Goal: Information Seeking & Learning: Learn about a topic

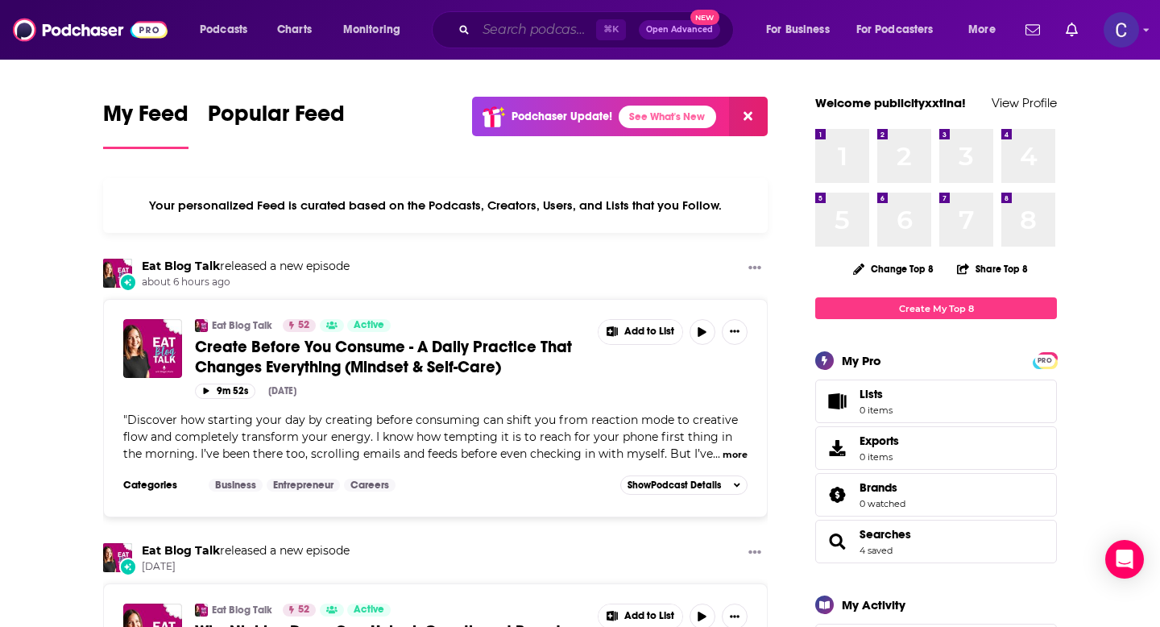
click at [490, 30] on input "Search podcasts, credits, & more..." at bounding box center [536, 30] width 120 height 26
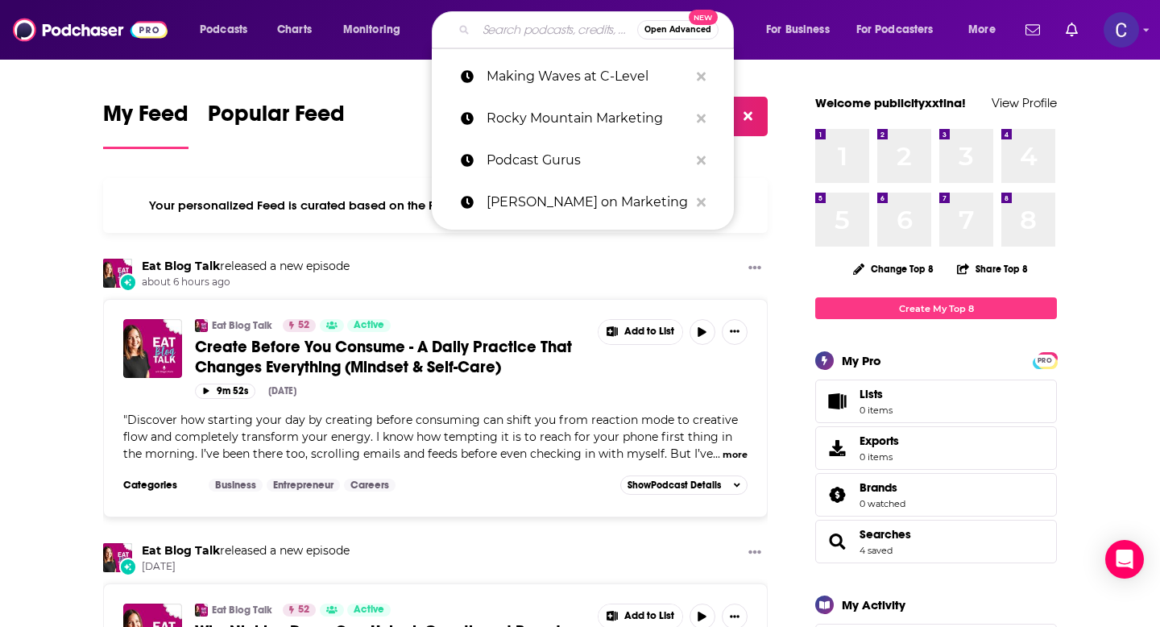
paste input "The Workplace Wonderers: Workplace Lessons from Experts"
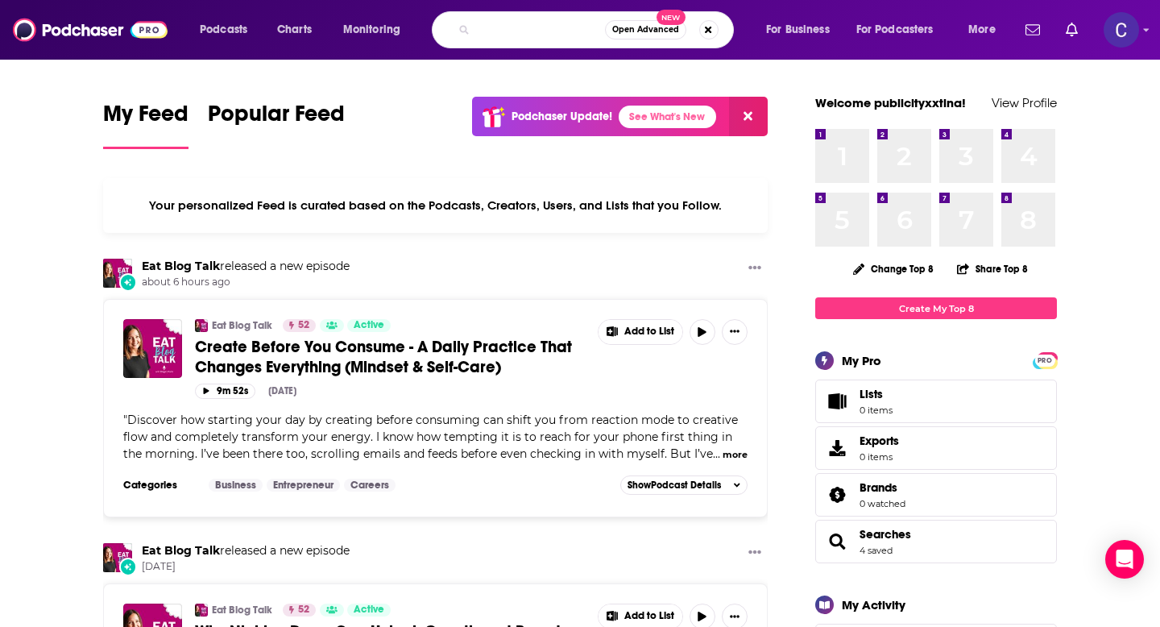
type input "The Workplace Wonderers: Workplace Lessons from Experts"
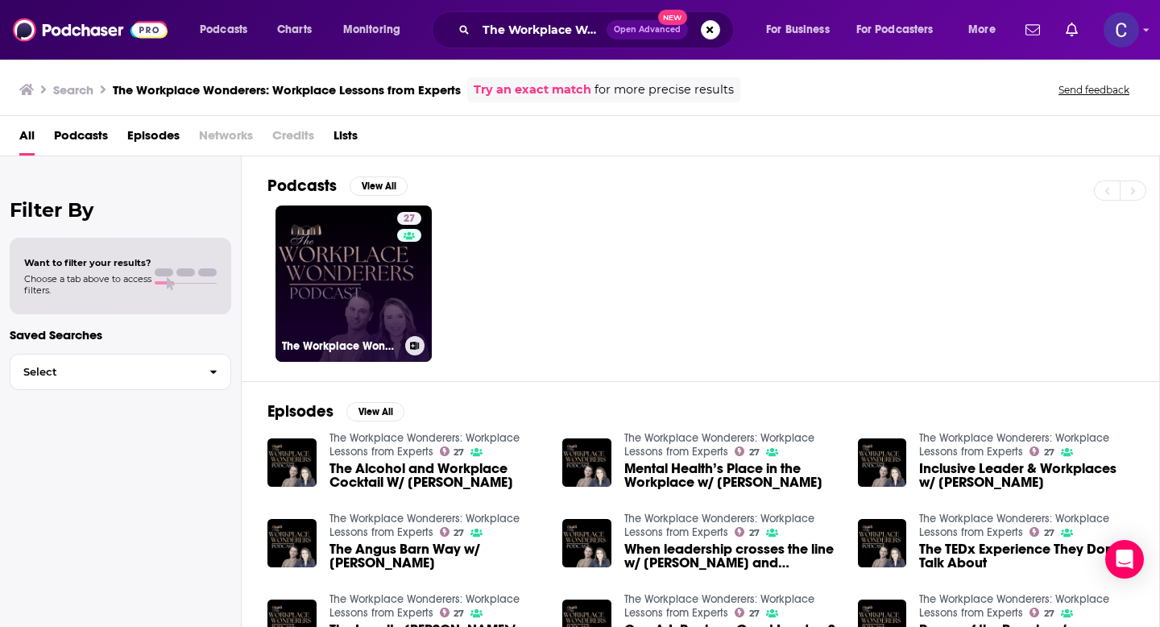
click at [329, 309] on link "27 The Workplace Wonderers: Workplace Lessons from Experts" at bounding box center [353, 283] width 156 height 156
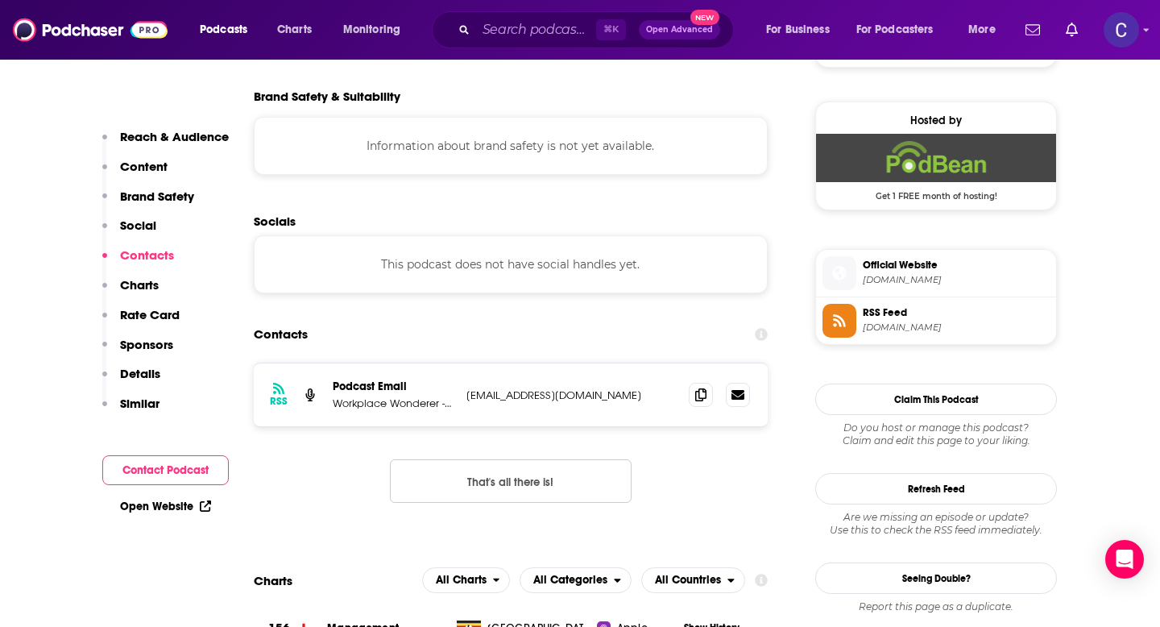
scroll to position [1167, 0]
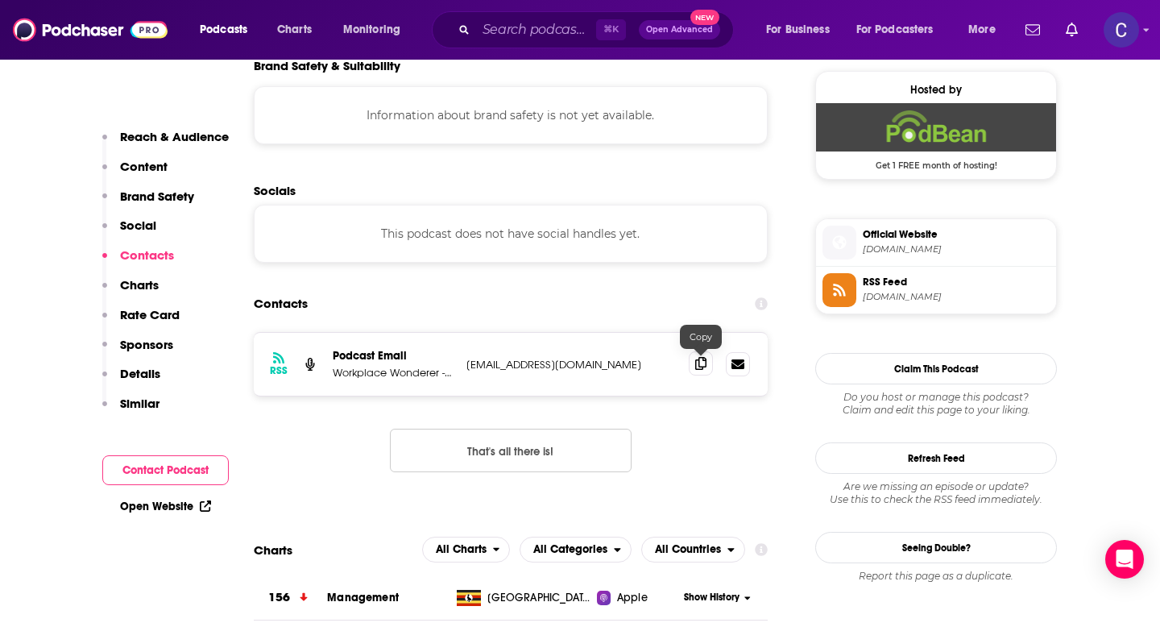
click at [698, 362] on icon at bounding box center [700, 363] width 11 height 13
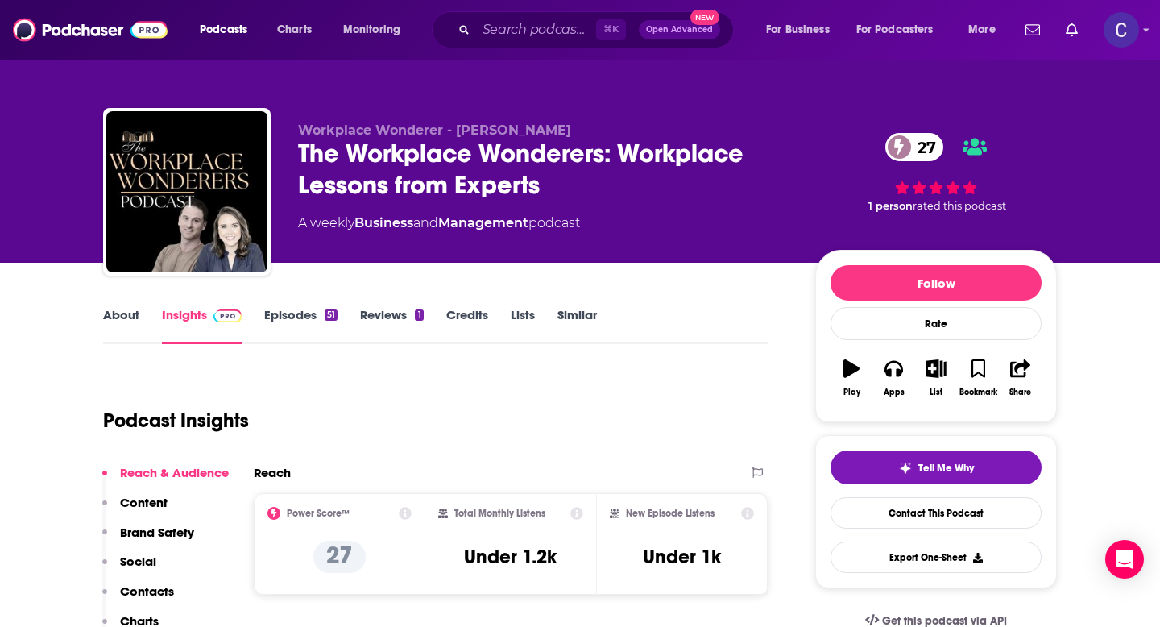
click at [568, 329] on link "Similar" at bounding box center [576, 325] width 39 height 37
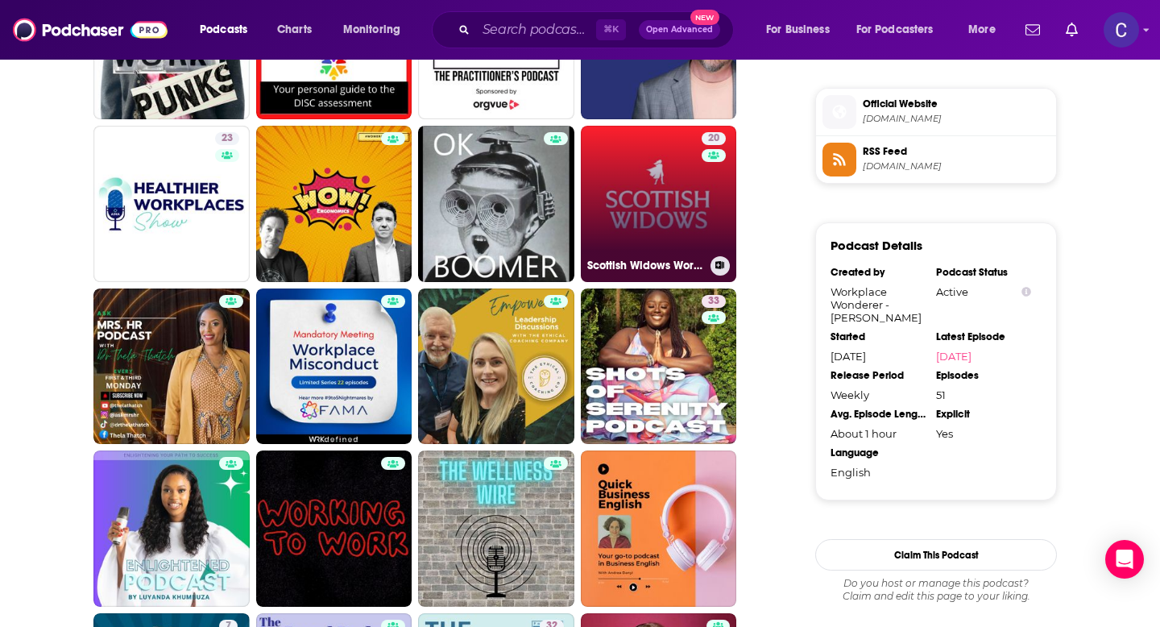
scroll to position [1305, 0]
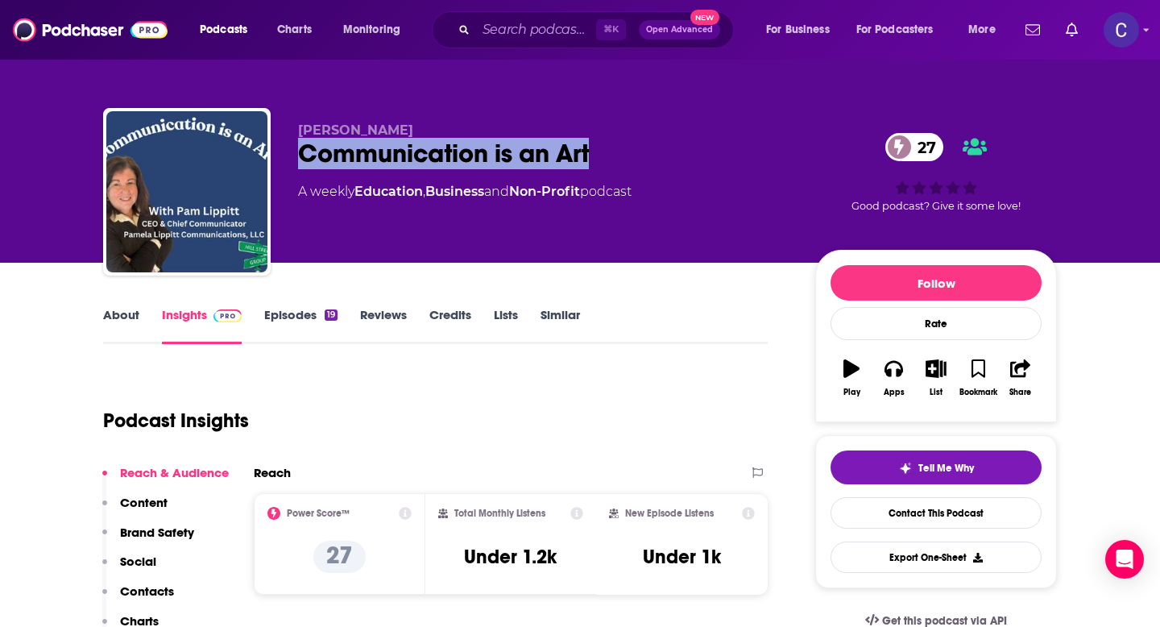
drag, startPoint x: 303, startPoint y: 155, endPoint x: 660, endPoint y: 155, distance: 356.8
click at [660, 155] on div "Communication is an Art 27" at bounding box center [543, 153] width 491 height 31
click at [660, 155] on div "Pamela Lippitt Communication is an Art 27 A weekly Education , Business and Non…" at bounding box center [543, 186] width 491 height 129
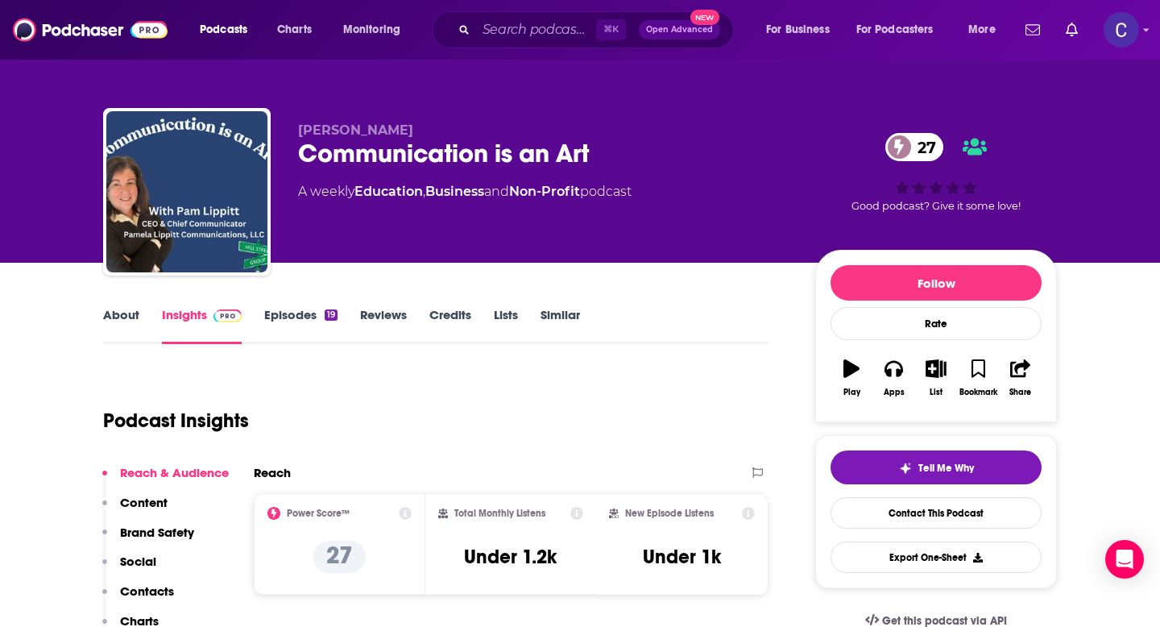
click at [117, 313] on link "About" at bounding box center [121, 325] width 36 height 37
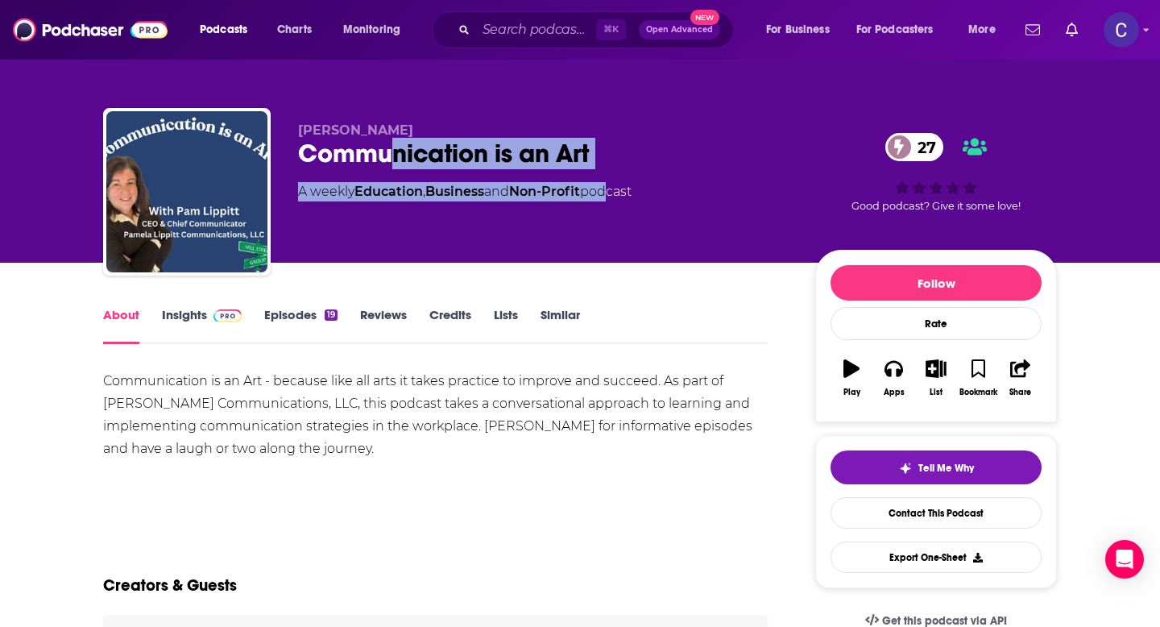
drag, startPoint x: 613, startPoint y: 185, endPoint x: 393, endPoint y: 163, distance: 221.1
click at [393, 163] on div "Pamela Lippitt Communication is an Art 27 A weekly Education , Business and Non…" at bounding box center [543, 186] width 491 height 129
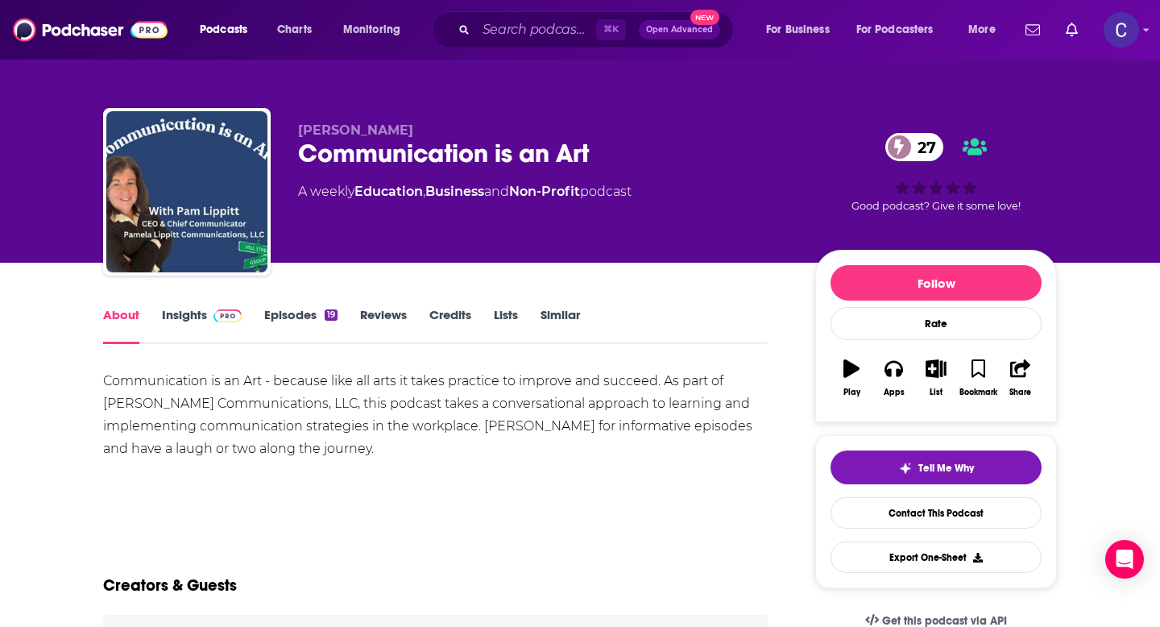
click at [609, 162] on div "Communication is an Art 27" at bounding box center [543, 153] width 491 height 31
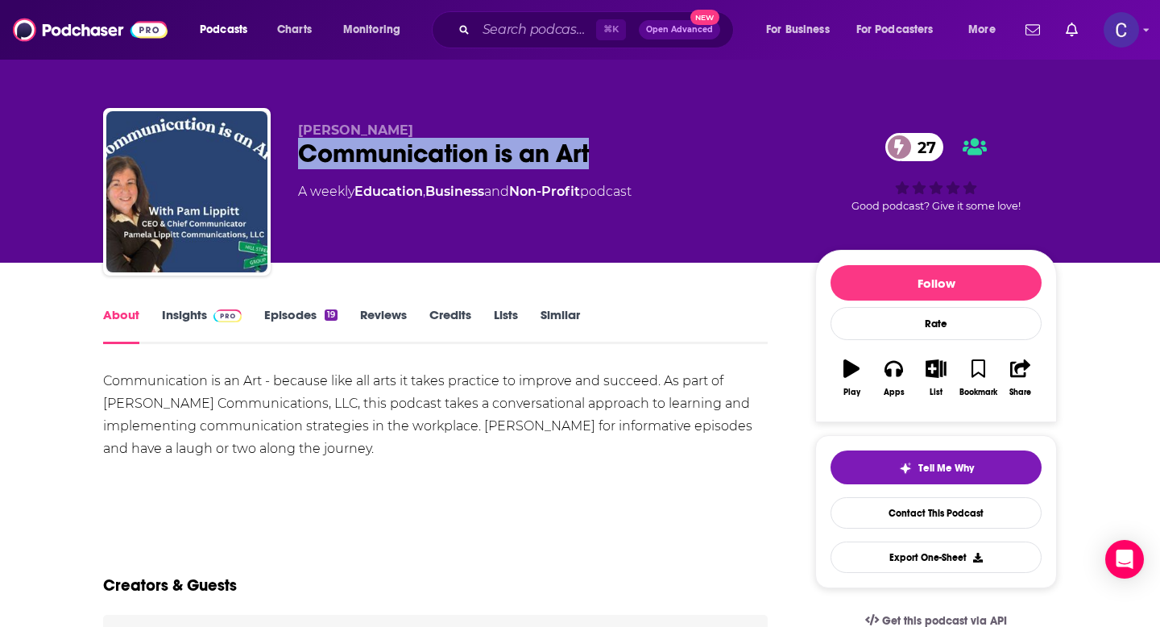
drag, startPoint x: 632, startPoint y: 158, endPoint x: 303, endPoint y: 153, distance: 328.7
click at [303, 153] on div "Communication is an Art 27" at bounding box center [543, 153] width 491 height 31
copy h1 "Communication is an Art"
click at [279, 317] on link "Episodes 19" at bounding box center [300, 325] width 73 height 37
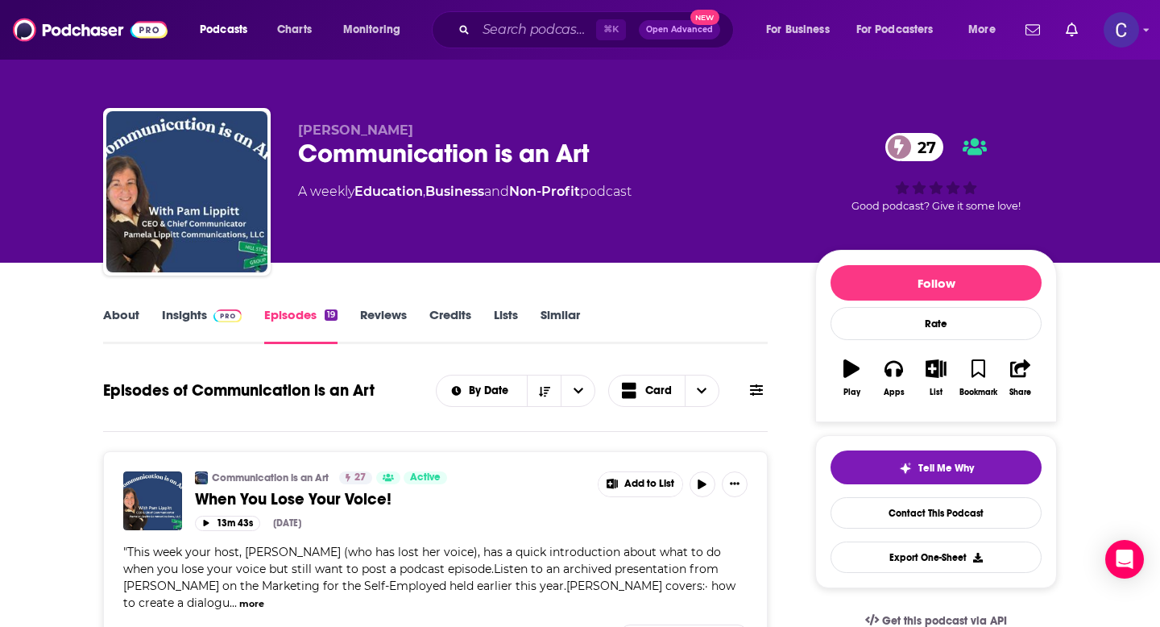
click at [191, 322] on link "Insights" at bounding box center [202, 325] width 80 height 37
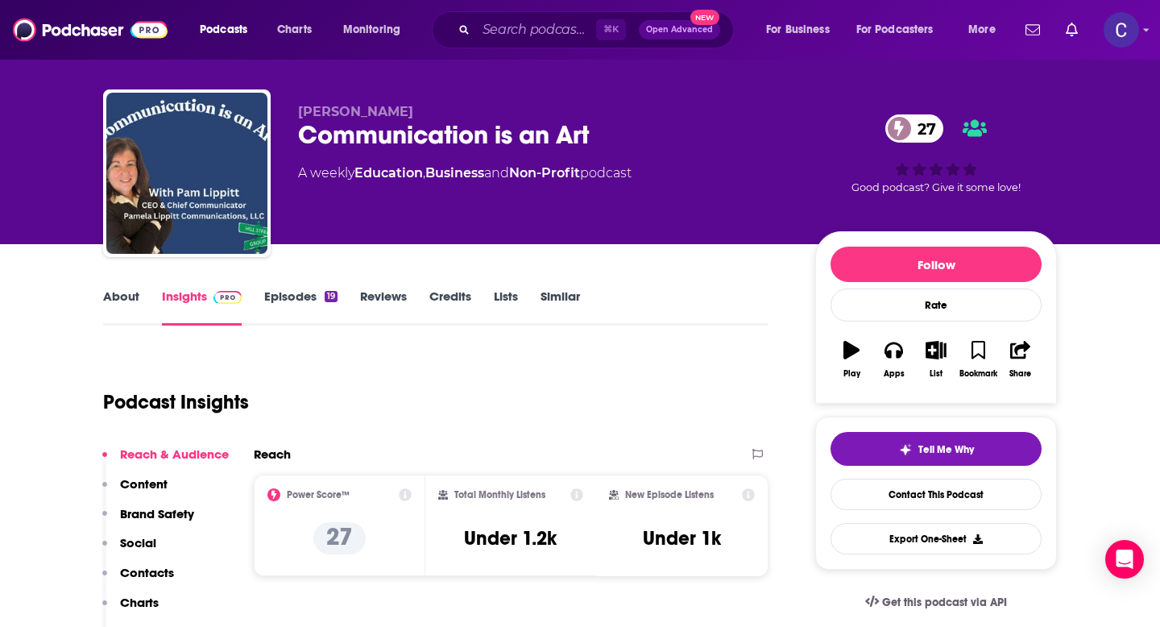
scroll to position [13, 0]
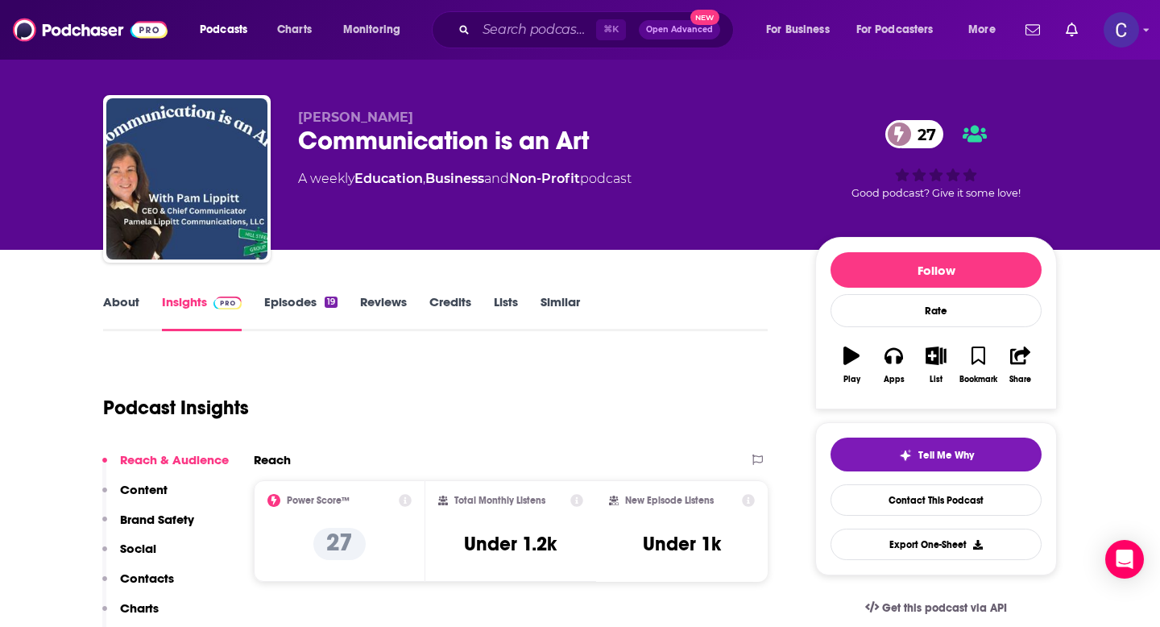
drag, startPoint x: 293, startPoint y: 110, endPoint x: 404, endPoint y: 122, distance: 111.8
click at [404, 122] on div "Pamela Lippitt Communication is an Art 27 A weekly Education , Business and Non…" at bounding box center [580, 182] width 954 height 174
copy span "Pamela Lippitt"
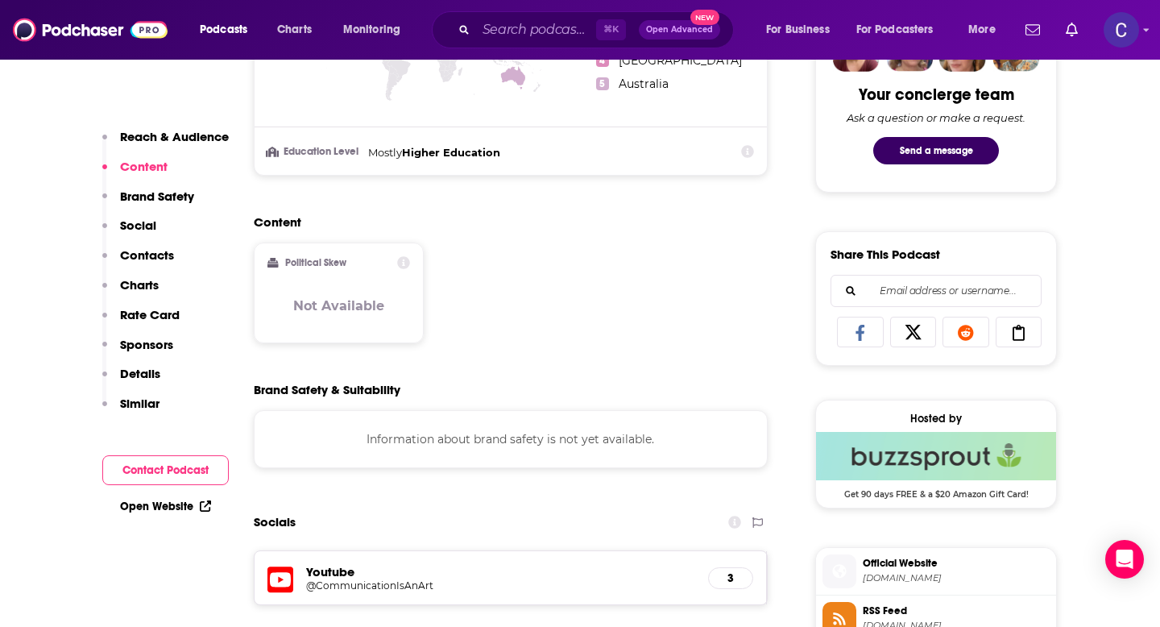
scroll to position [1222, 0]
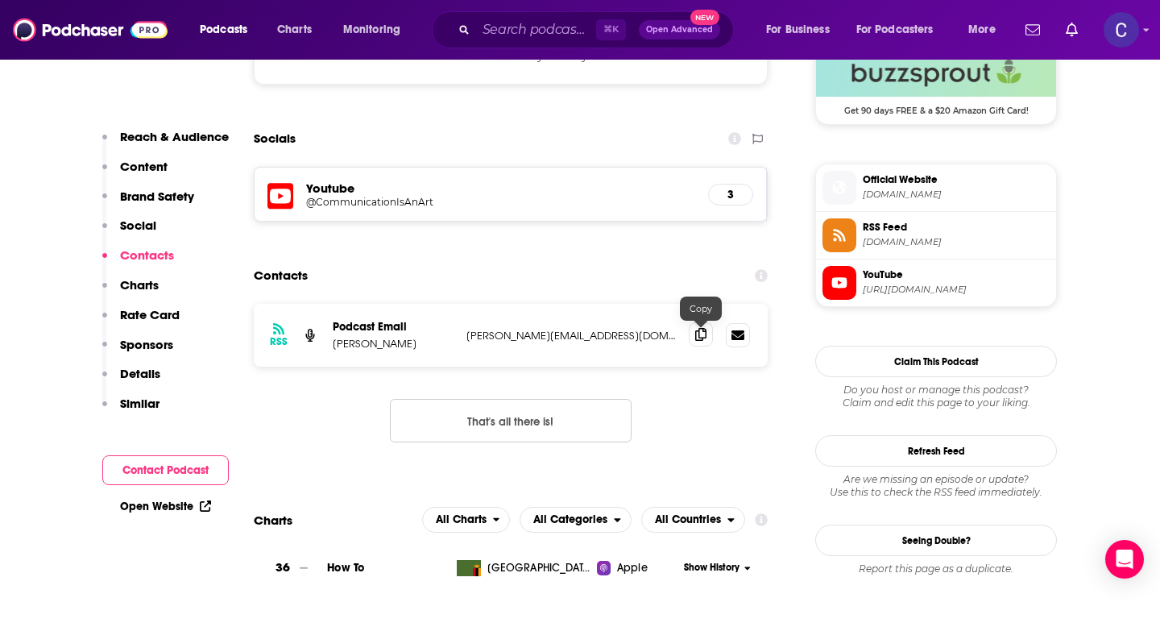
click at [696, 344] on span at bounding box center [701, 334] width 24 height 24
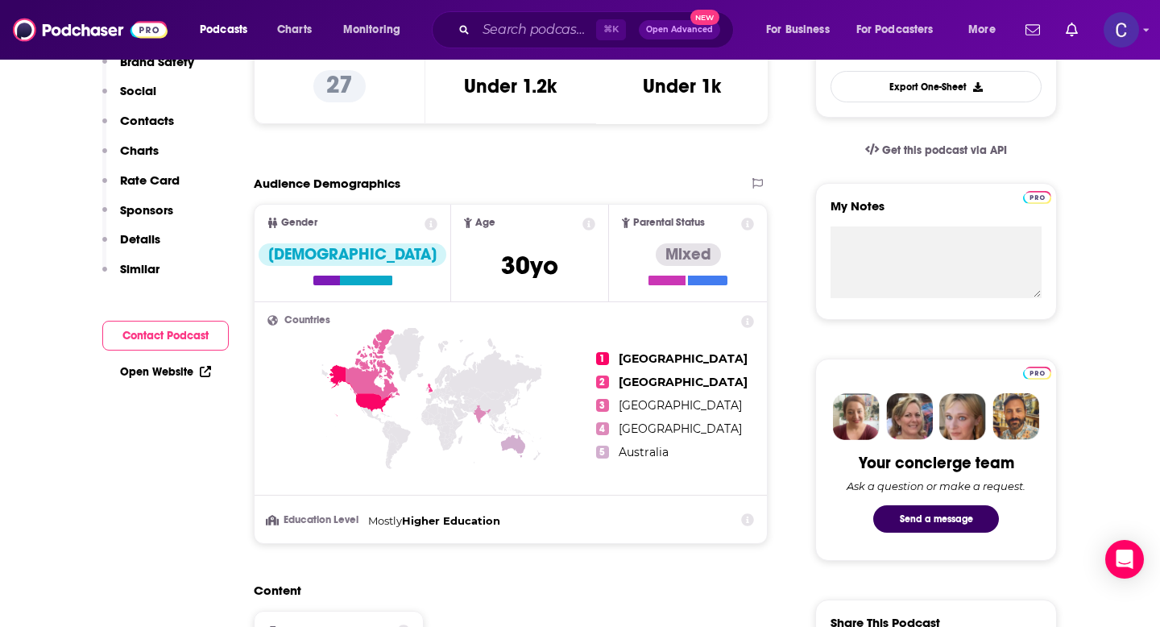
scroll to position [0, 0]
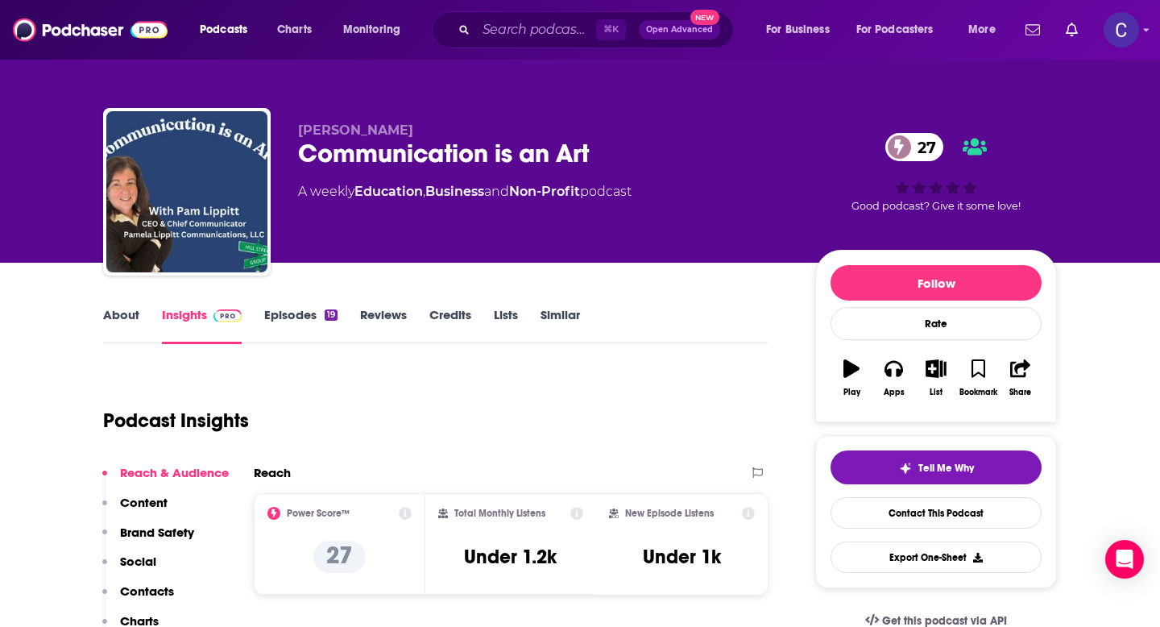
click at [565, 320] on link "Similar" at bounding box center [560, 325] width 39 height 37
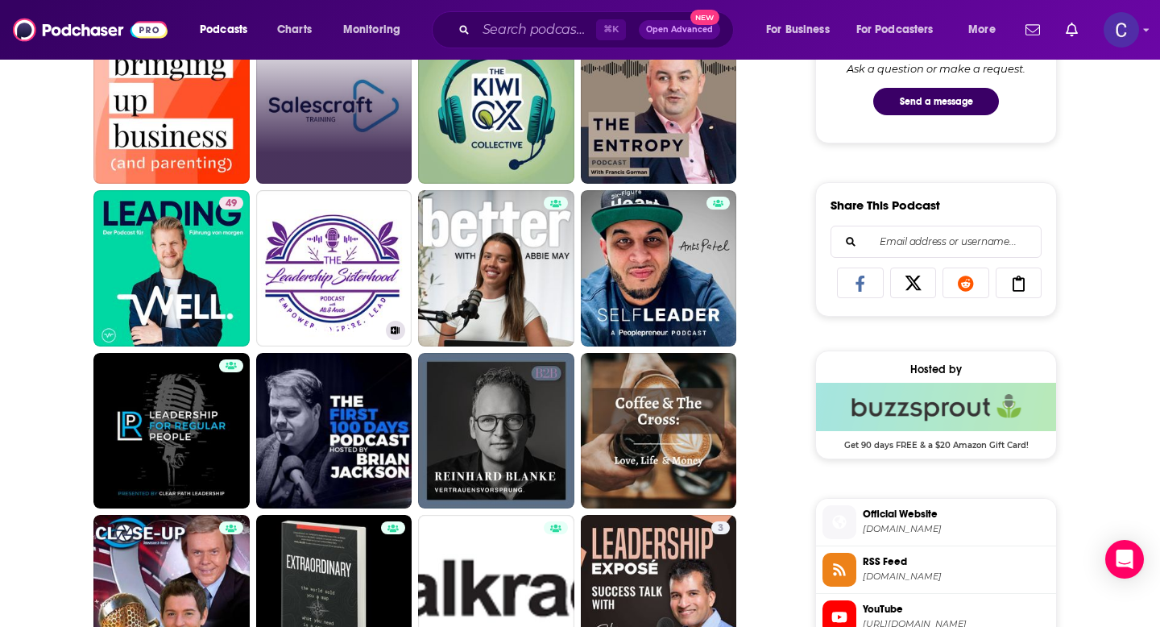
scroll to position [888, 0]
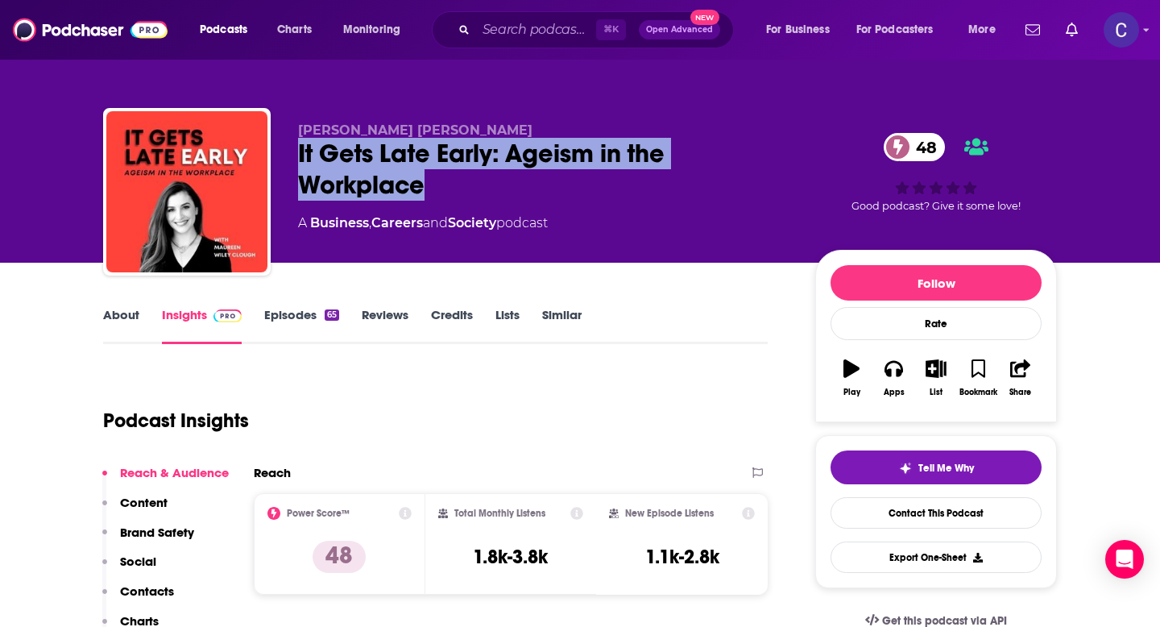
drag, startPoint x: 437, startPoint y: 188, endPoint x: 290, endPoint y: 150, distance: 151.4
click at [290, 150] on div "Maureen Wiley Clough It Gets Late Early: Ageism in the Workplace 48 A Business …" at bounding box center [580, 195] width 954 height 174
copy h2 "It Gets Late Early: Ageism in the Workplace"
click at [114, 320] on link "About" at bounding box center [121, 325] width 36 height 37
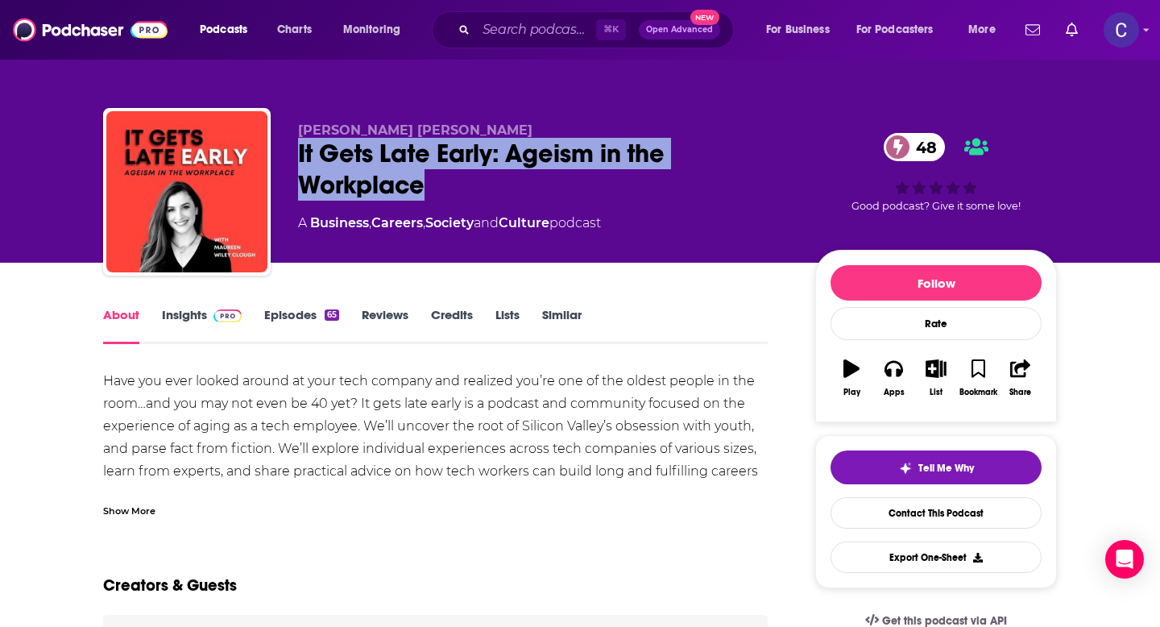
drag, startPoint x: 425, startPoint y: 182, endPoint x: 295, endPoint y: 144, distance: 135.9
click at [295, 144] on div "Maureen Wiley Clough It Gets Late Early: Ageism in the Workplace 48 A Business …" at bounding box center [580, 195] width 954 height 174
copy h1 "It Gets Late Early: Ageism in the Workplace"
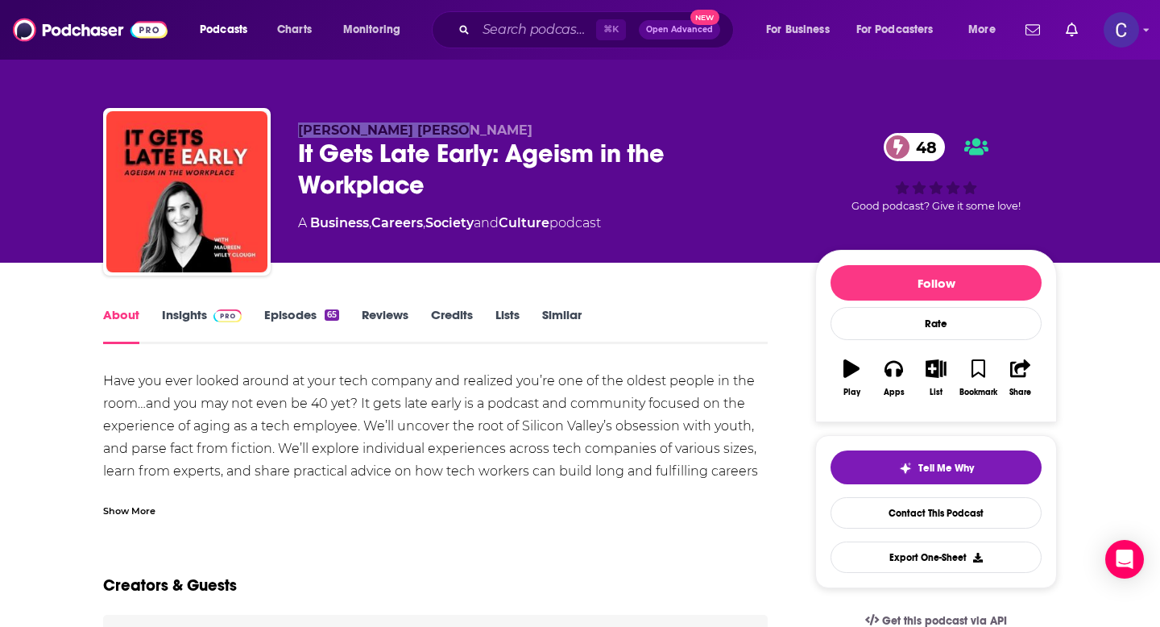
drag, startPoint x: 301, startPoint y: 130, endPoint x: 511, endPoint y: 130, distance: 209.4
click at [511, 130] on p "Maureen Wiley Clough" at bounding box center [543, 129] width 491 height 15
copy span "Maureen Wiley Clough"
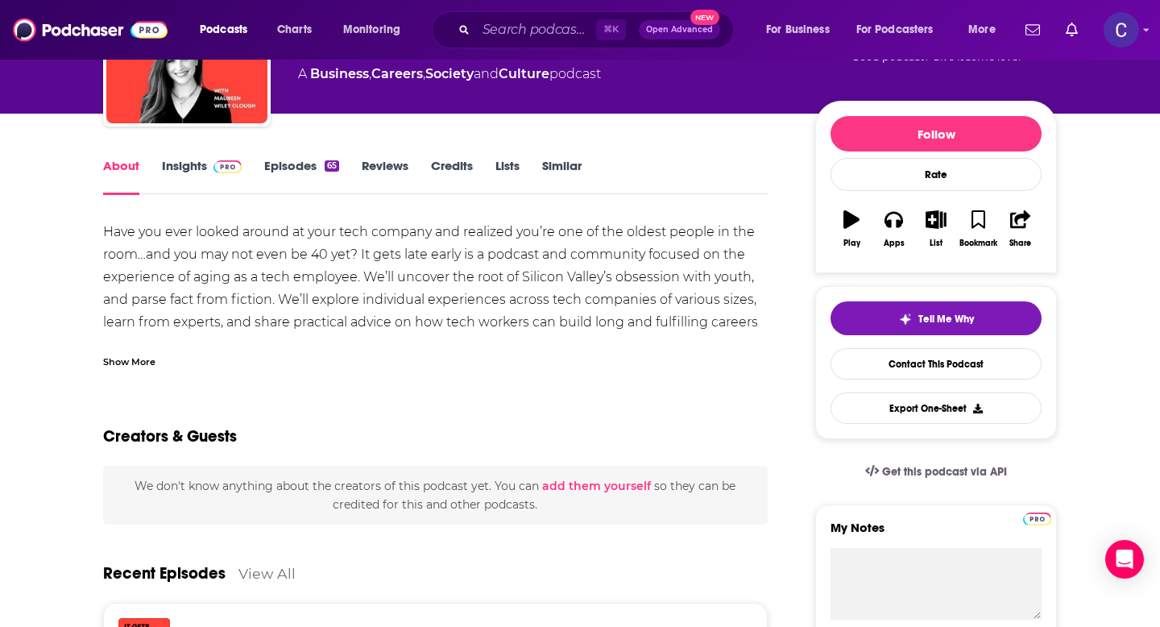
scroll to position [206, 0]
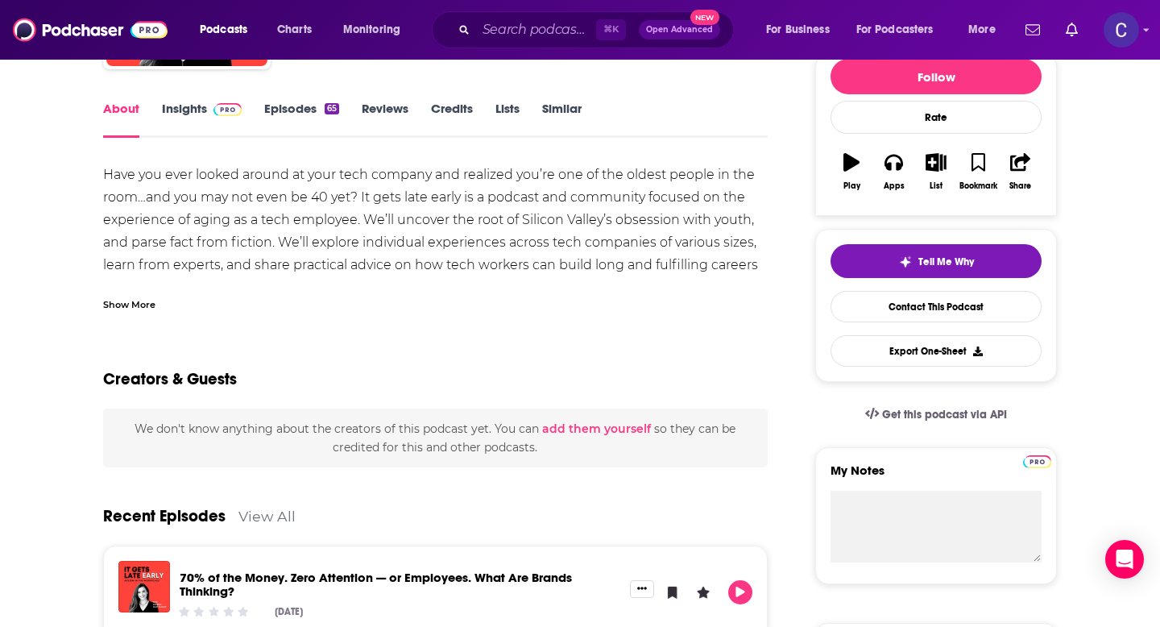
click at [185, 105] on link "Insights" at bounding box center [202, 119] width 80 height 37
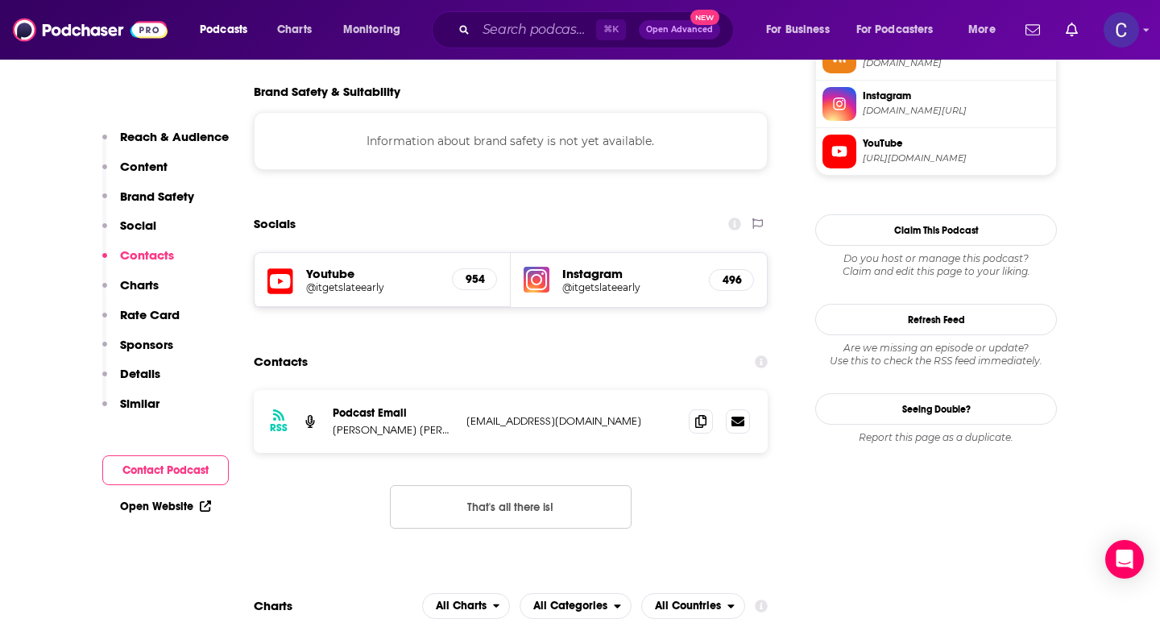
scroll to position [1443, 0]
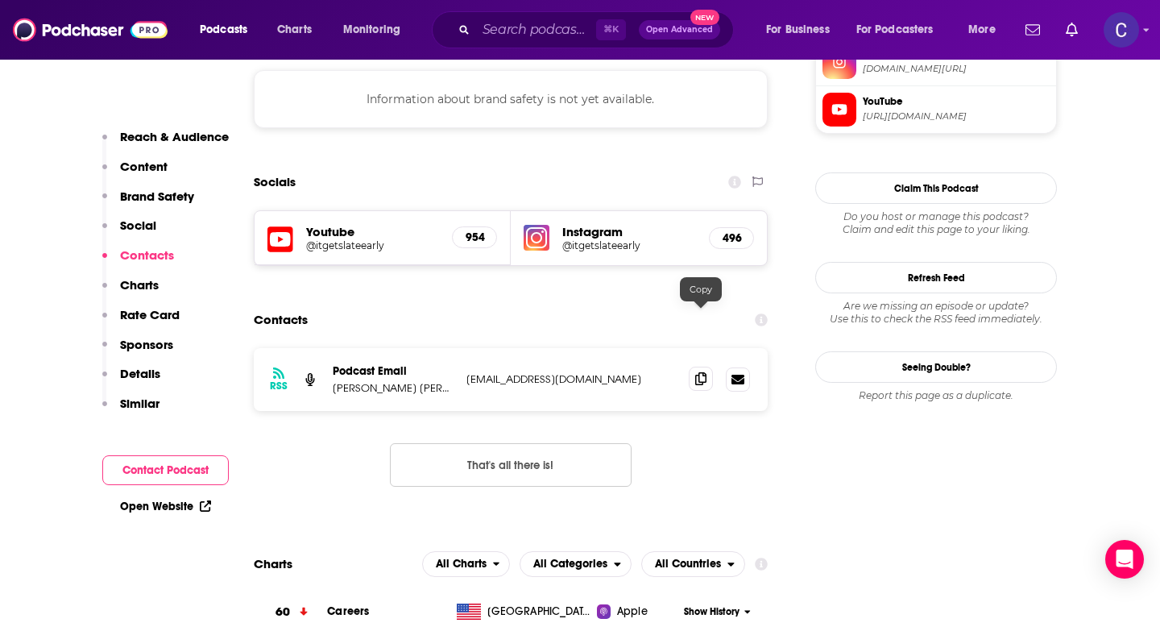
click at [695, 372] on icon at bounding box center [700, 378] width 11 height 13
click at [519, 31] on input "Search podcasts, credits, & more..." at bounding box center [536, 30] width 120 height 26
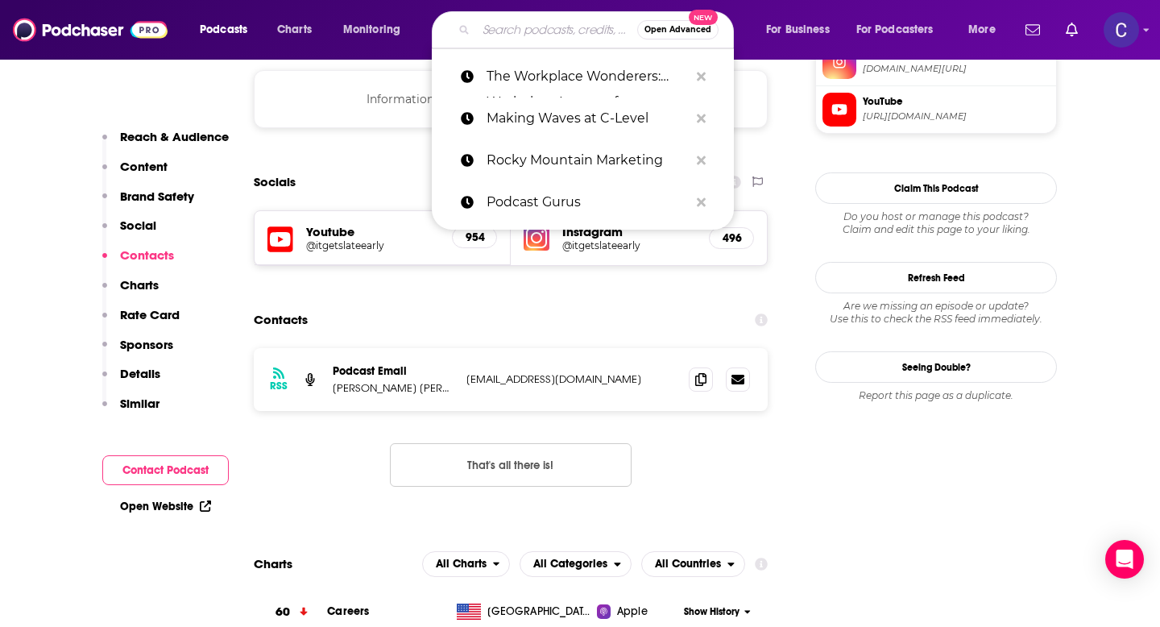
paste input "Career Everywhere"
type input "Career Everywhere"
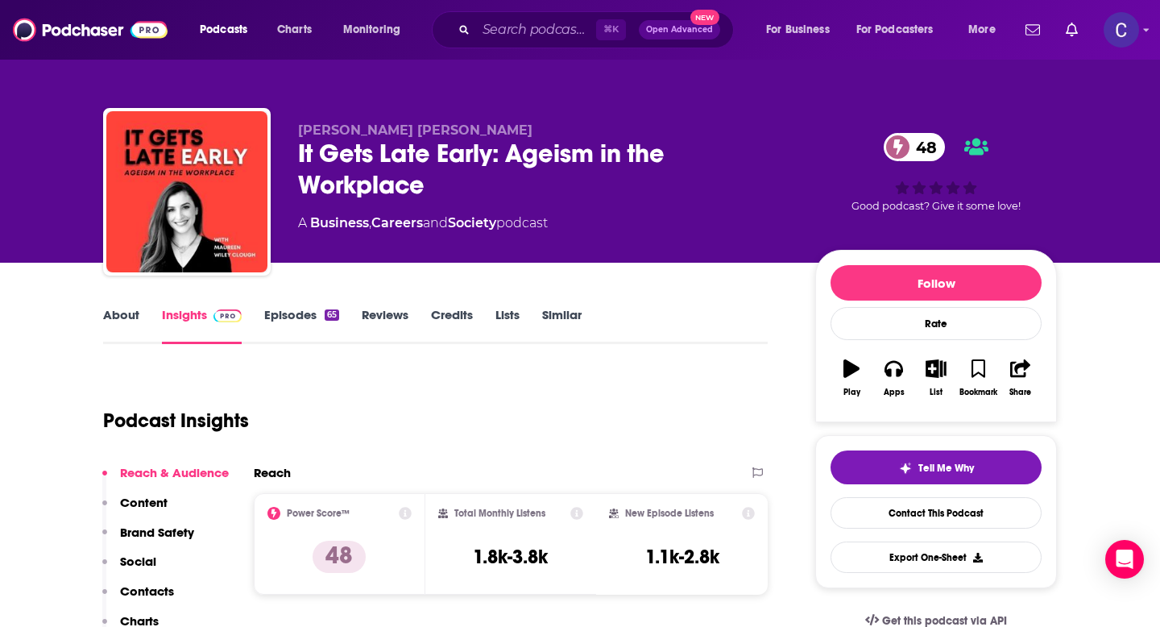
click at [532, 14] on div "⌘ K Open Advanced New" at bounding box center [583, 29] width 302 height 37
click at [560, 317] on link "Similar" at bounding box center [561, 325] width 39 height 37
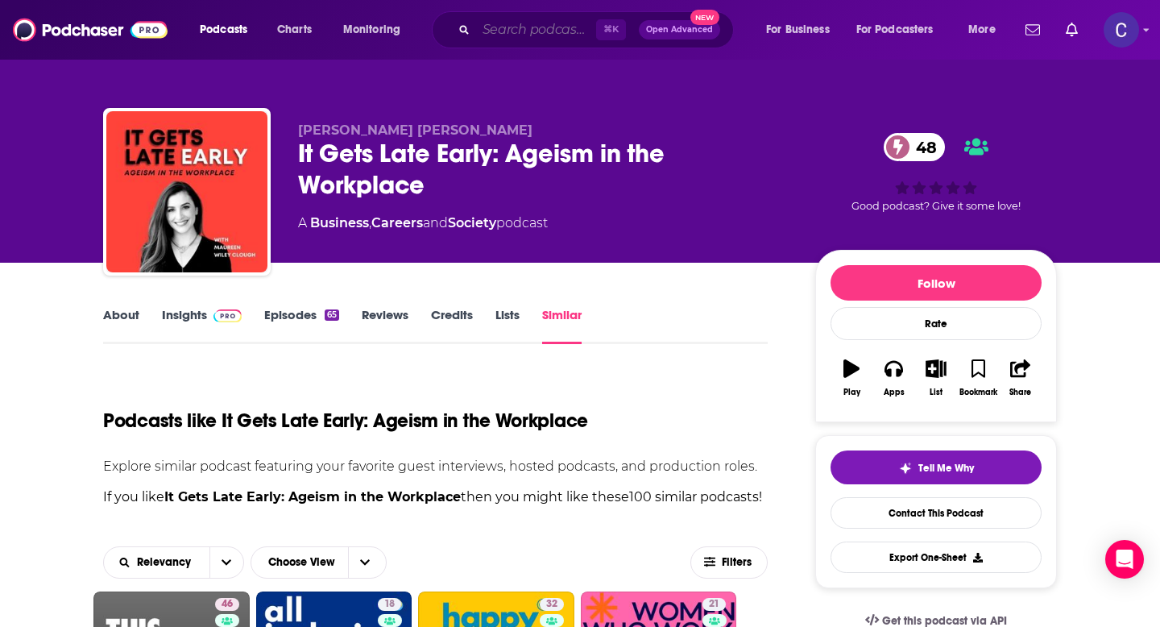
click at [523, 27] on input "Search podcasts, credits, & more..." at bounding box center [536, 30] width 120 height 26
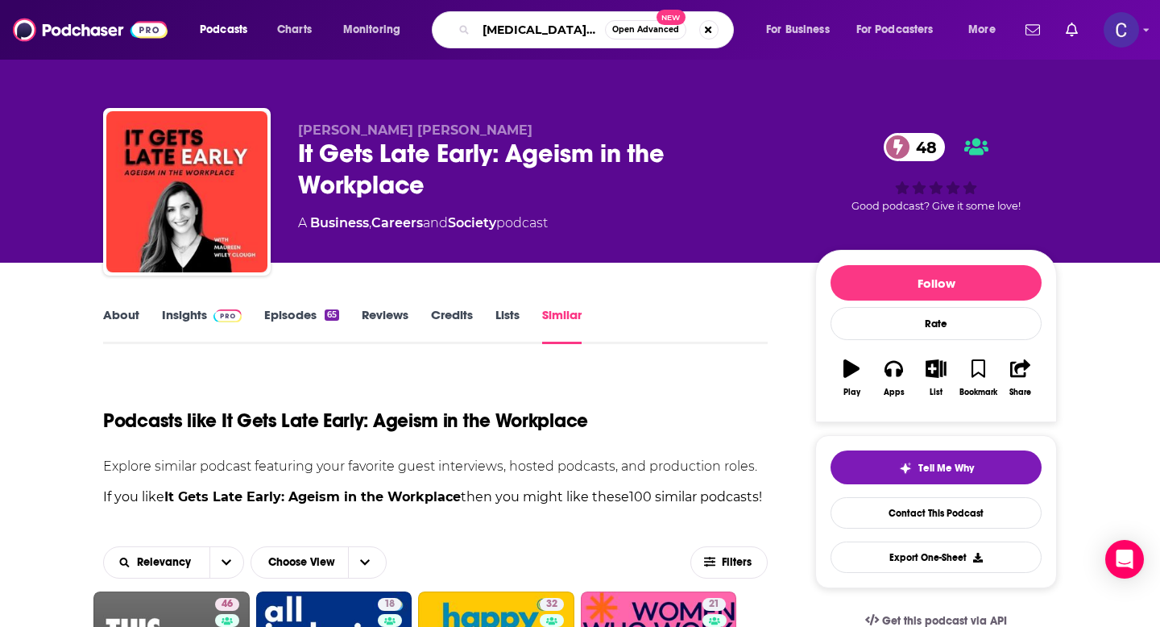
type input "adhd leadership"
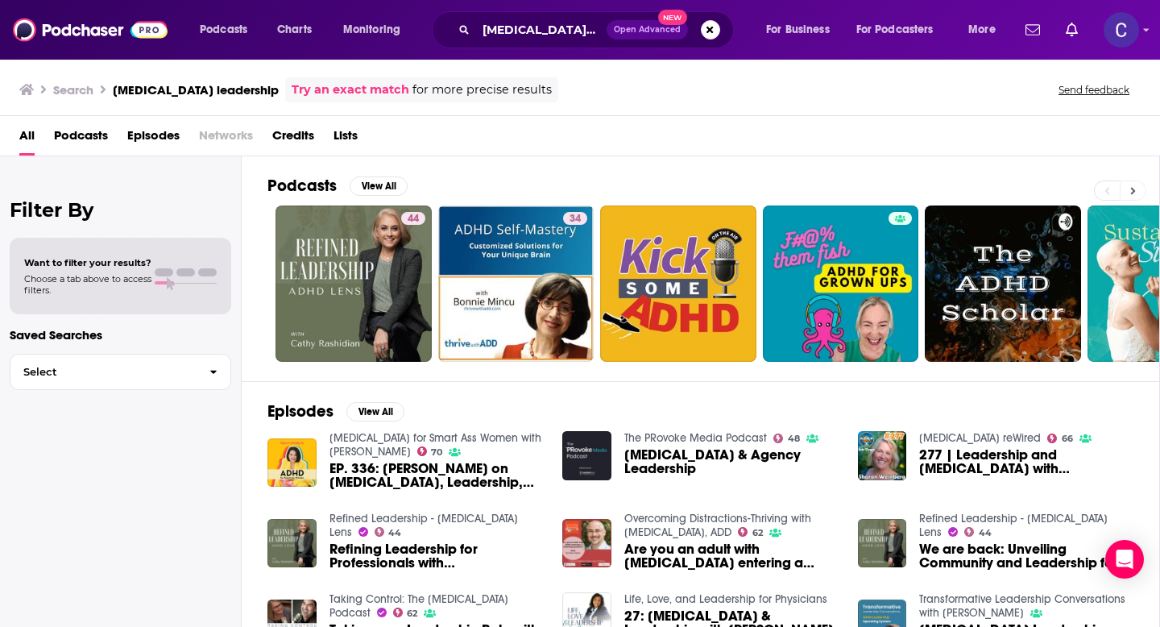
click at [1132, 193] on icon at bounding box center [1133, 190] width 5 height 7
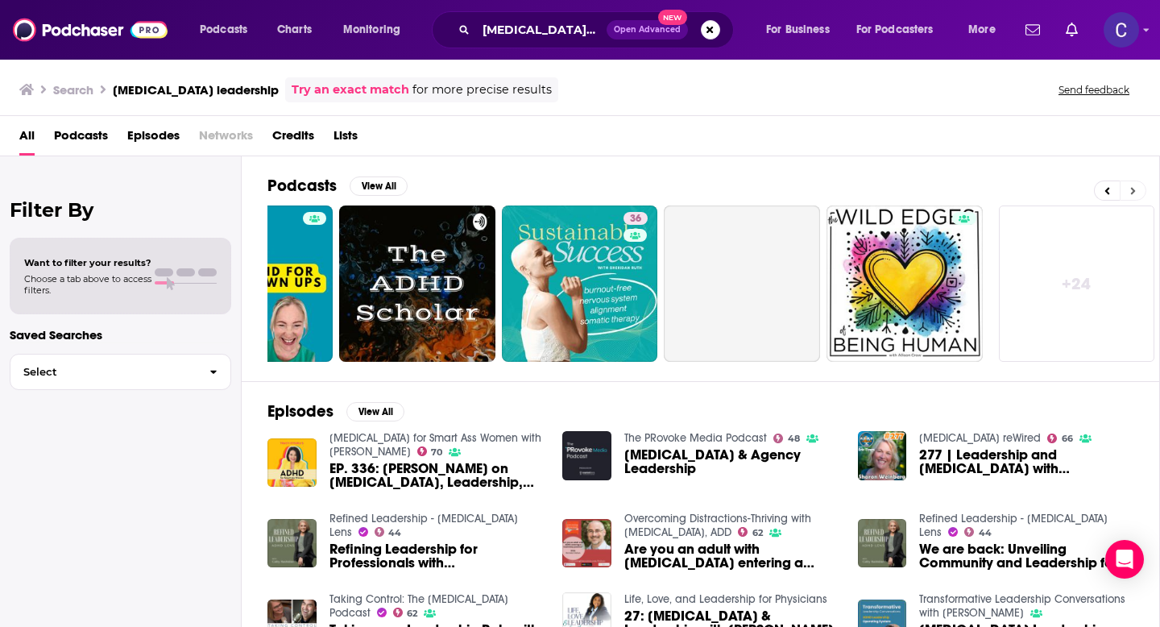
scroll to position [0, 587]
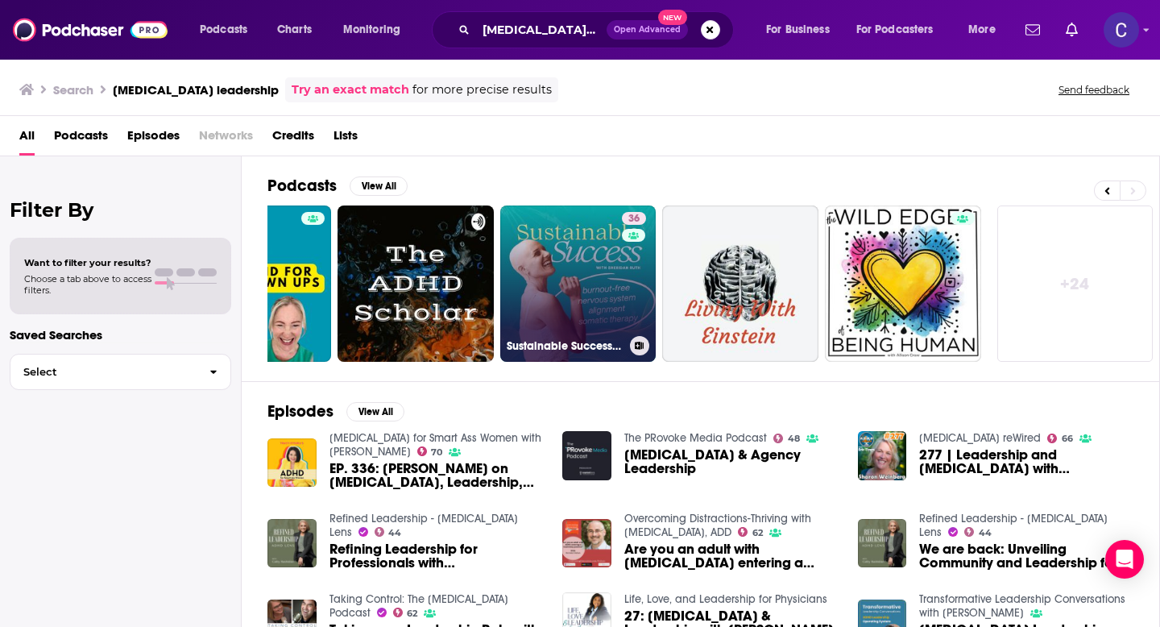
click at [584, 280] on link "36 Sustainable Success: Nervous System Alignment for Burnout-Free Leadership" at bounding box center [578, 283] width 156 height 156
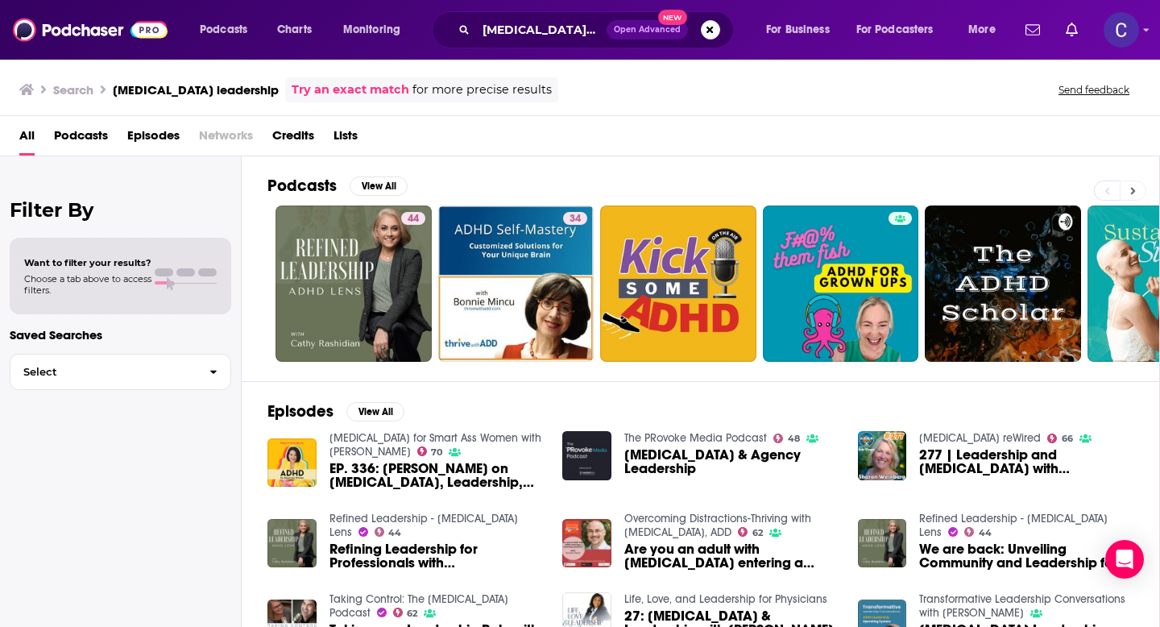
click at [1131, 186] on icon at bounding box center [1133, 190] width 6 height 11
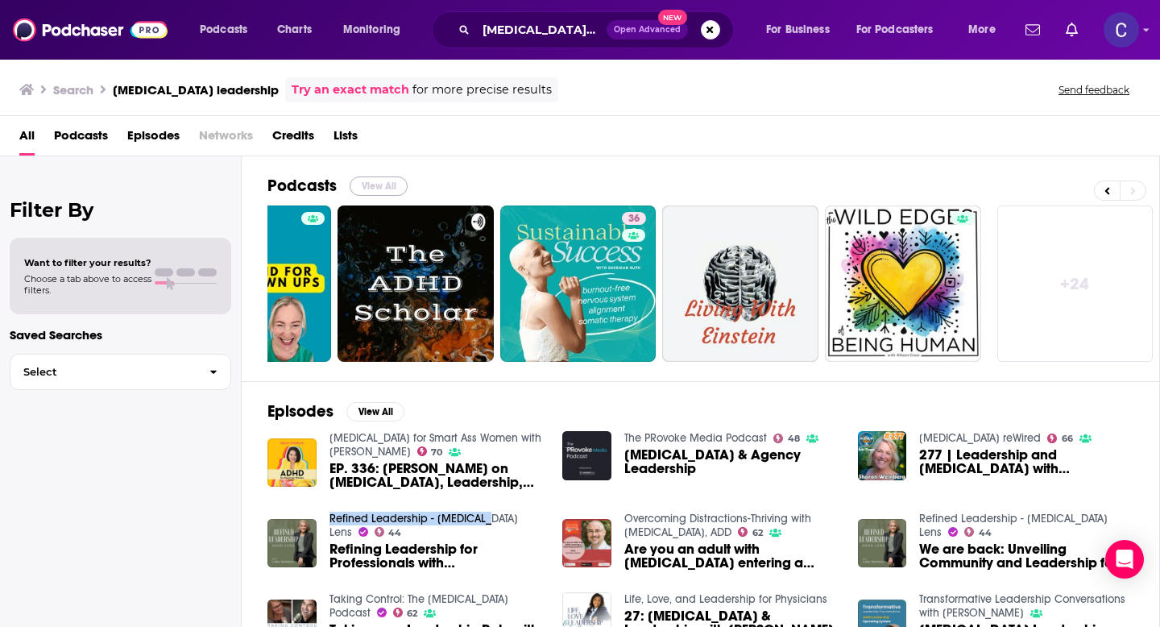
click at [378, 180] on button "View All" at bounding box center [379, 185] width 58 height 19
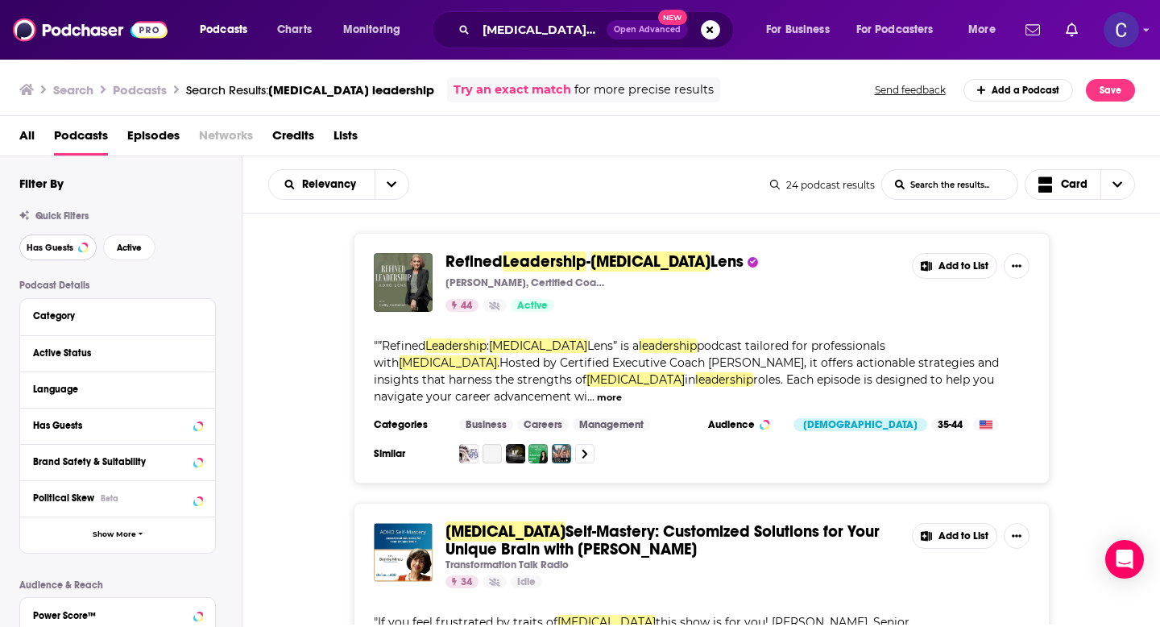
click at [68, 247] on span "Has Guests" at bounding box center [50, 247] width 47 height 9
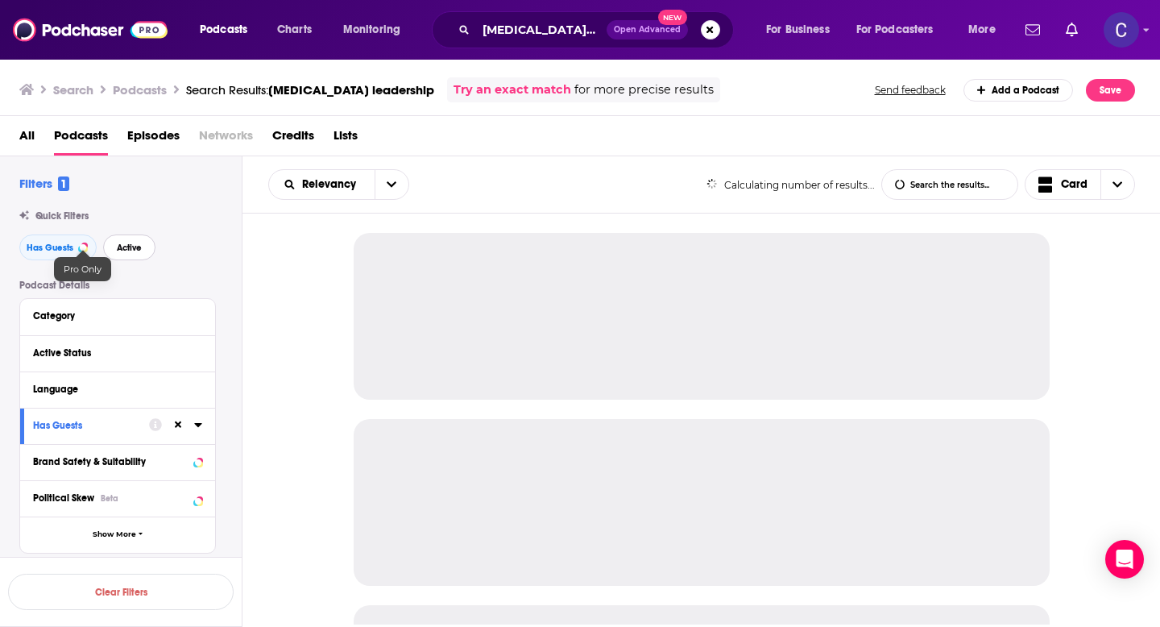
click at [127, 250] on span "Active" at bounding box center [129, 247] width 25 height 9
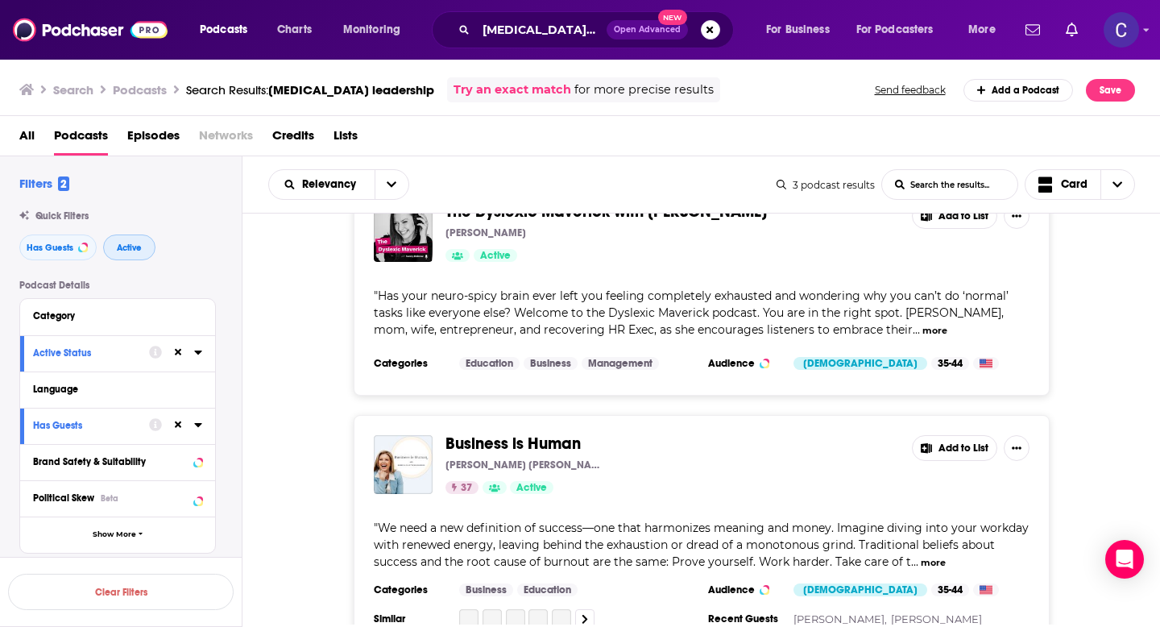
scroll to position [327, 0]
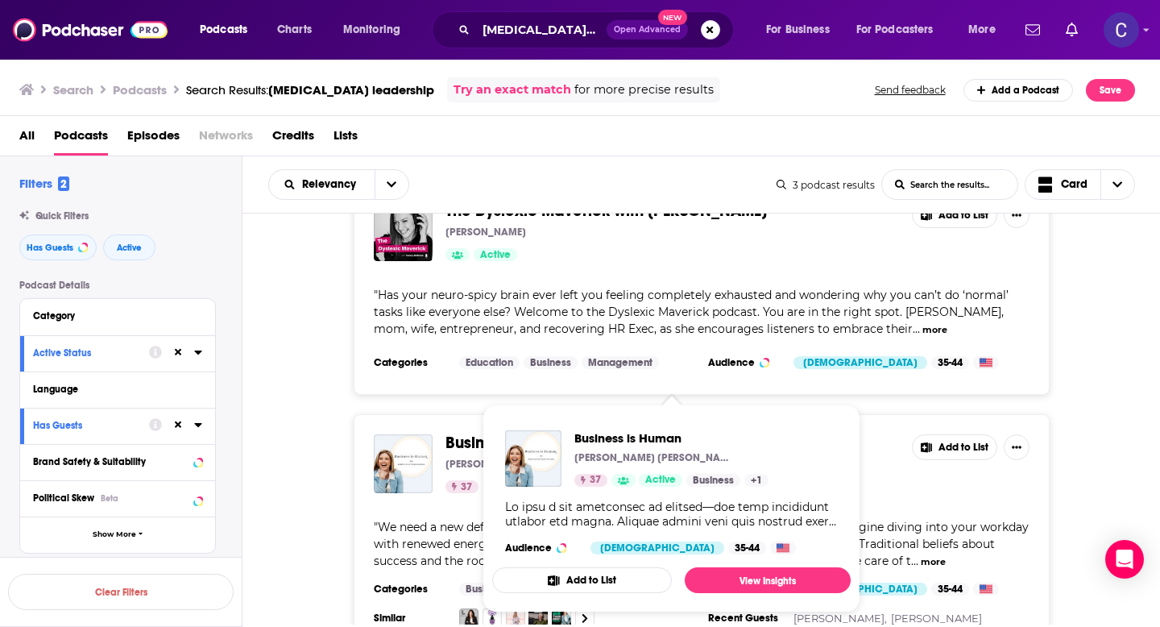
click at [554, 423] on div "Business is Human Rebecca Fleetwood Hession 37 Active Business + 1 Audience Fem…" at bounding box center [671, 492] width 358 height 150
click at [623, 440] on span "Business is Human" at bounding box center [671, 437] width 194 height 15
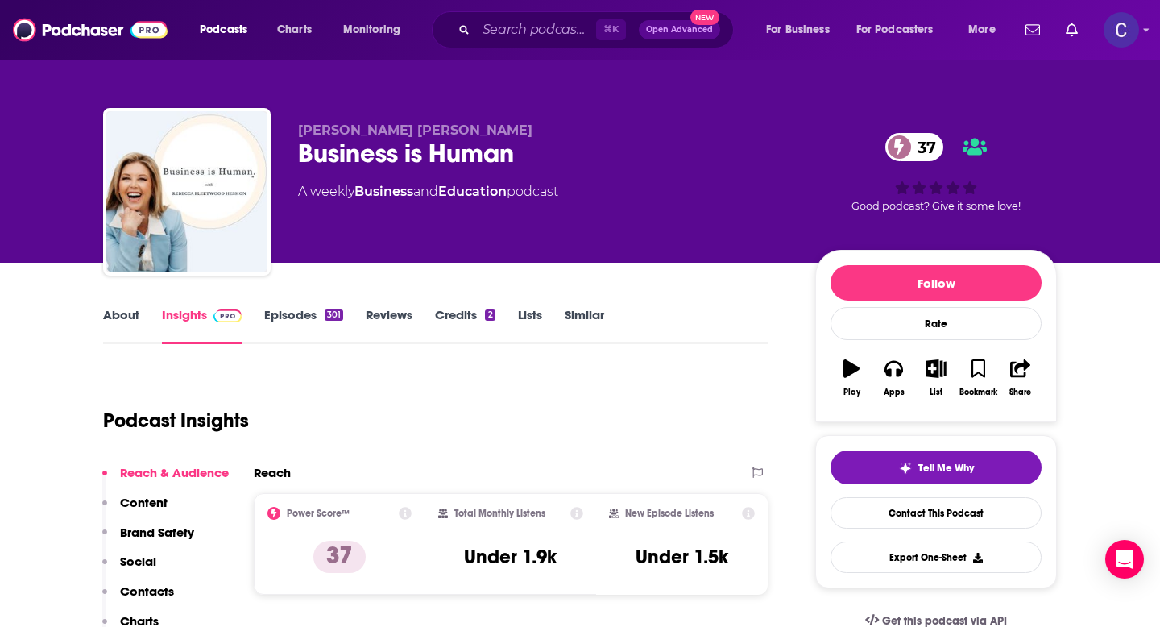
click at [110, 321] on link "About" at bounding box center [121, 325] width 36 height 37
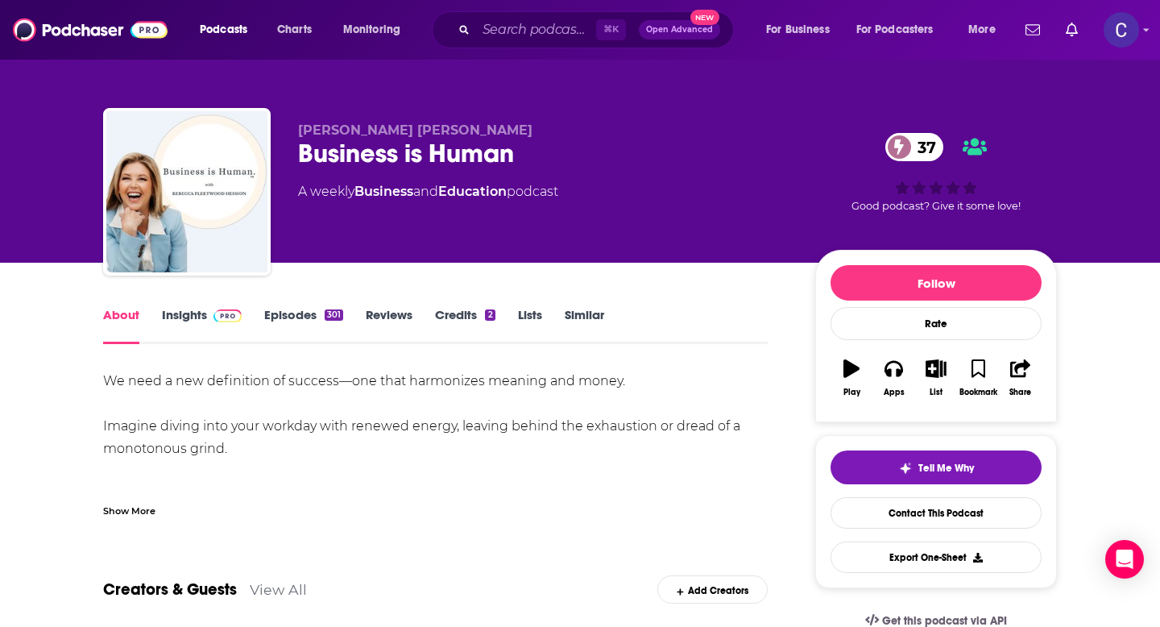
click at [161, 503] on div "Show More" at bounding box center [435, 504] width 665 height 27
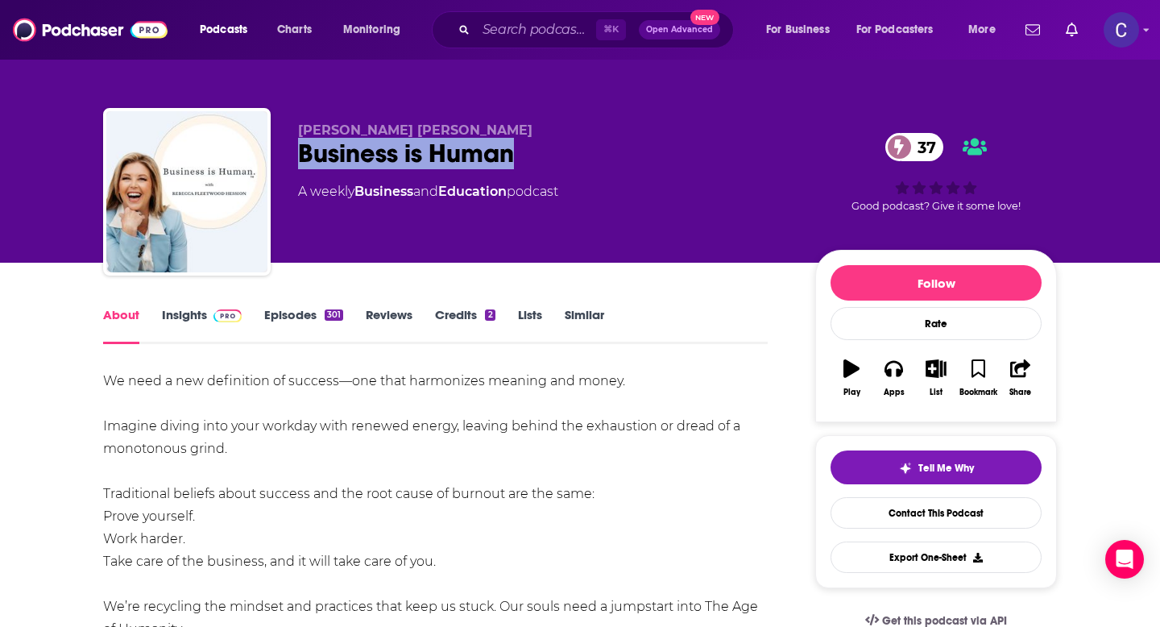
drag, startPoint x: 517, startPoint y: 163, endPoint x: 296, endPoint y: 155, distance: 220.8
click at [296, 155] on div "Rebecca Fleetwood Hession Business is Human 37 A weekly Business and Education …" at bounding box center [580, 195] width 954 height 174
copy h1 "Business is Human"
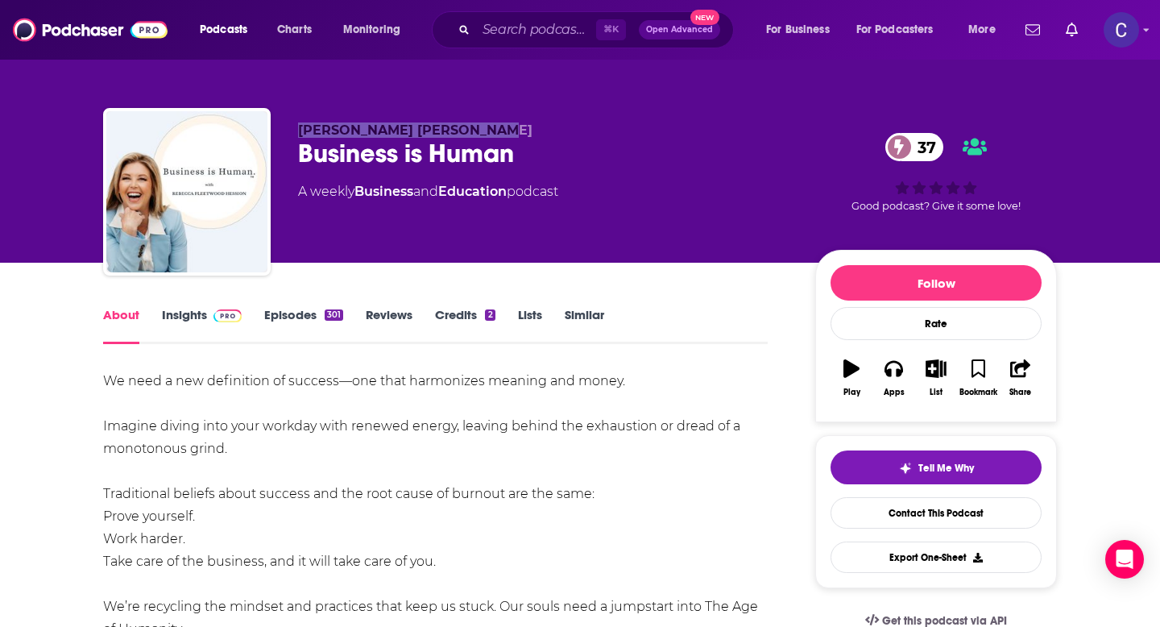
drag, startPoint x: 300, startPoint y: 132, endPoint x: 532, endPoint y: 132, distance: 232.0
click at [532, 132] on p "Rebecca Fleetwood Hession" at bounding box center [543, 129] width 491 height 15
copy span "Rebecca Fleetwood Hession"
click at [188, 311] on link "Insights" at bounding box center [202, 325] width 80 height 37
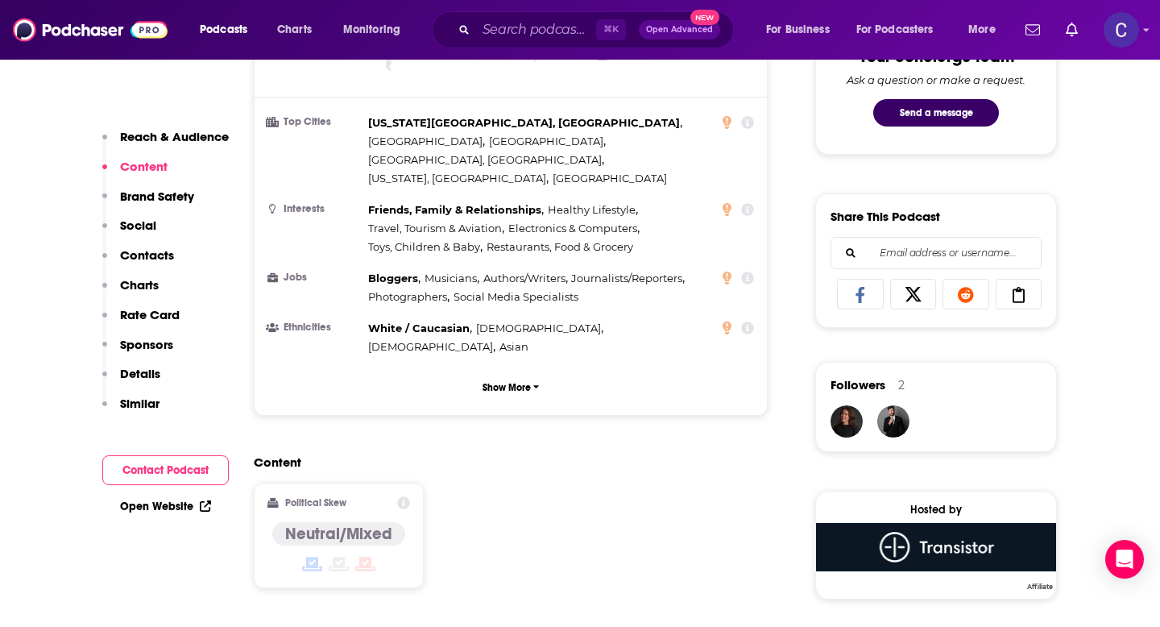
scroll to position [1407, 0]
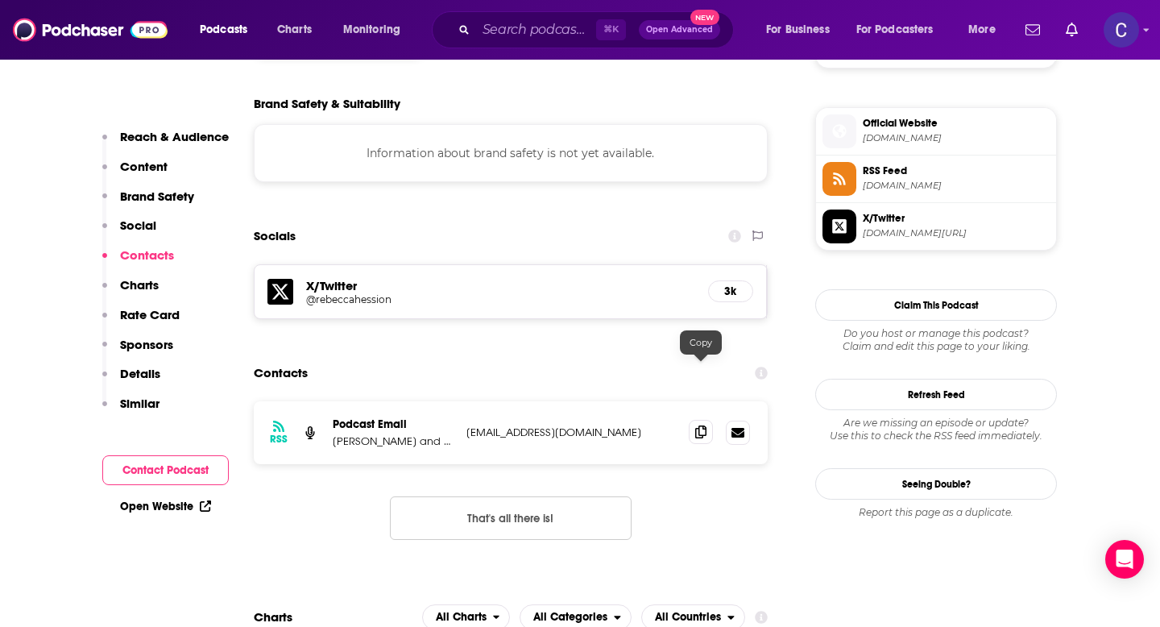
click at [702, 425] on icon at bounding box center [700, 431] width 11 height 13
click at [534, 31] on input "Search podcasts, credits, & more..." at bounding box center [536, 30] width 120 height 26
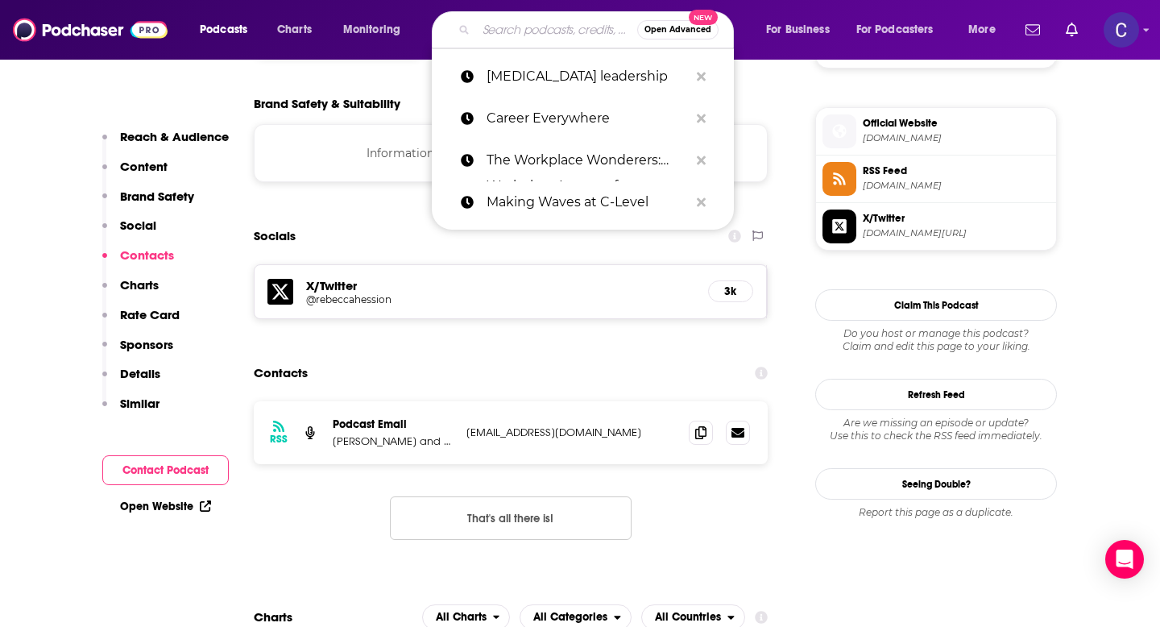
paste input "I Want Your Job"
type input "I Want Your Job"
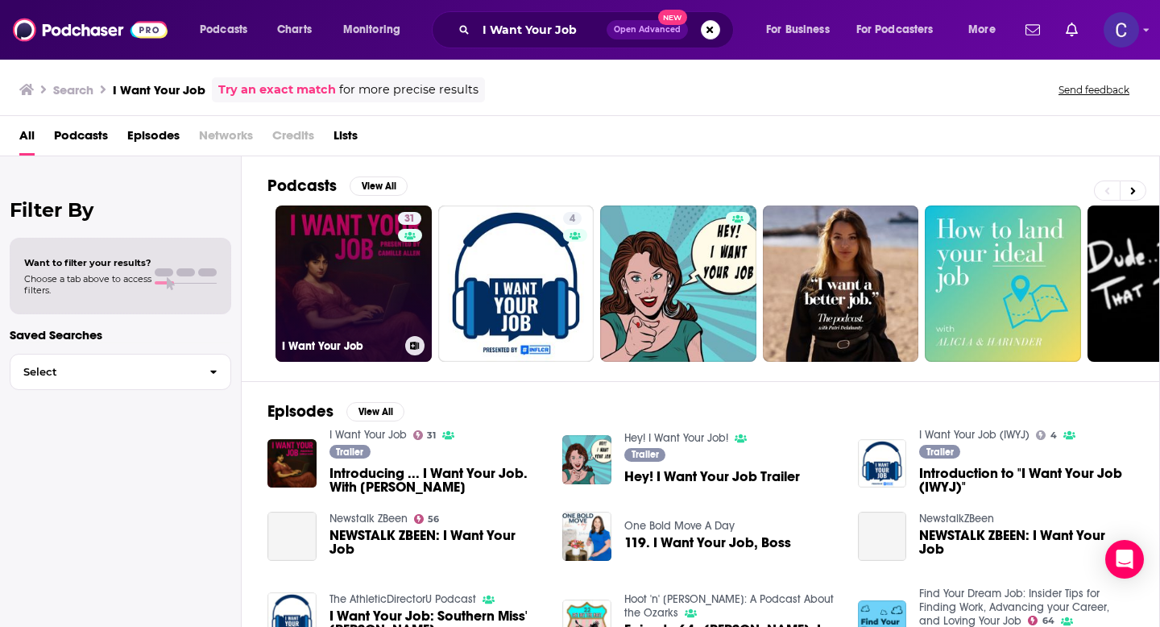
click at [390, 257] on link "31 I Want Your Job" at bounding box center [353, 283] width 156 height 156
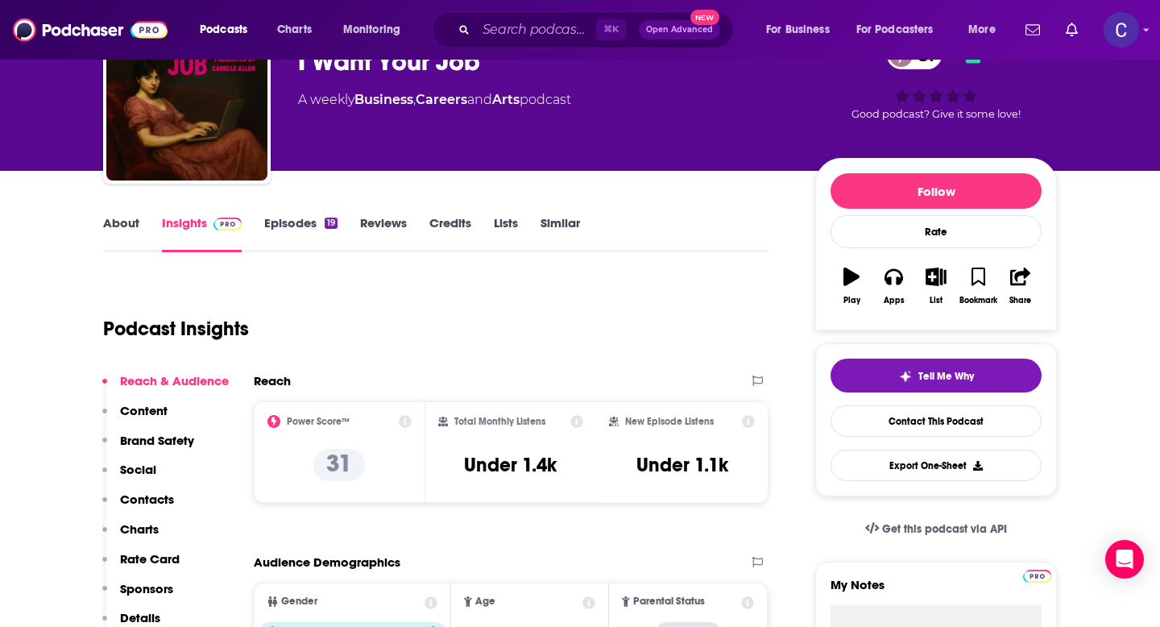
scroll to position [153, 0]
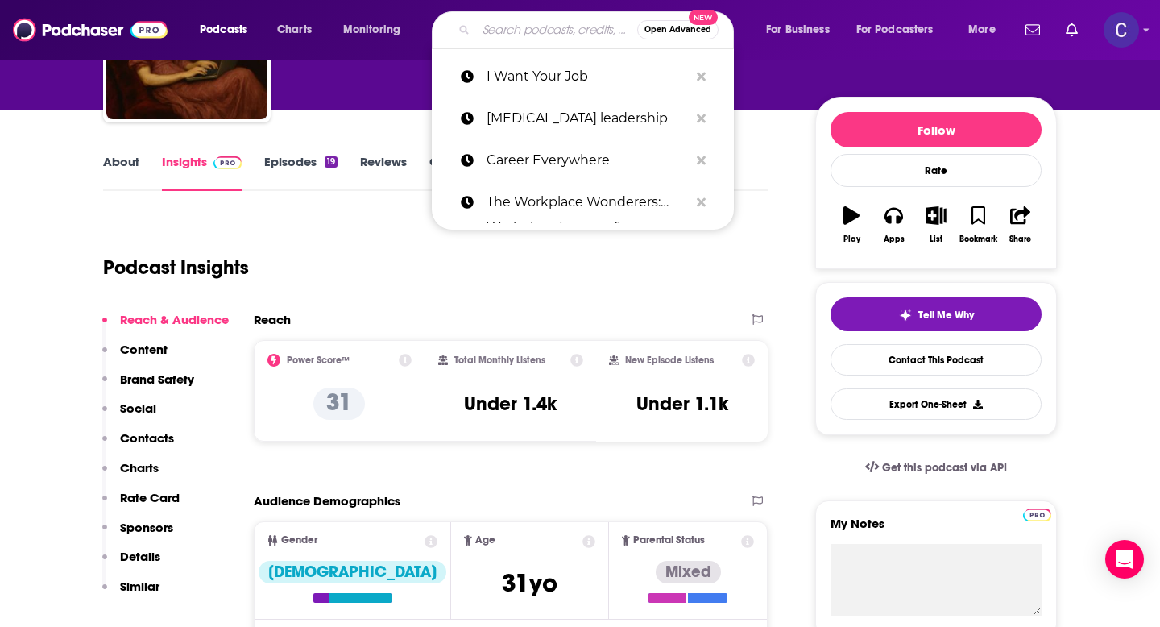
click at [512, 18] on input "Search podcasts, credits, & more..." at bounding box center [556, 30] width 161 height 26
paste input "Squiggly Careers"
type input "Squiggly Careers"
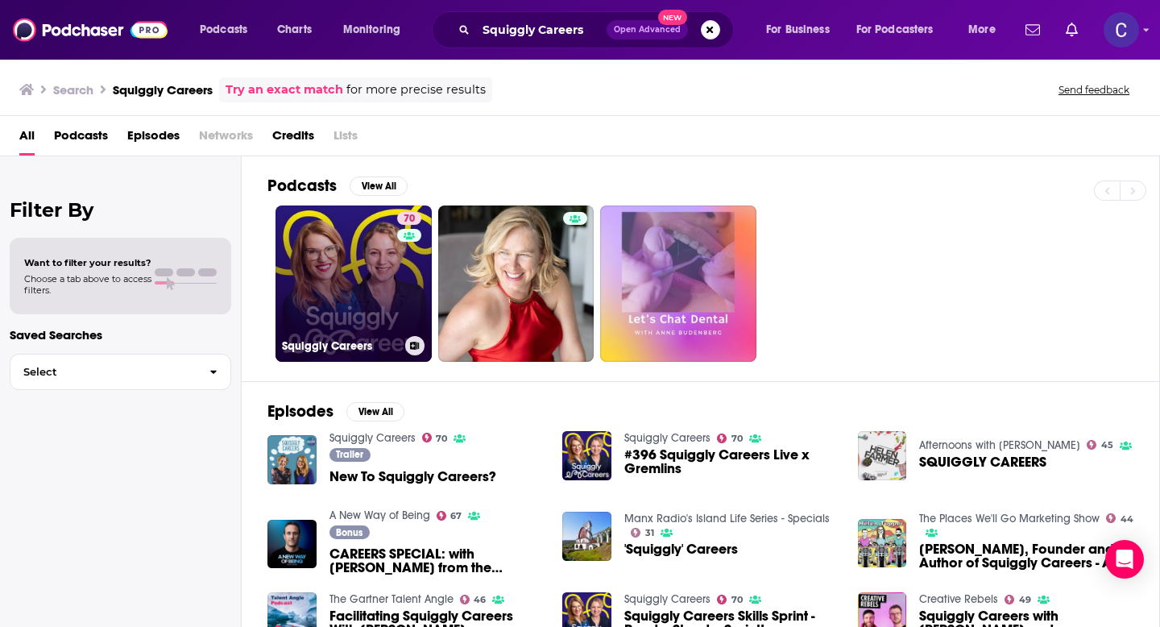
click at [346, 258] on link "70 Squiggly Careers" at bounding box center [353, 283] width 156 height 156
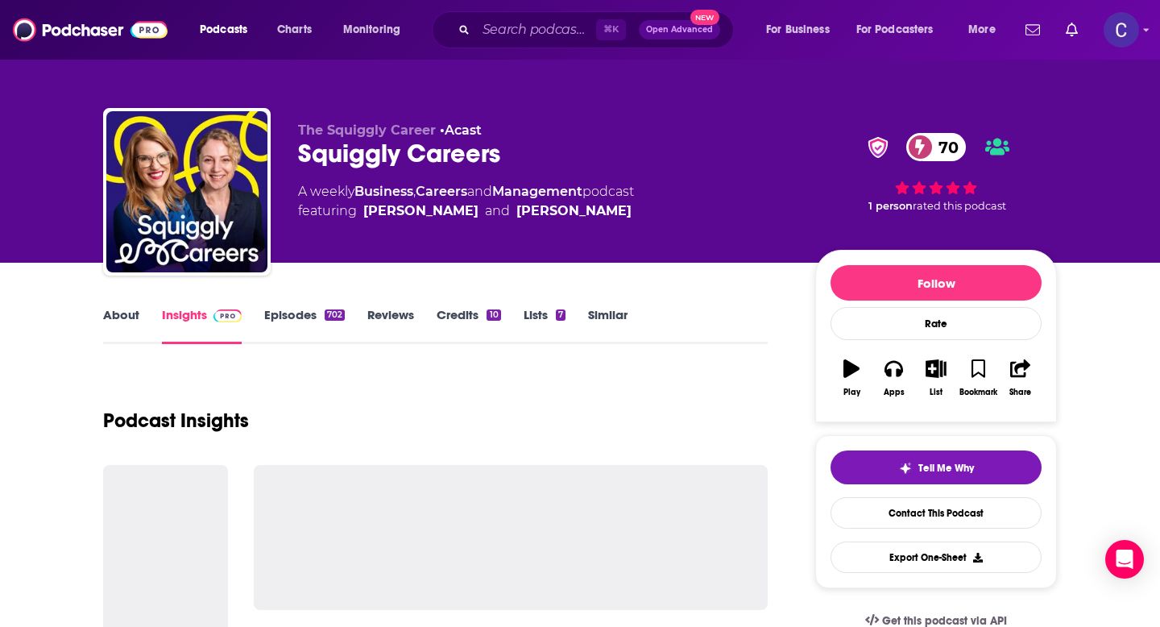
click at [135, 315] on link "About" at bounding box center [121, 325] width 36 height 37
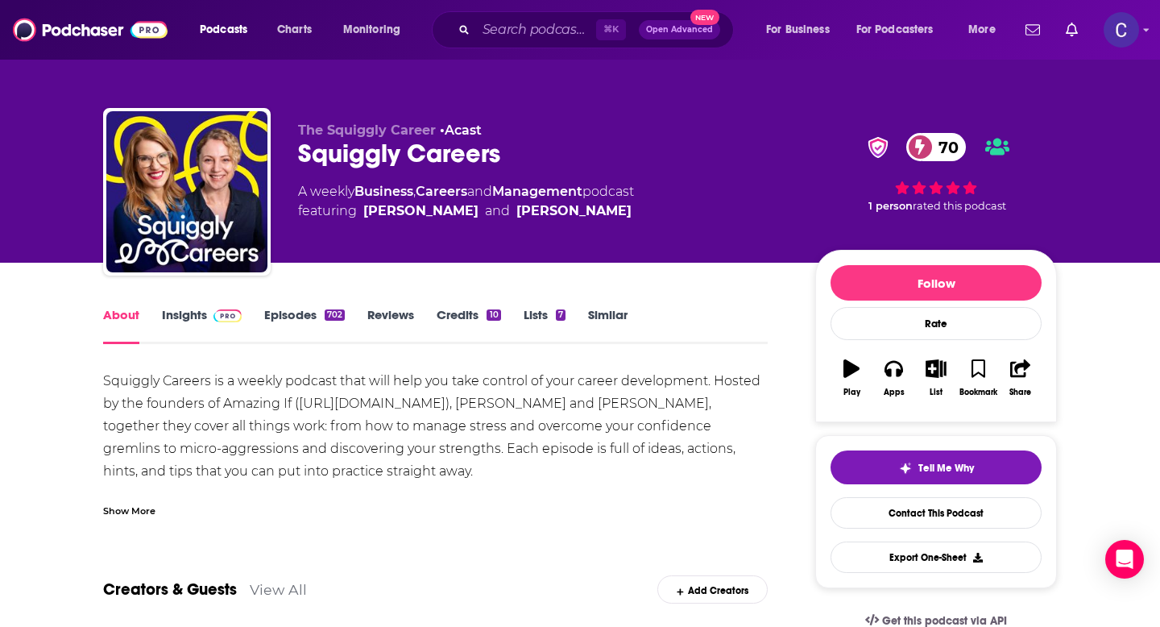
click at [303, 324] on link "Episodes 702" at bounding box center [304, 325] width 81 height 37
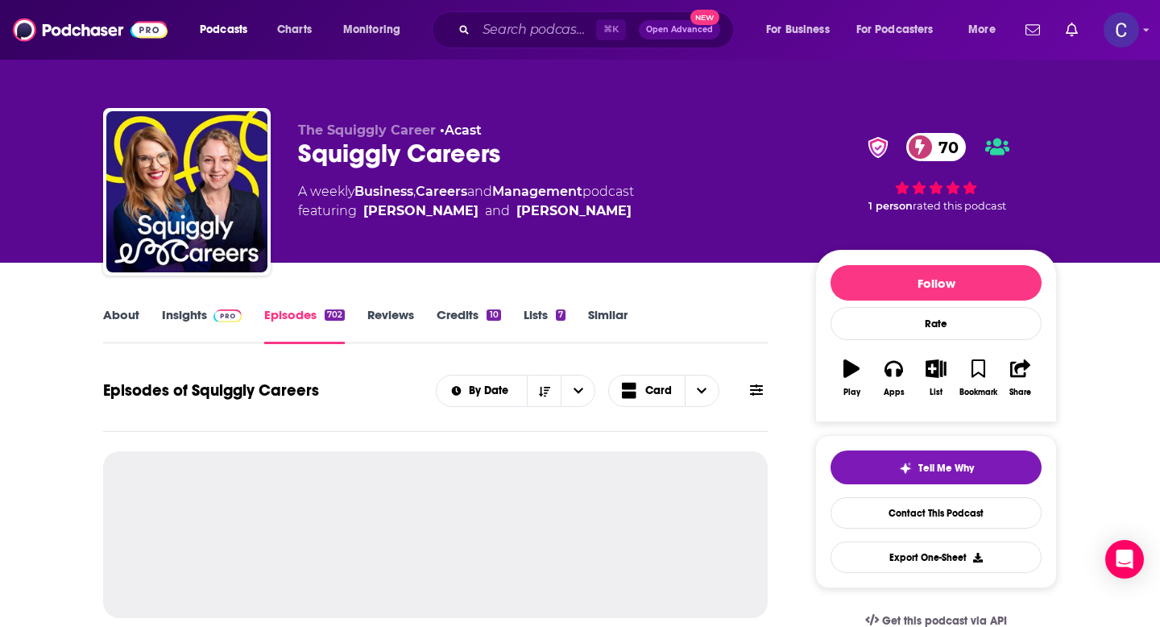
click at [133, 317] on link "About" at bounding box center [121, 325] width 36 height 37
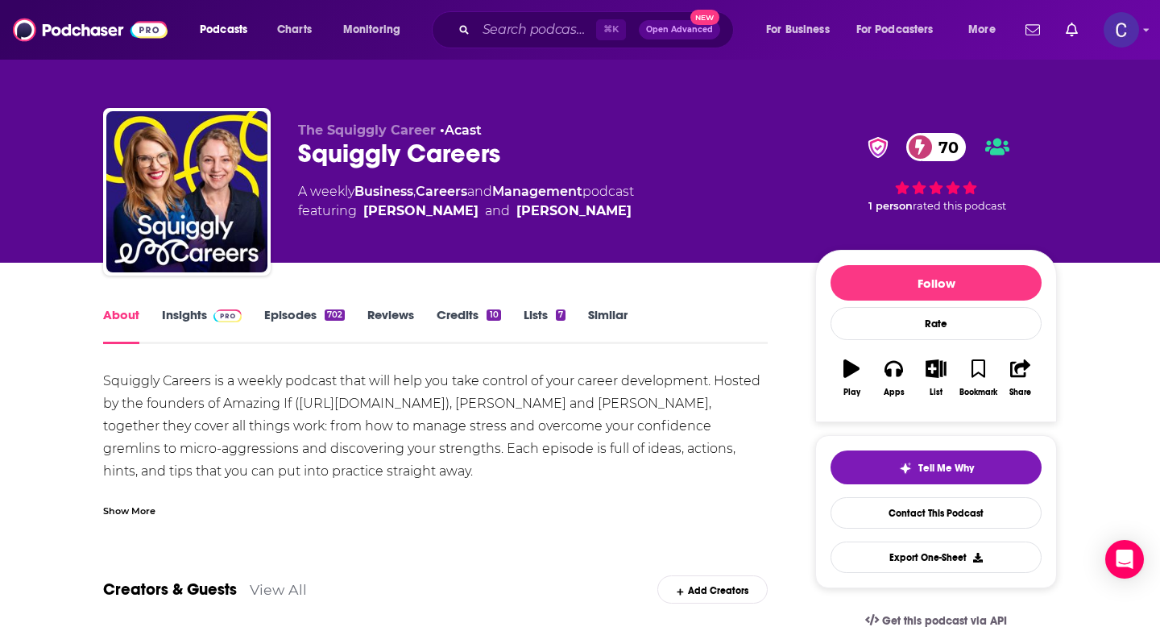
click at [297, 322] on link "Episodes 702" at bounding box center [304, 325] width 81 height 37
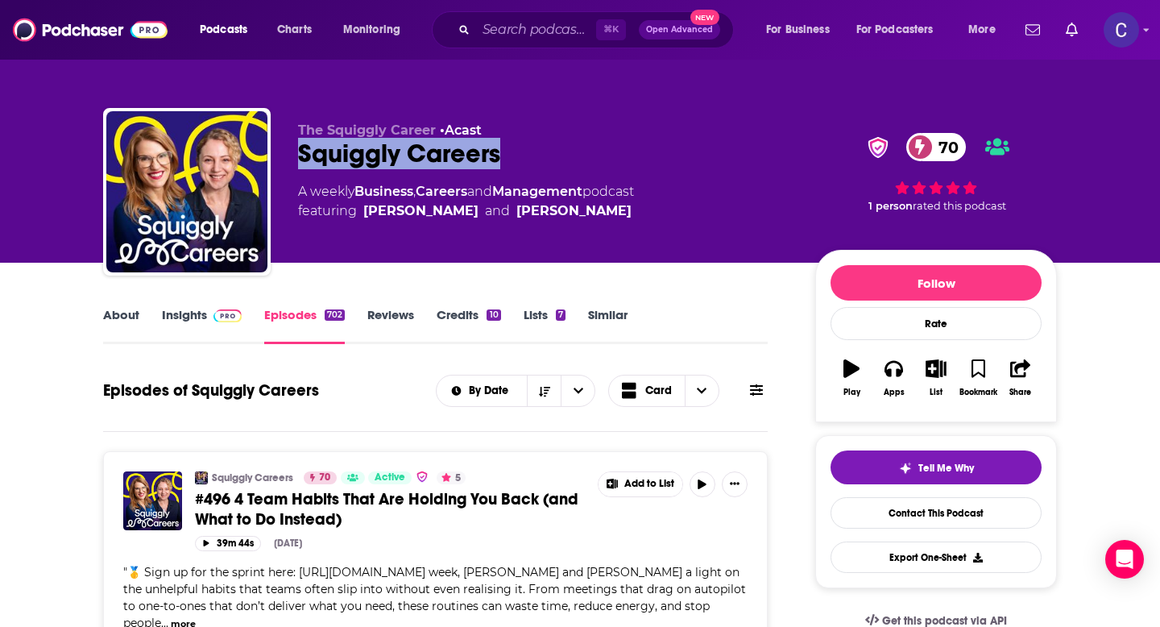
drag, startPoint x: 545, startPoint y: 148, endPoint x: 296, endPoint y: 146, distance: 248.9
click at [296, 146] on div "The Squiggly Career • Acast Squiggly Careers 70 A weekly Business , Careers and…" at bounding box center [580, 195] width 954 height 174
copy h2 "Squiggly Careers"
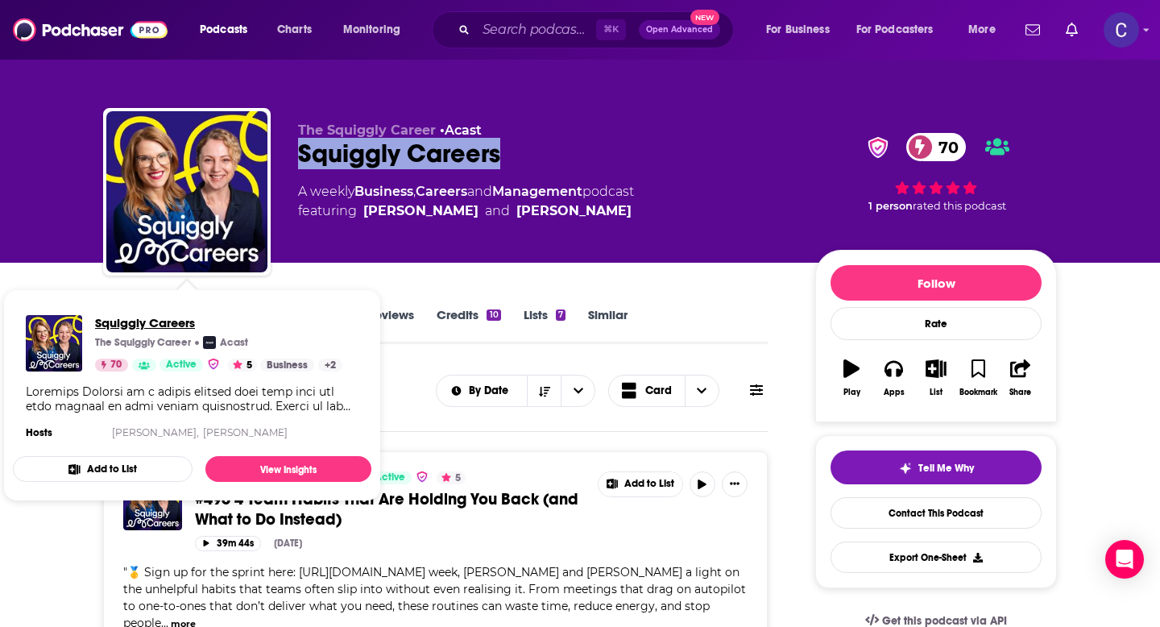
click at [97, 321] on span "Squiggly Careers" at bounding box center [218, 322] width 247 height 15
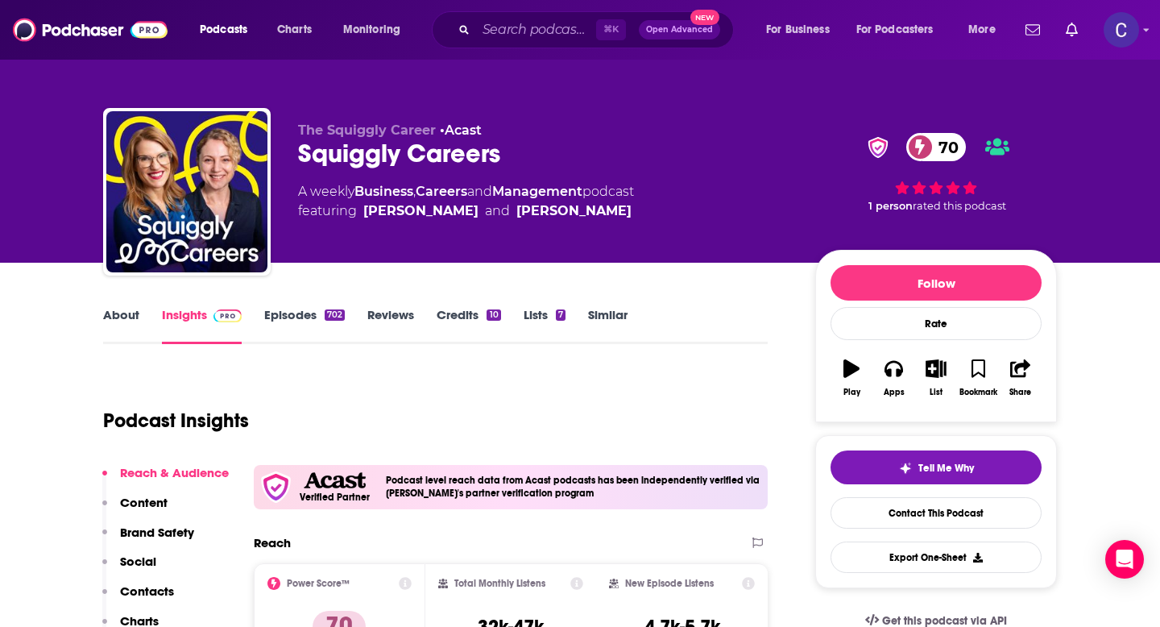
click at [116, 313] on link "About" at bounding box center [121, 325] width 36 height 37
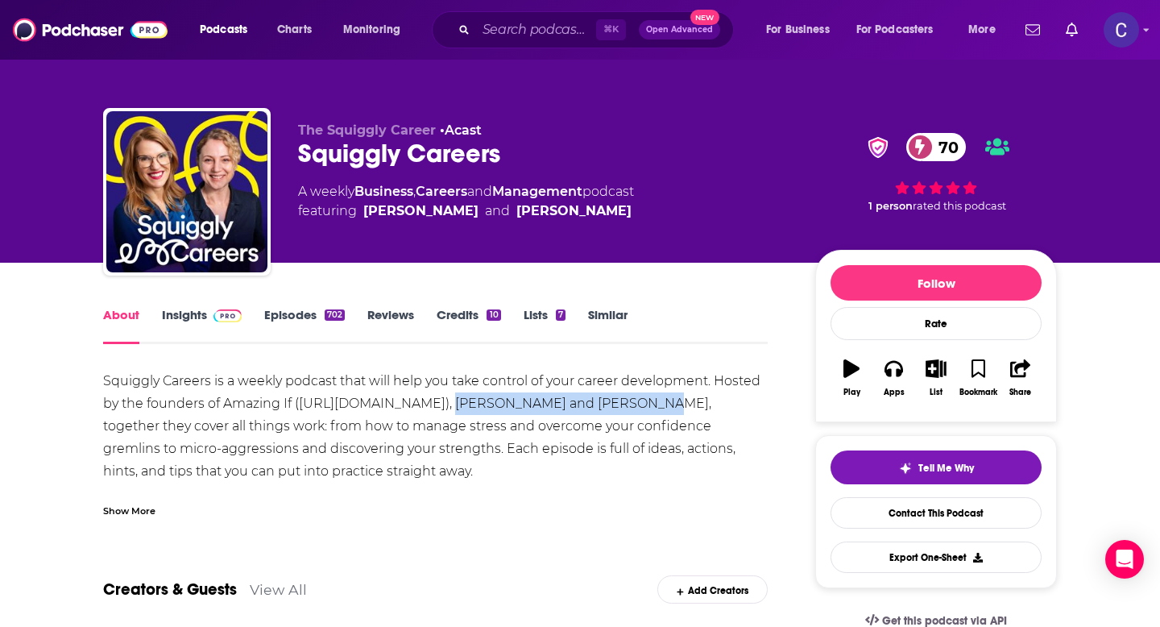
drag, startPoint x: 488, startPoint y: 404, endPoint x: 669, endPoint y: 409, distance: 180.5
click at [669, 409] on div "Squiggly Careers is a weekly podcast that will help you take control of your ca…" at bounding box center [435, 561] width 665 height 383
copy div "Sarah Ellis and Helen Tupper"
click at [190, 312] on link "Insights" at bounding box center [202, 325] width 80 height 37
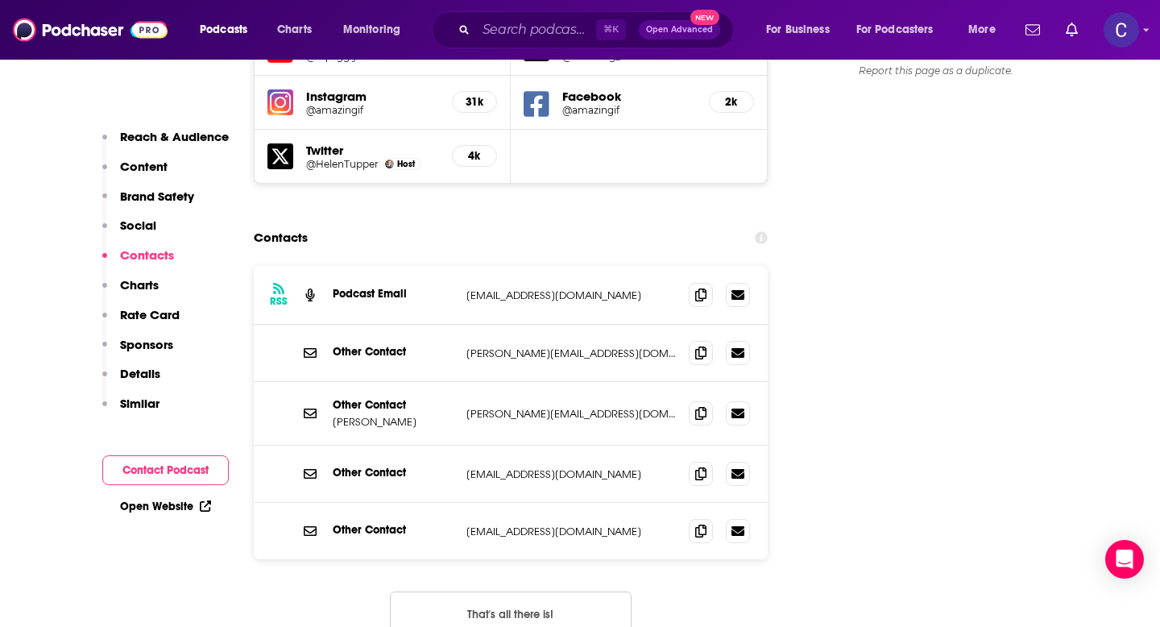
scroll to position [2020, 0]
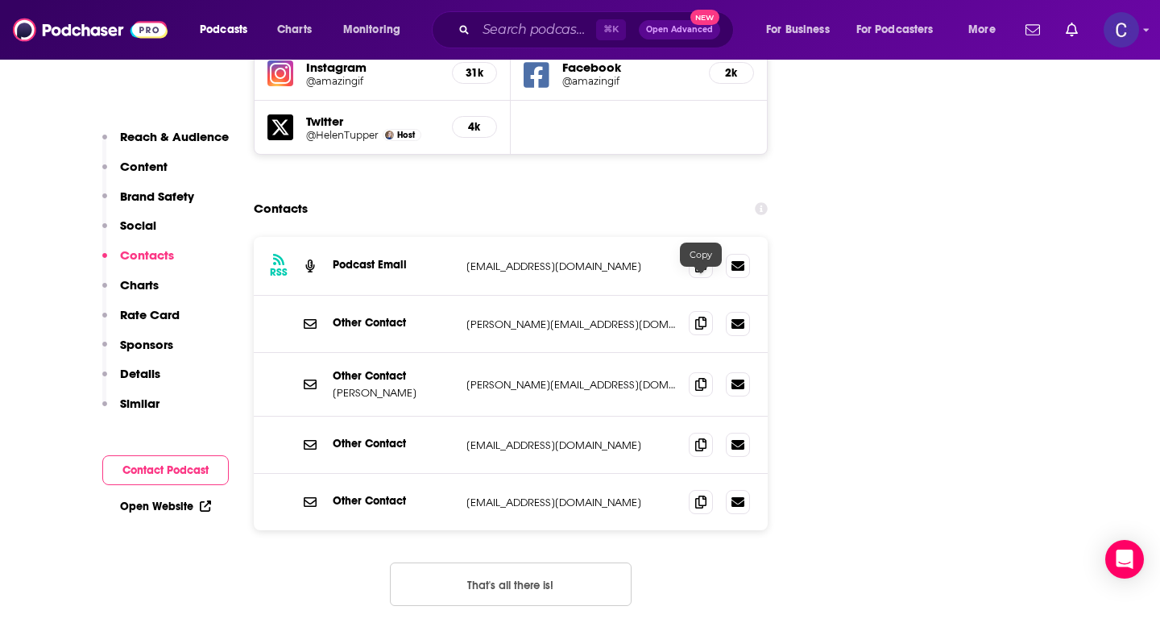
click at [696, 311] on span at bounding box center [701, 323] width 24 height 24
click at [698, 432] on span at bounding box center [701, 444] width 24 height 24
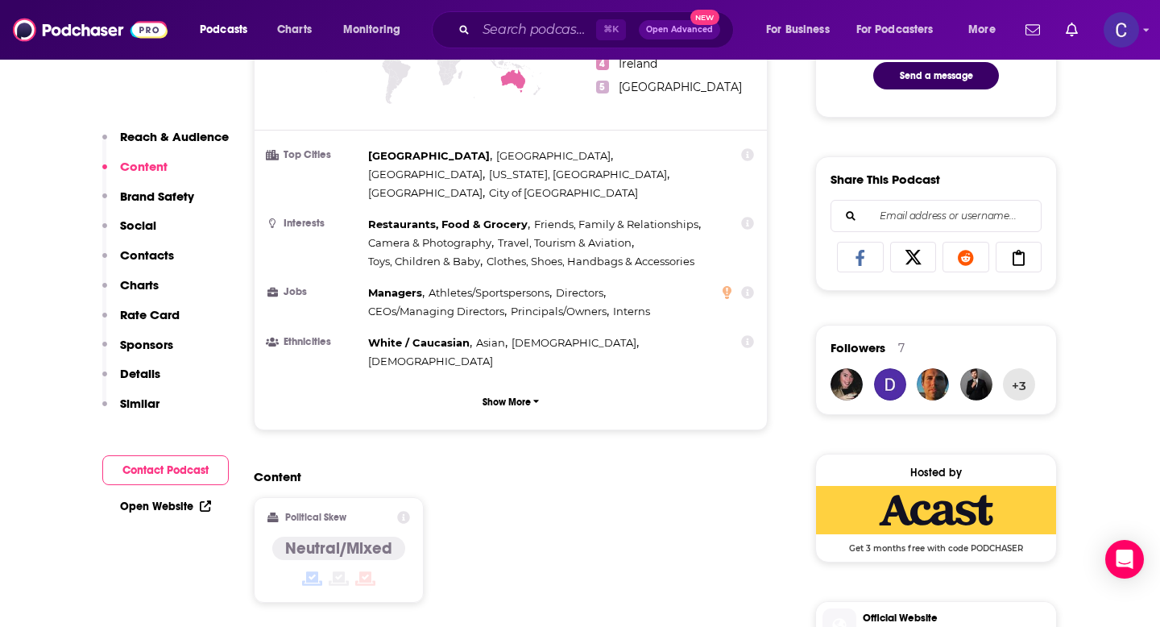
scroll to position [0, 0]
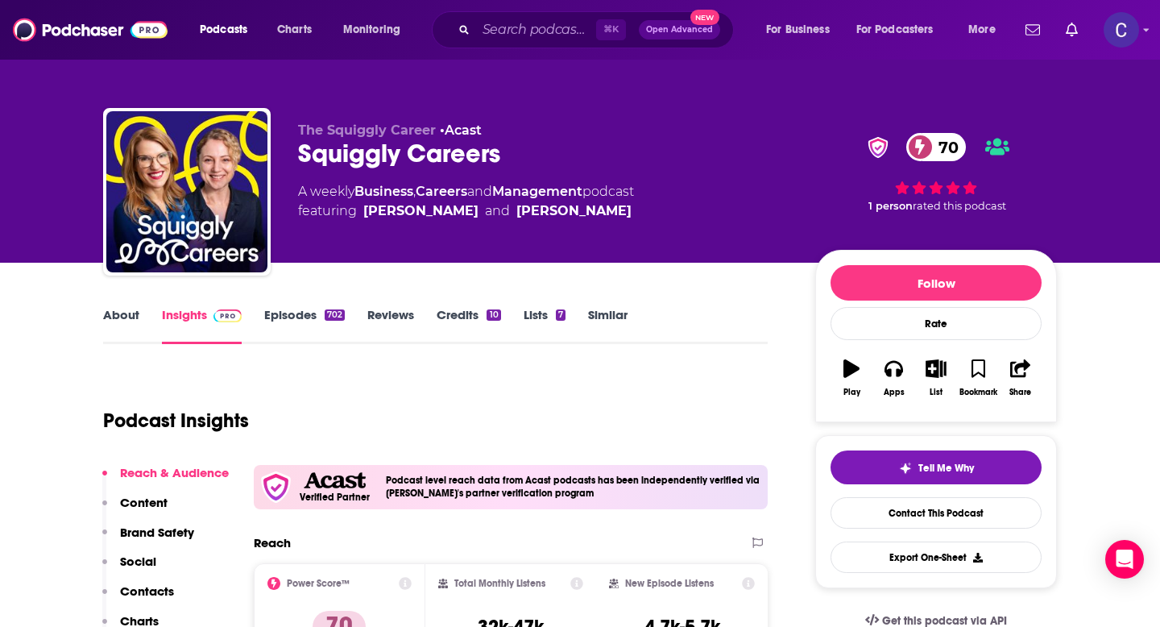
click at [601, 324] on link "Similar" at bounding box center [607, 325] width 39 height 37
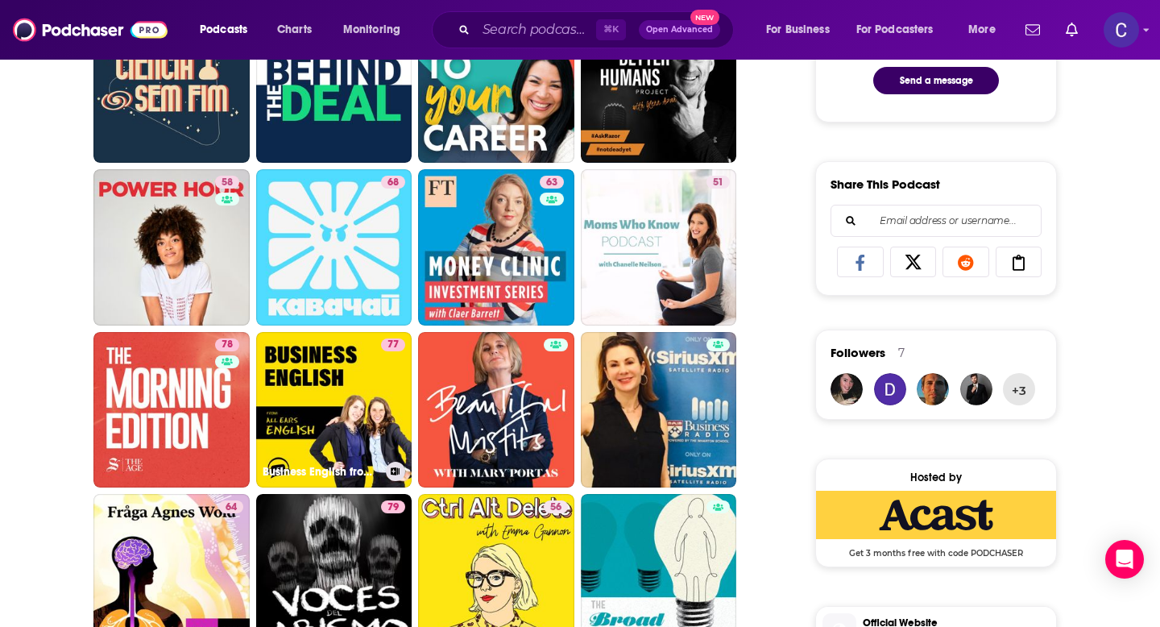
scroll to position [1140, 0]
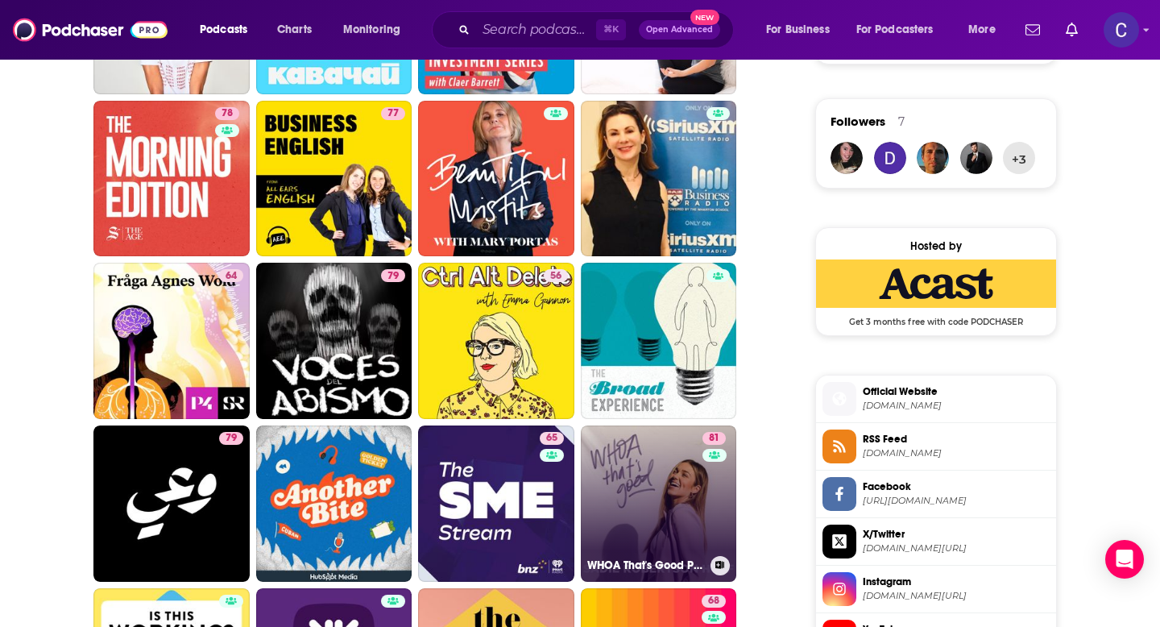
click at [678, 501] on link "81 WHOA That's Good Podcast" at bounding box center [659, 503] width 156 height 156
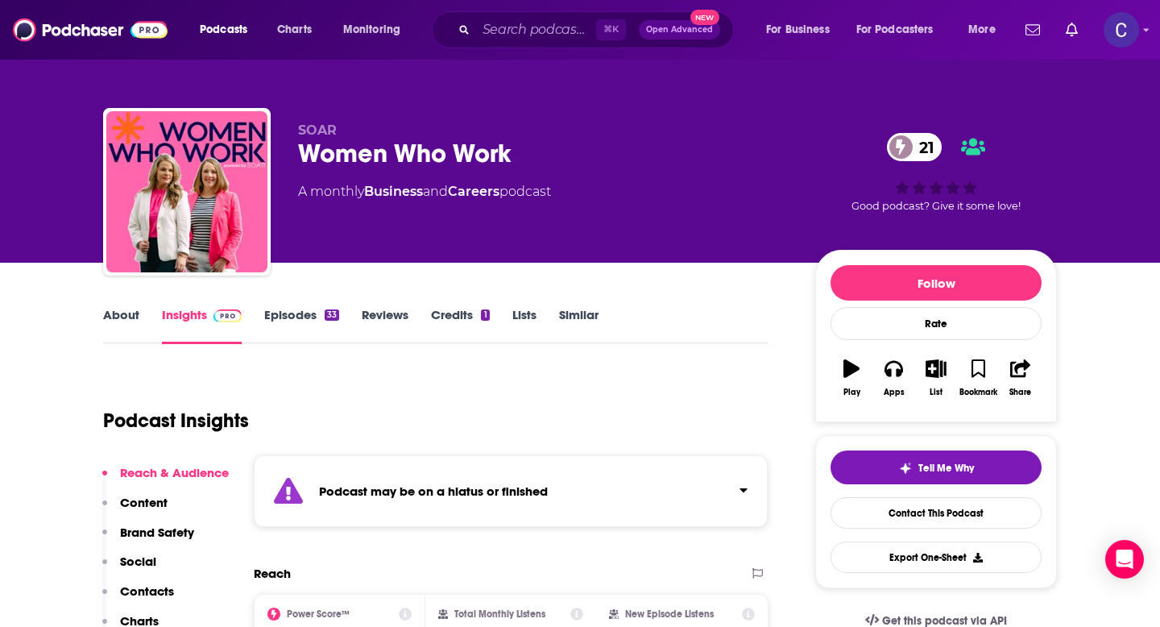
click at [568, 321] on link "Similar" at bounding box center [578, 325] width 39 height 37
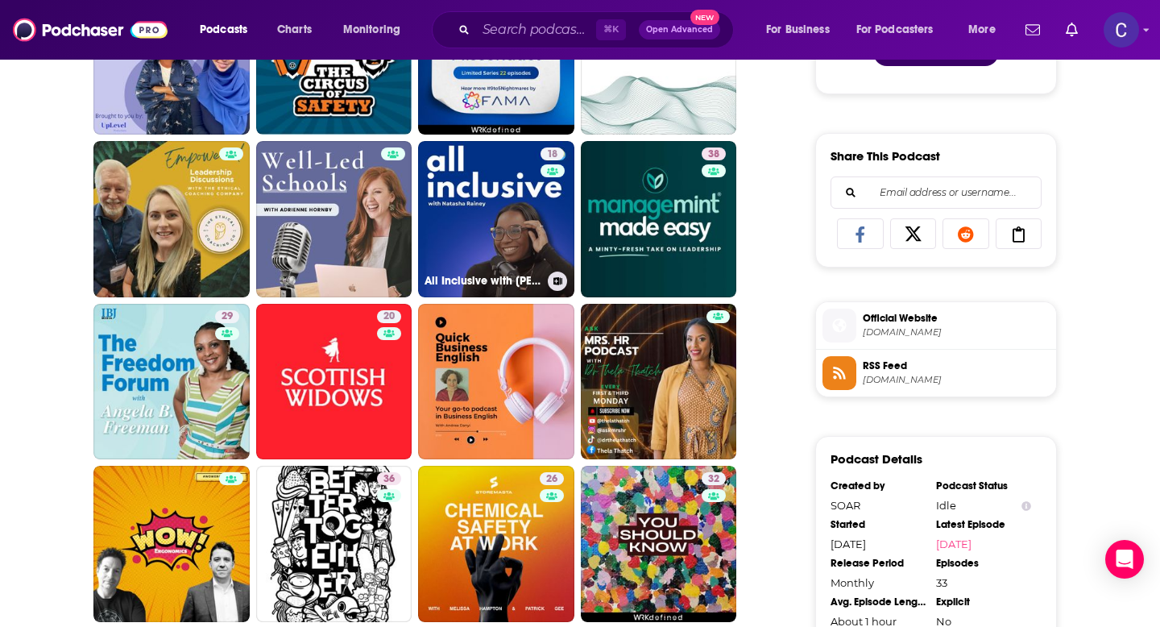
scroll to position [962, 0]
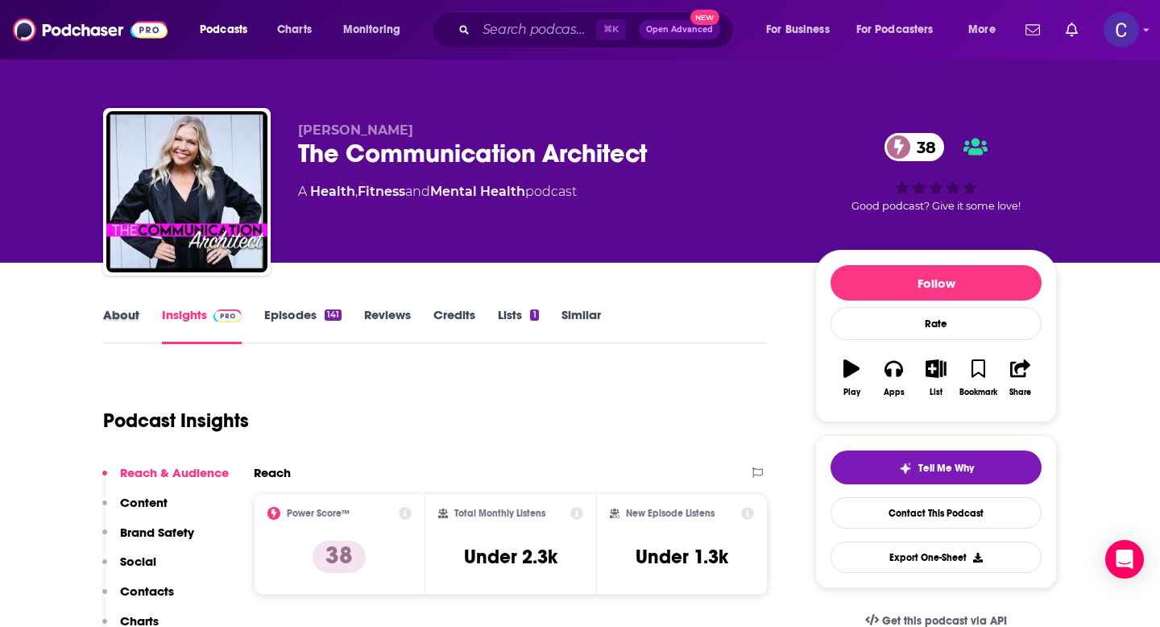
click at [143, 328] on div "About" at bounding box center [132, 325] width 59 height 37
click at [114, 310] on link "About" at bounding box center [121, 325] width 36 height 37
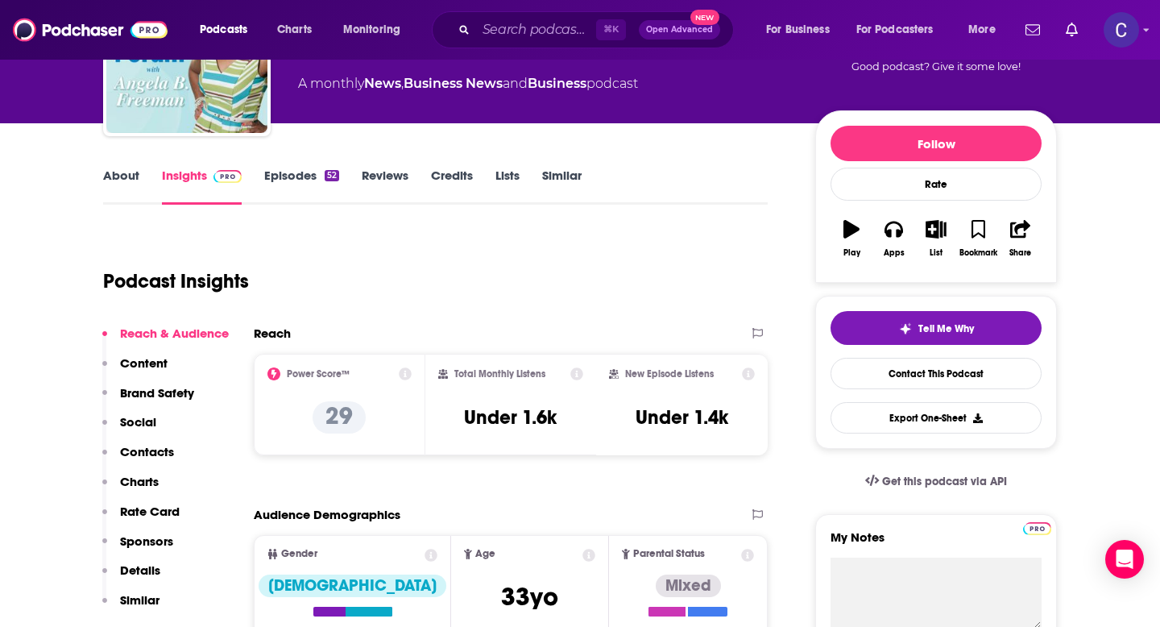
scroll to position [133, 0]
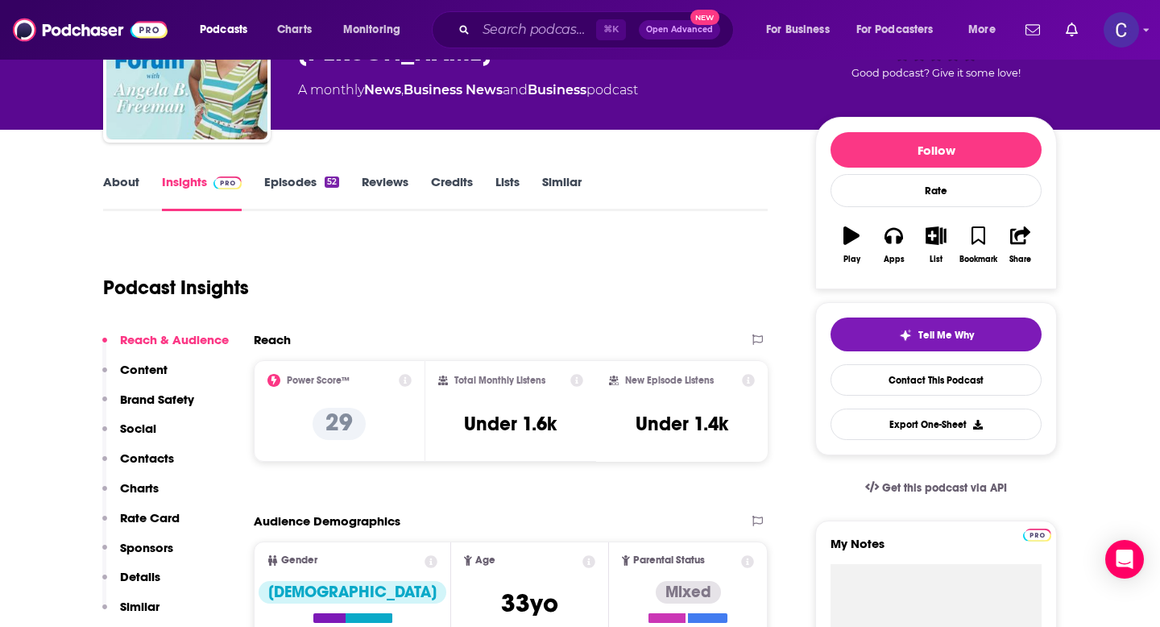
click at [133, 197] on link "About" at bounding box center [121, 192] width 36 height 37
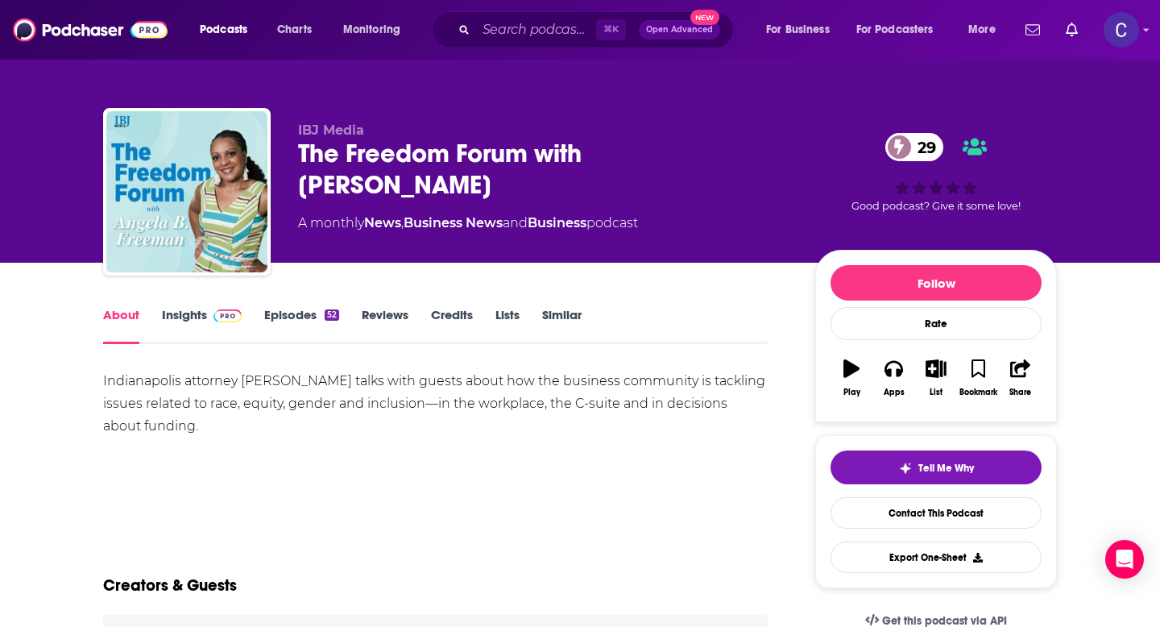
drag, startPoint x: 492, startPoint y: 192, endPoint x: 296, endPoint y: 153, distance: 199.5
click at [296, 153] on div "IBJ Media The Freedom Forum with Angela B. Freeman 29 A monthly News , Business…" at bounding box center [580, 195] width 954 height 174
copy h1 "The Freedom Forum with Angela B. Freeman"
drag, startPoint x: 241, startPoint y: 379, endPoint x: 359, endPoint y: 383, distance: 118.5
click at [359, 383] on div "Indianapolis attorney Angela B. Freeman talks with guests about how the busines…" at bounding box center [435, 404] width 665 height 68
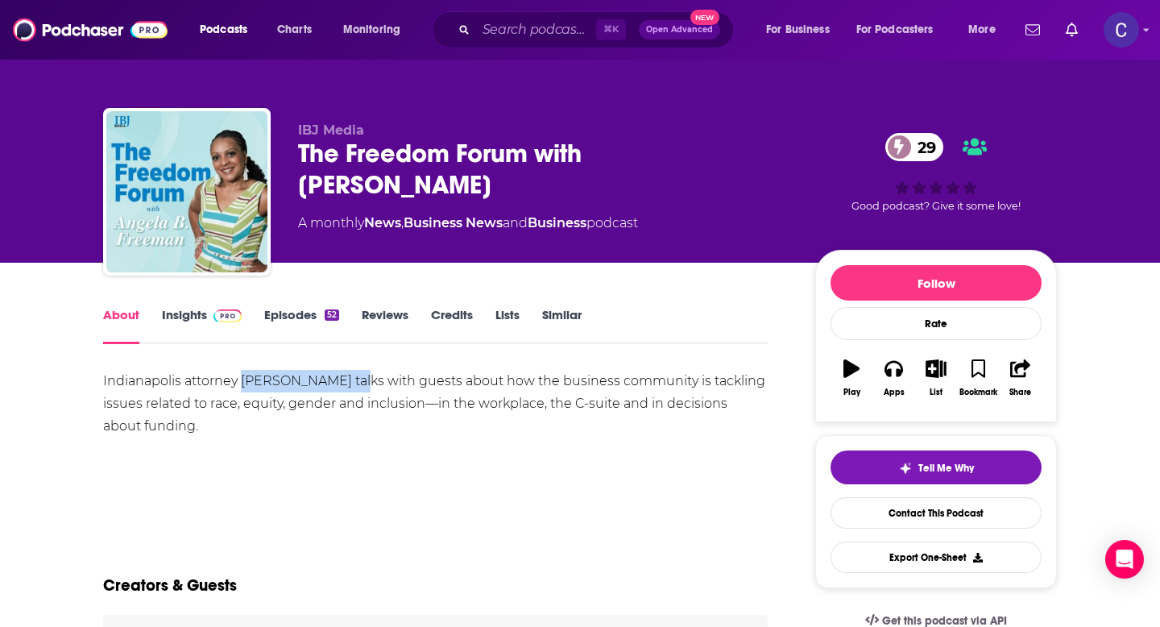
copy div "Angela B. Freeman"
click at [186, 310] on link "Insights" at bounding box center [202, 325] width 80 height 37
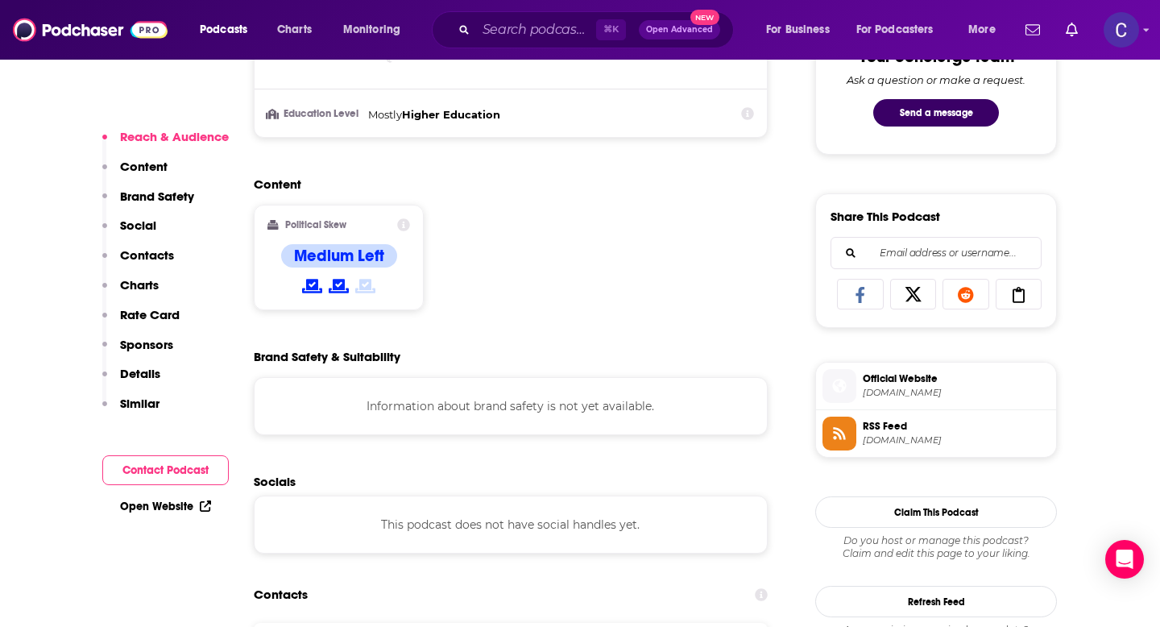
scroll to position [917, 0]
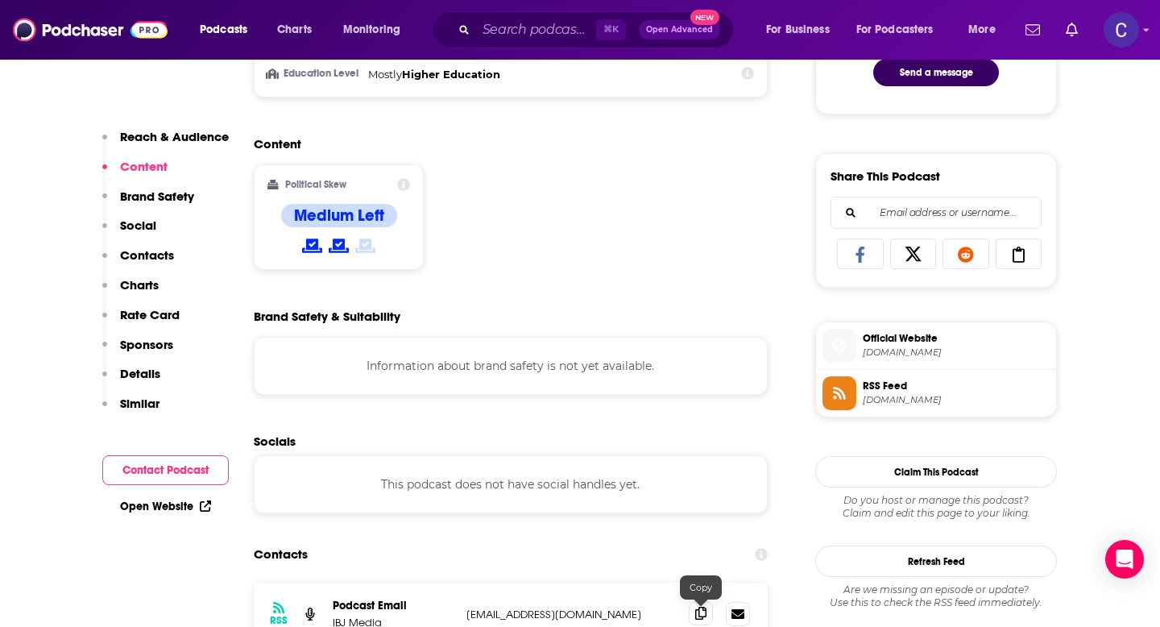
click at [701, 616] on icon at bounding box center [700, 613] width 11 height 13
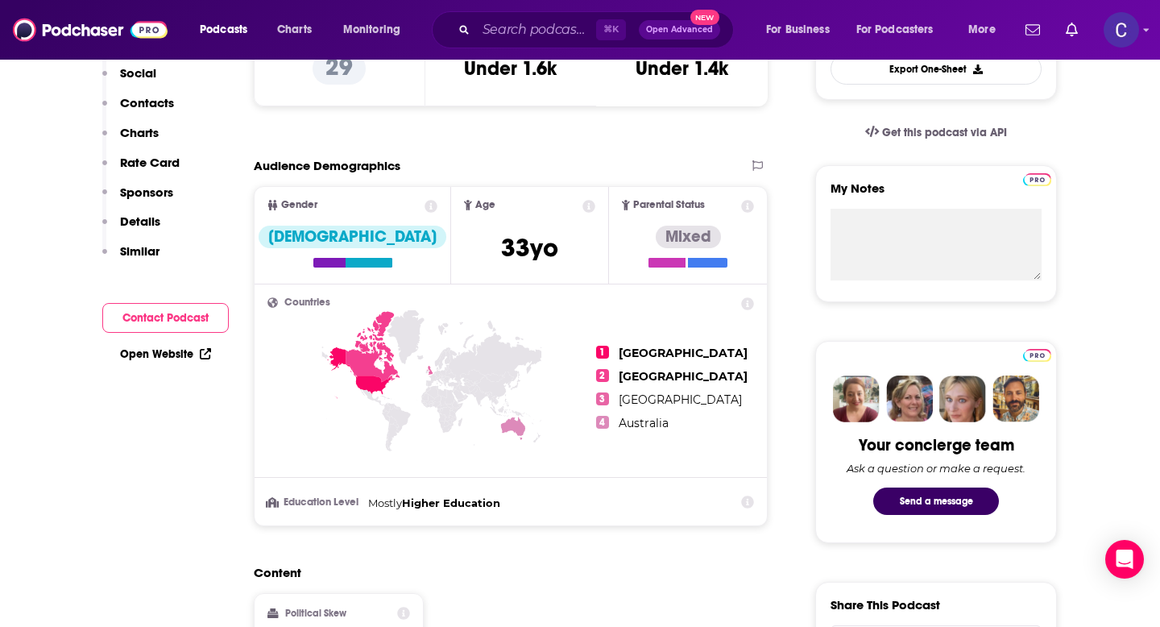
scroll to position [0, 0]
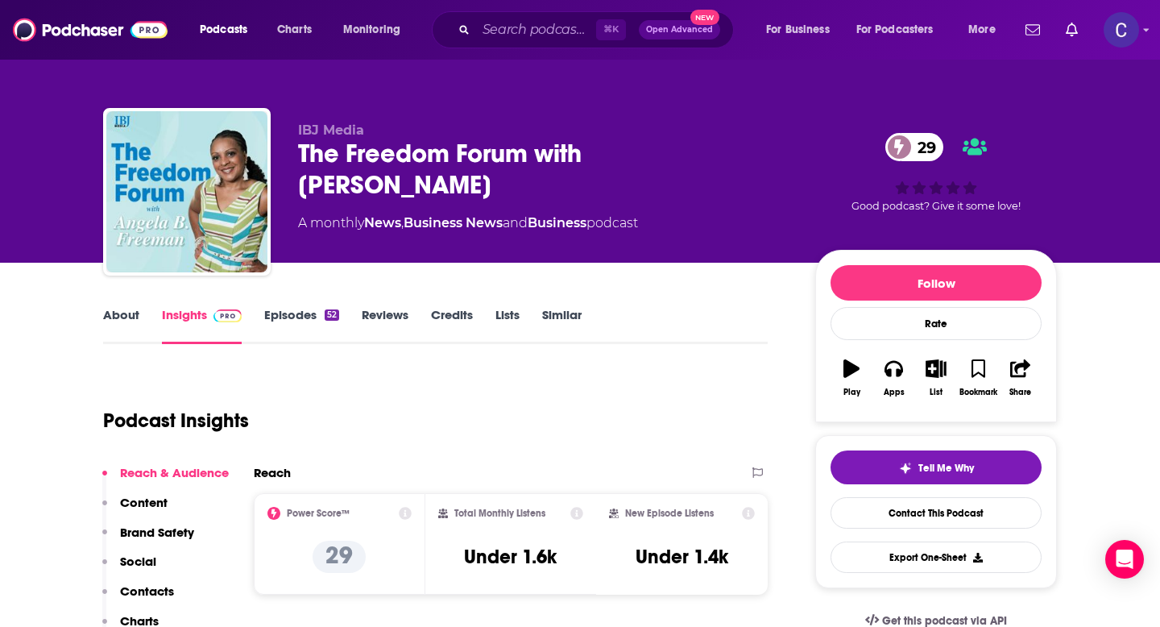
click at [558, 313] on link "Similar" at bounding box center [561, 325] width 39 height 37
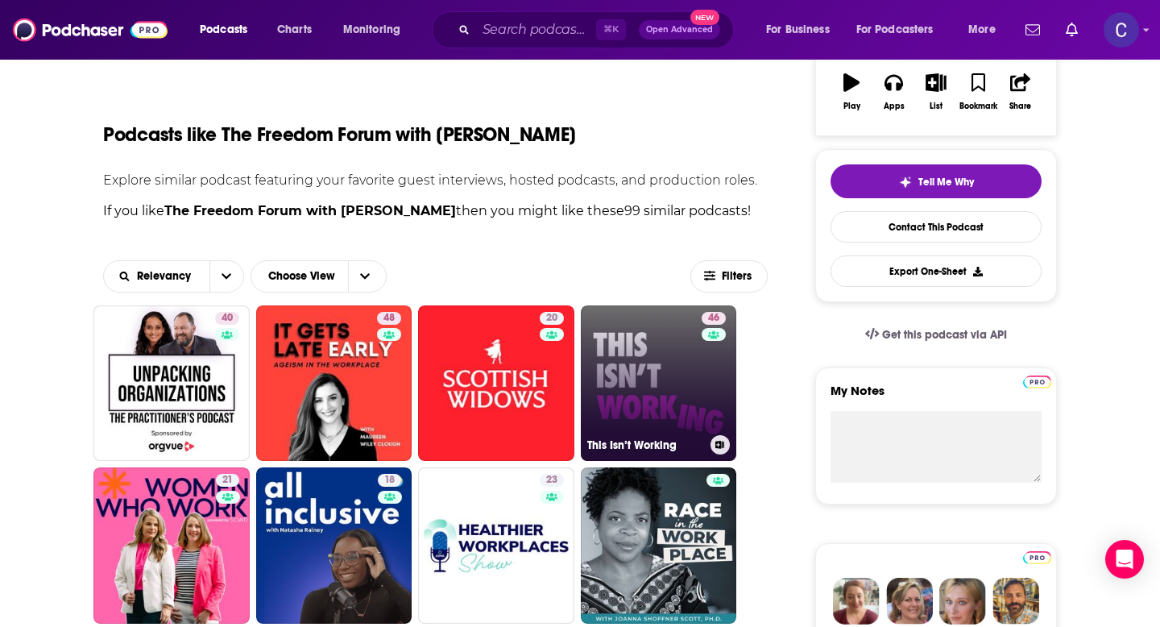
scroll to position [425, 0]
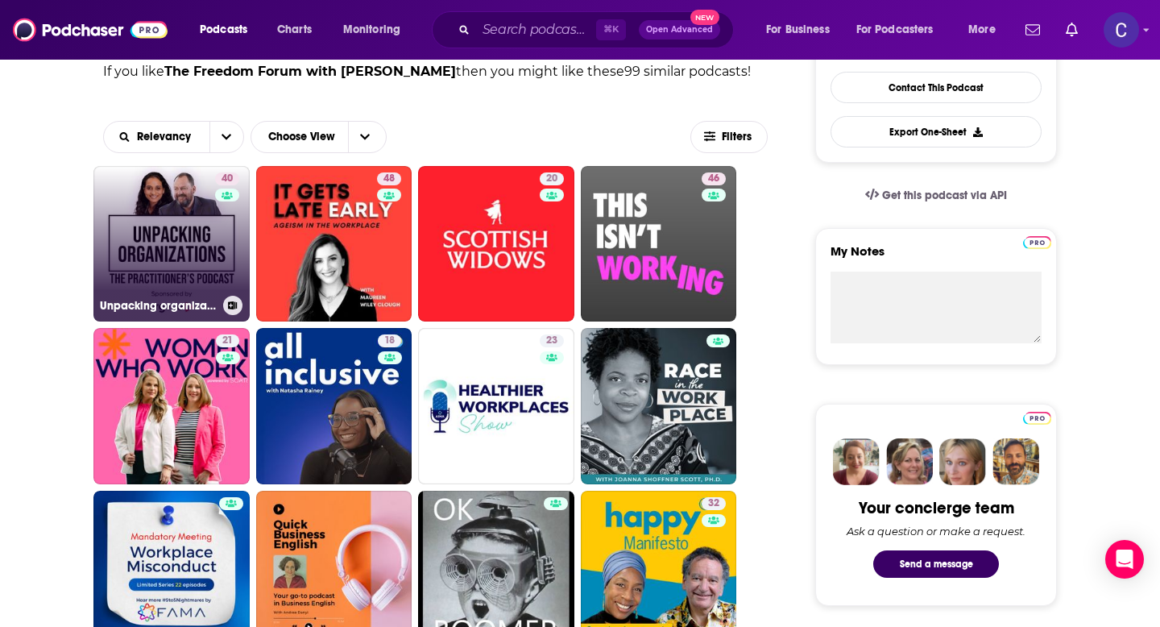
click at [184, 294] on link "40 Unpacking organizations: the practitioner's podcast" at bounding box center [171, 244] width 156 height 156
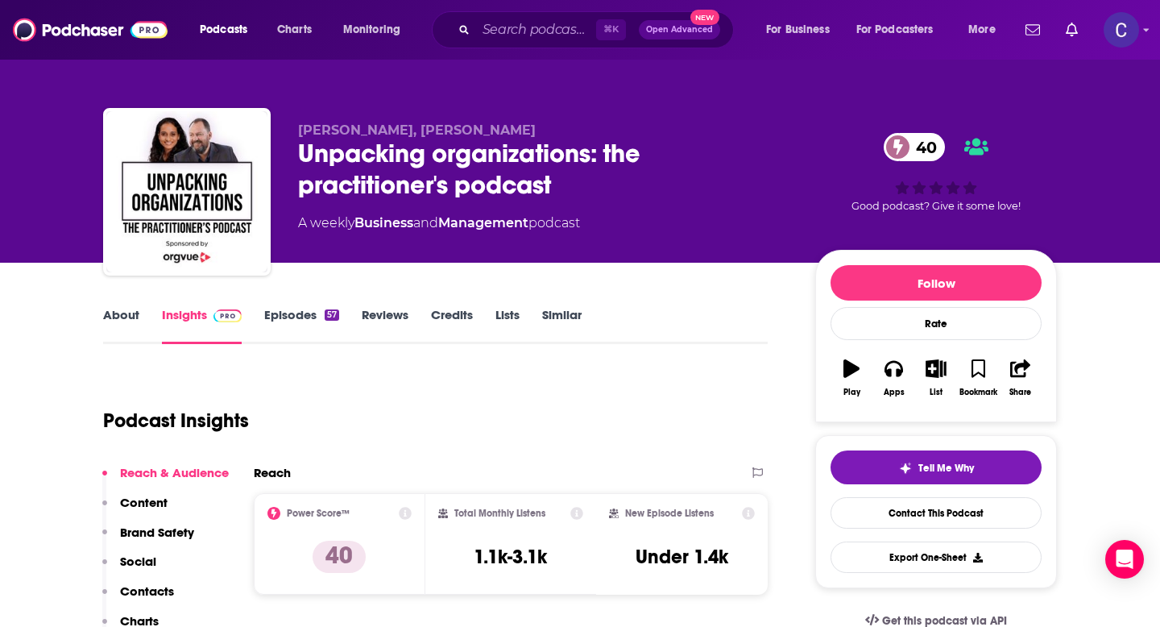
click at [136, 316] on link "About" at bounding box center [121, 325] width 36 height 37
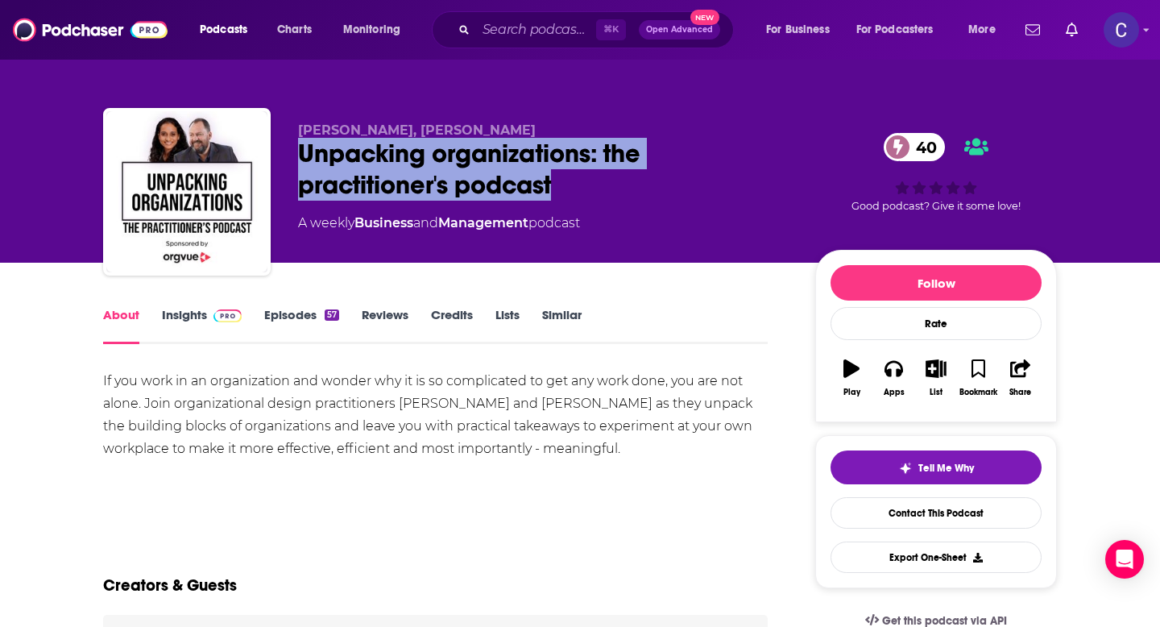
drag, startPoint x: 617, startPoint y: 192, endPoint x: 295, endPoint y: 151, distance: 324.7
click at [295, 151] on div "Rupert Morrison, Shradha Prakash Unpacking organizations: the practitioner's po…" at bounding box center [580, 195] width 954 height 174
copy h1 "Unpacking organizations: the practitioner's podcast"
click at [270, 320] on link "Episodes 57" at bounding box center [301, 325] width 75 height 37
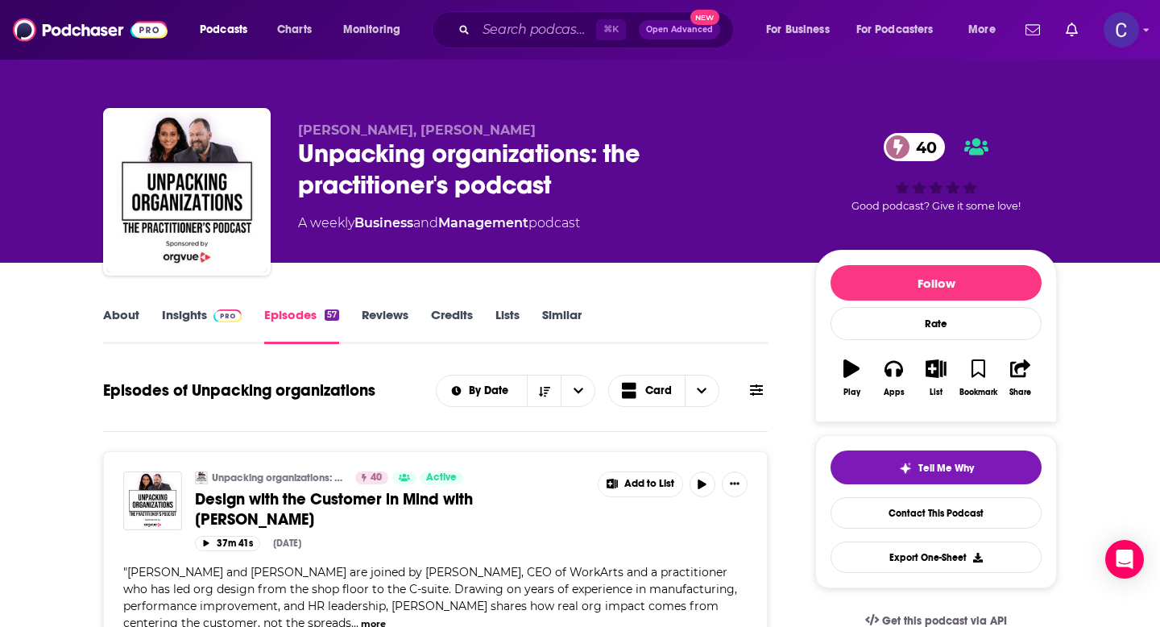
drag, startPoint x: 293, startPoint y: 135, endPoint x: 553, endPoint y: 132, distance: 260.2
click at [553, 132] on div "Rupert Morrison, Shradha Prakash Unpacking organizations: the practitioner's po…" at bounding box center [580, 195] width 954 height 174
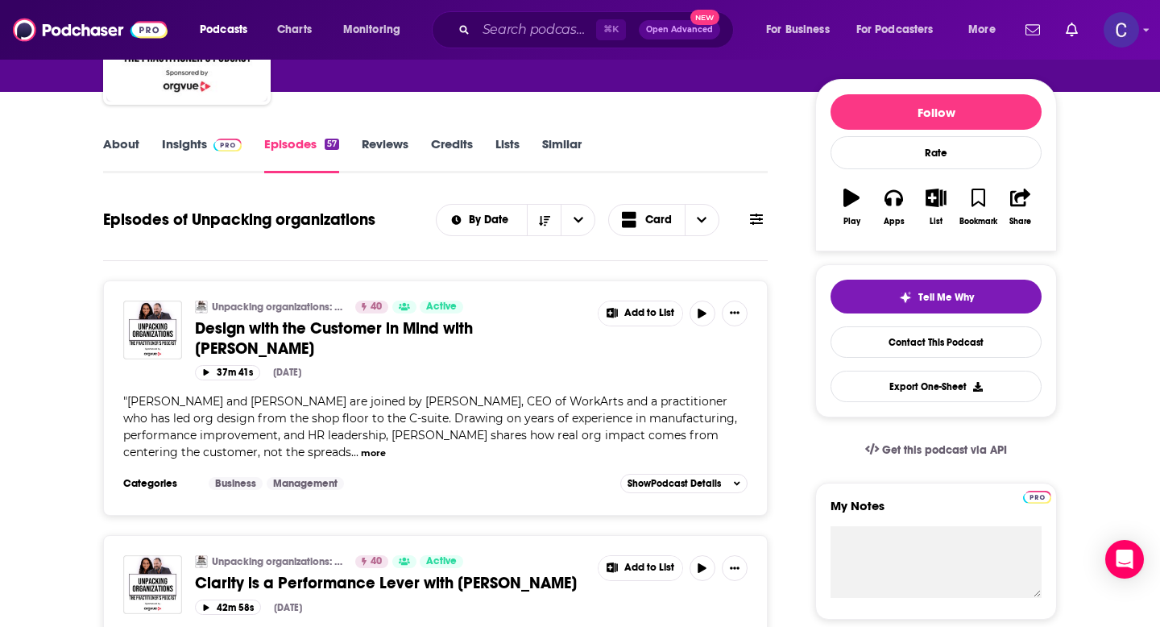
scroll to position [155, 0]
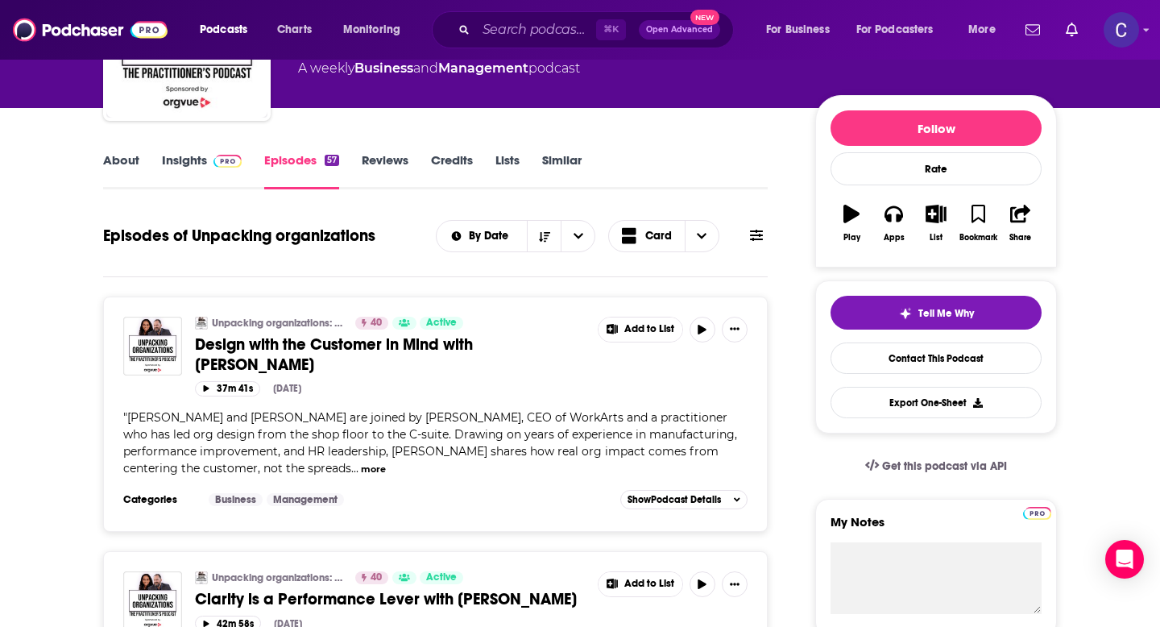
click at [204, 159] on link "Insights" at bounding box center [202, 170] width 80 height 37
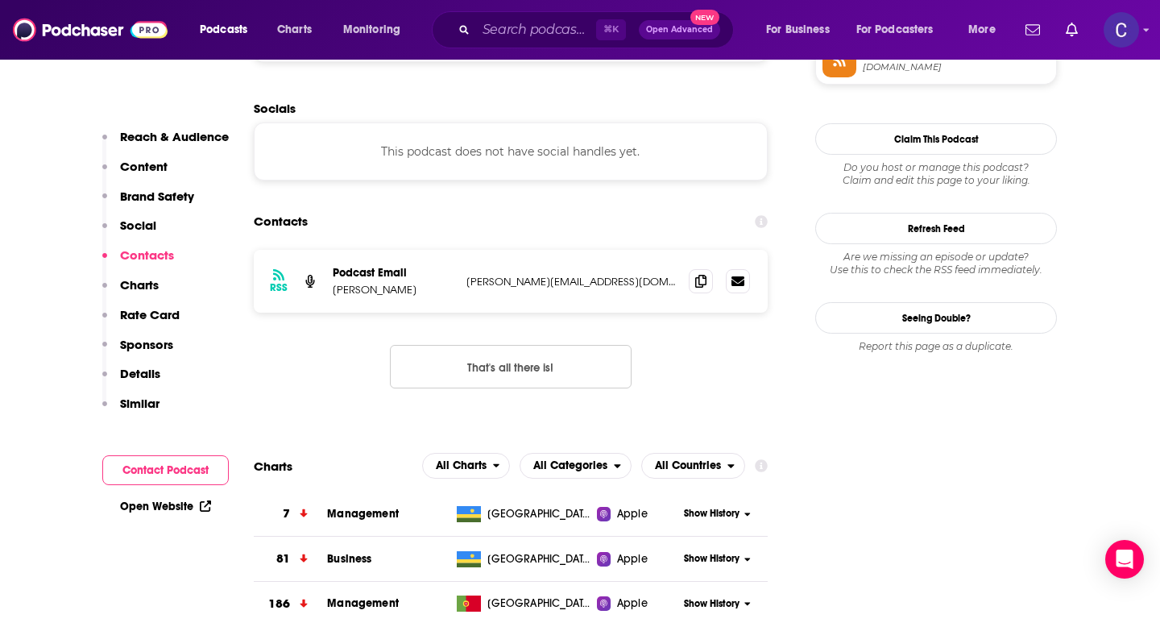
scroll to position [1282, 0]
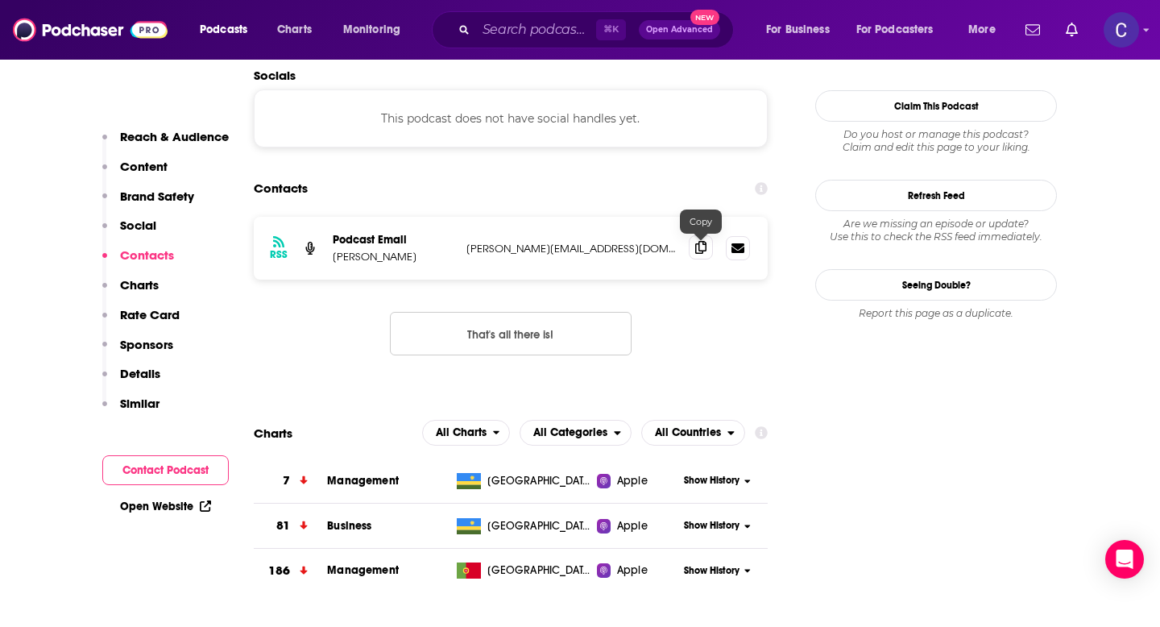
click at [702, 245] on icon at bounding box center [700, 247] width 11 height 13
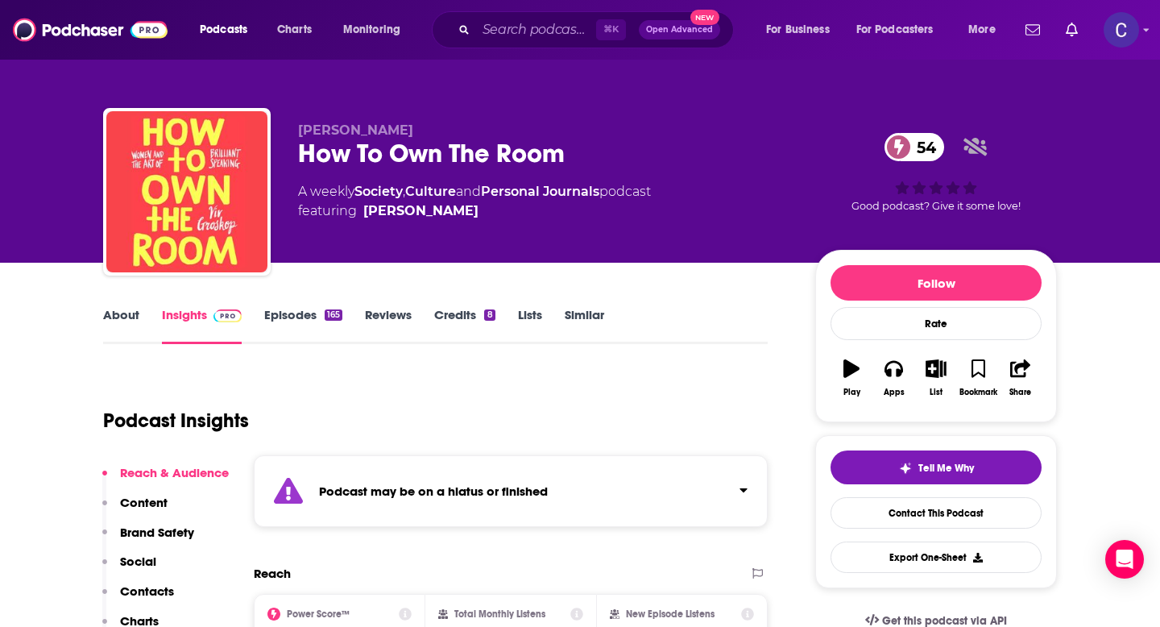
click at [582, 307] on link "Similar" at bounding box center [584, 325] width 39 height 37
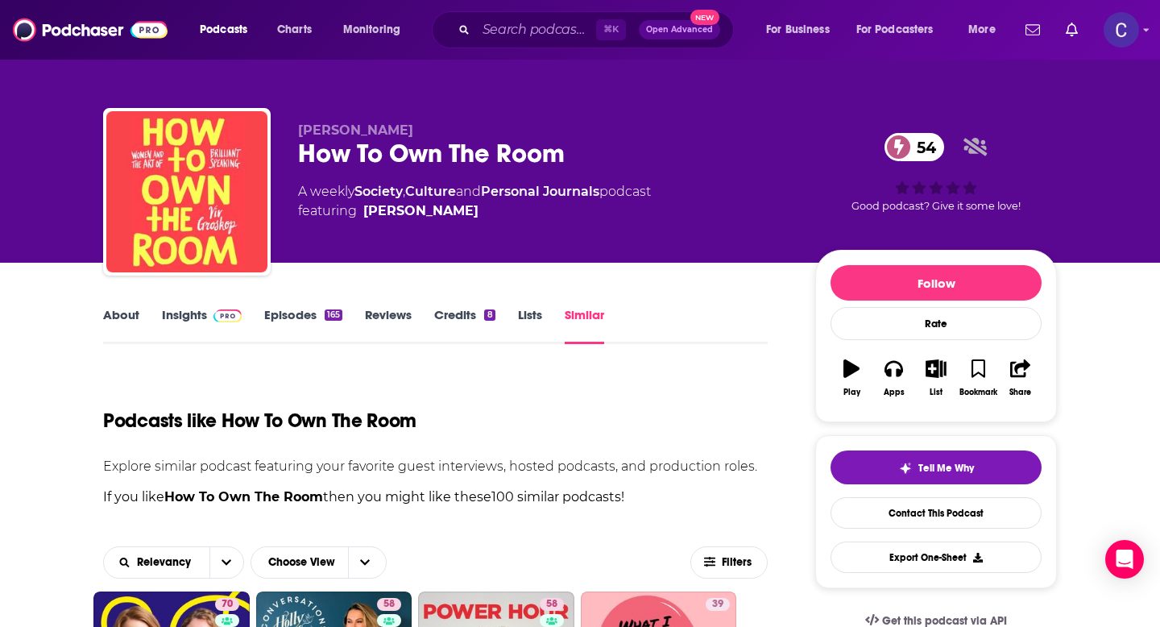
click at [483, 16] on div "⌘ K Open Advanced New" at bounding box center [583, 29] width 302 height 37
click at [493, 23] on input "Search podcasts, credits, & more..." at bounding box center [536, 30] width 120 height 26
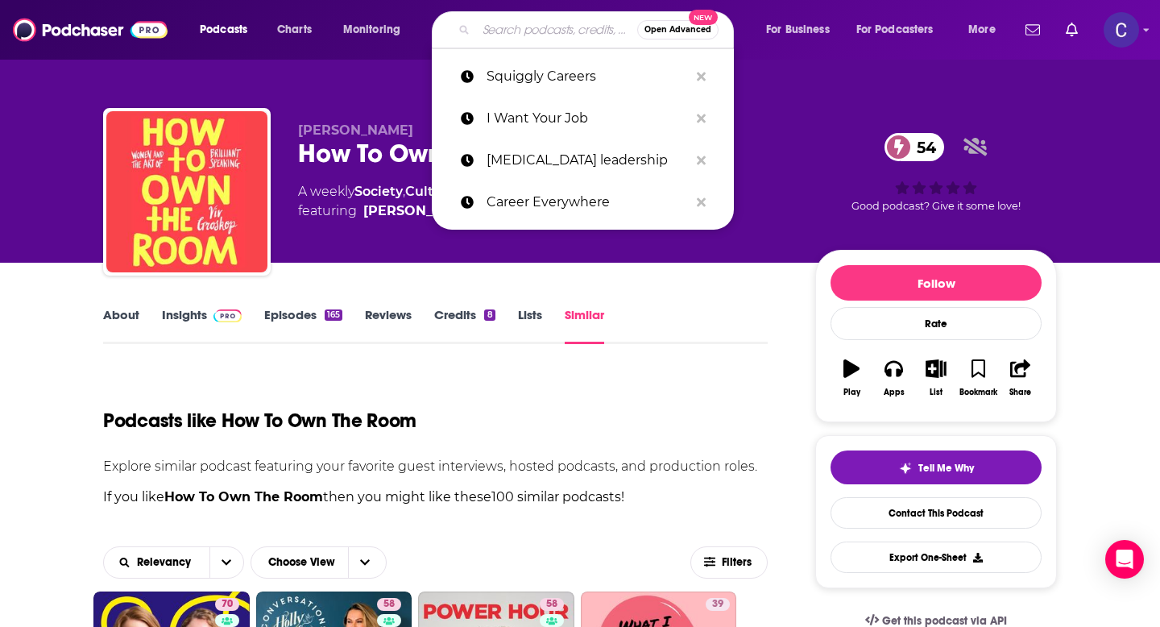
paste input "ADHD Wise Squirrels for late-diagnosed adults with ADHD."
type input "ADHD Wise Squirrels for late-diagnosed adults with ADHD."
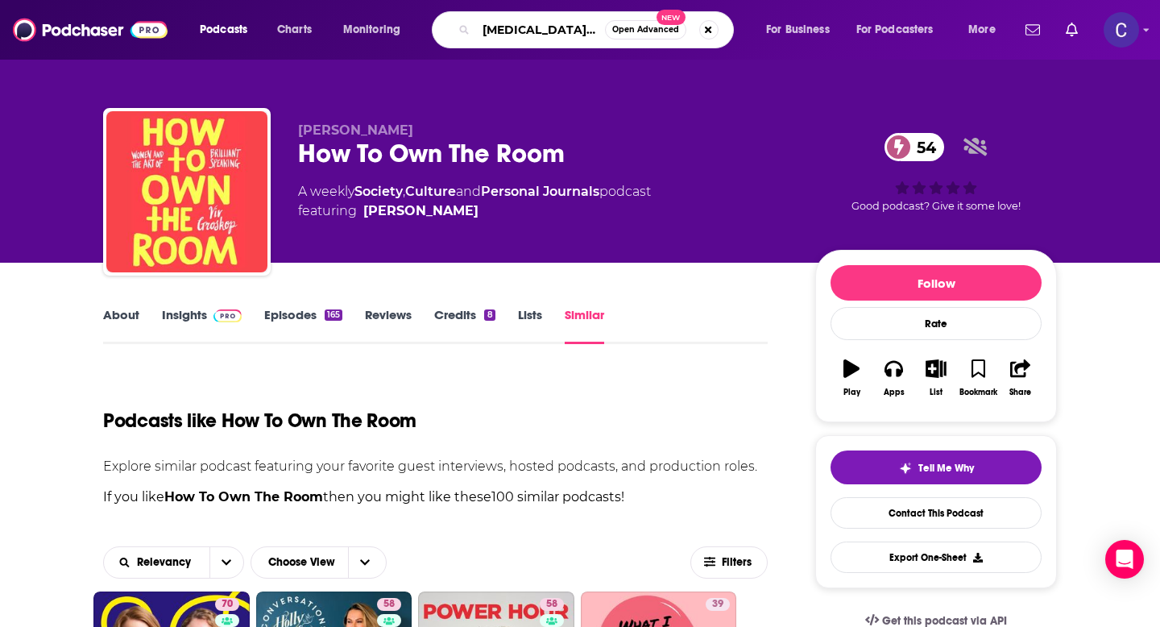
scroll to position [0, 234]
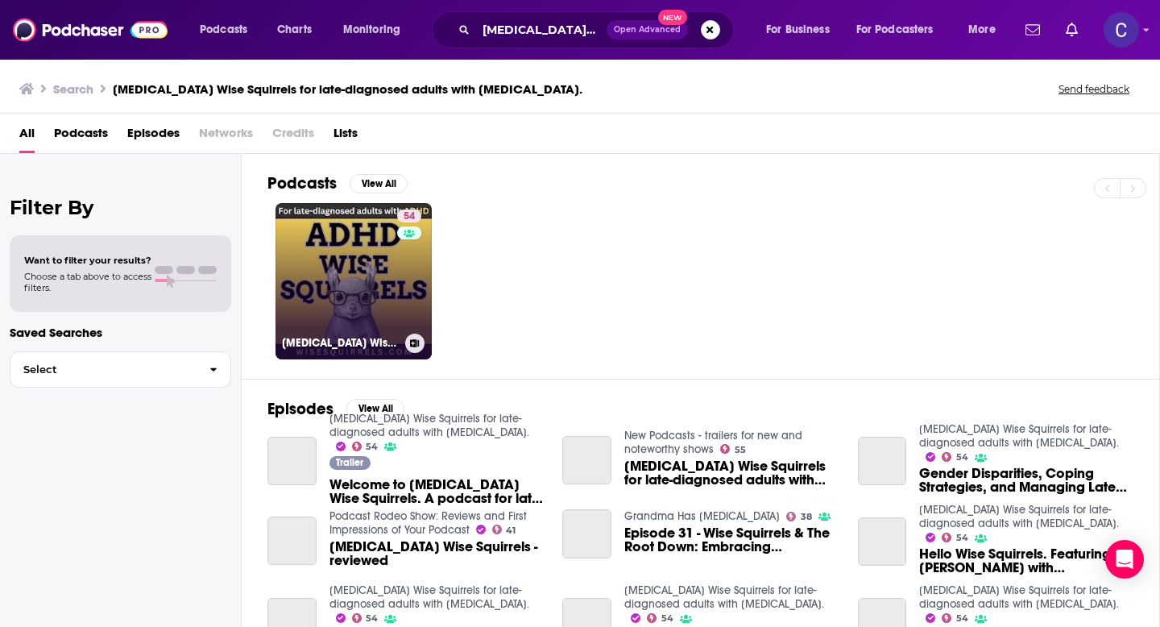
click at [384, 280] on link "54 ADHD Wise Squirrels for late-diagnosed adults with ADHD." at bounding box center [353, 281] width 156 height 156
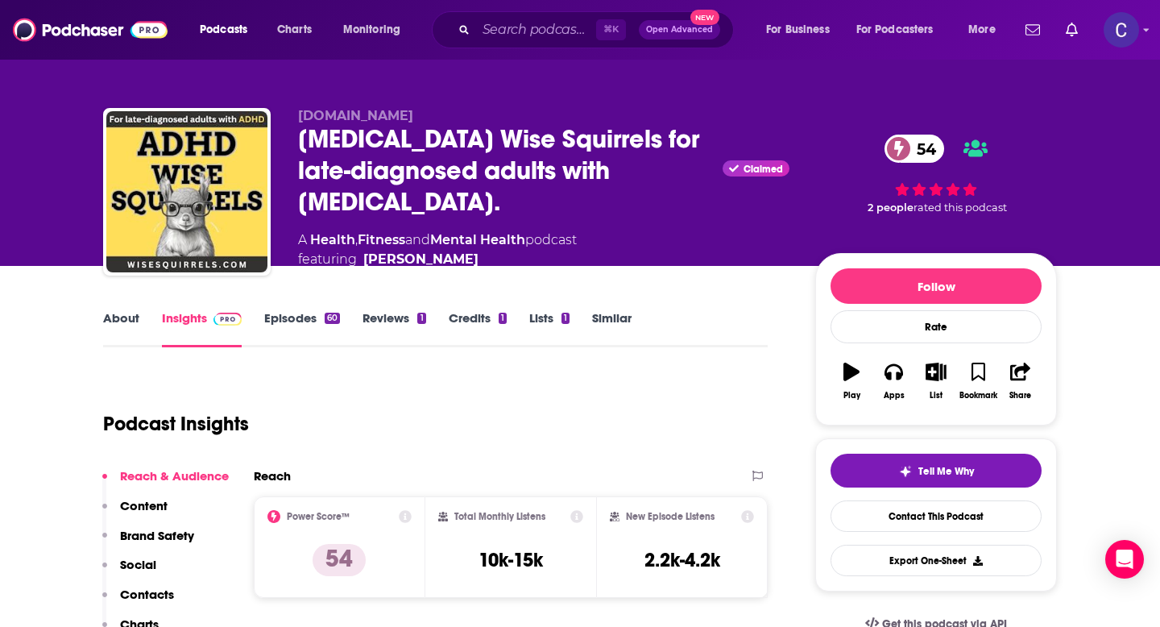
click at [103, 317] on link "About" at bounding box center [121, 328] width 36 height 37
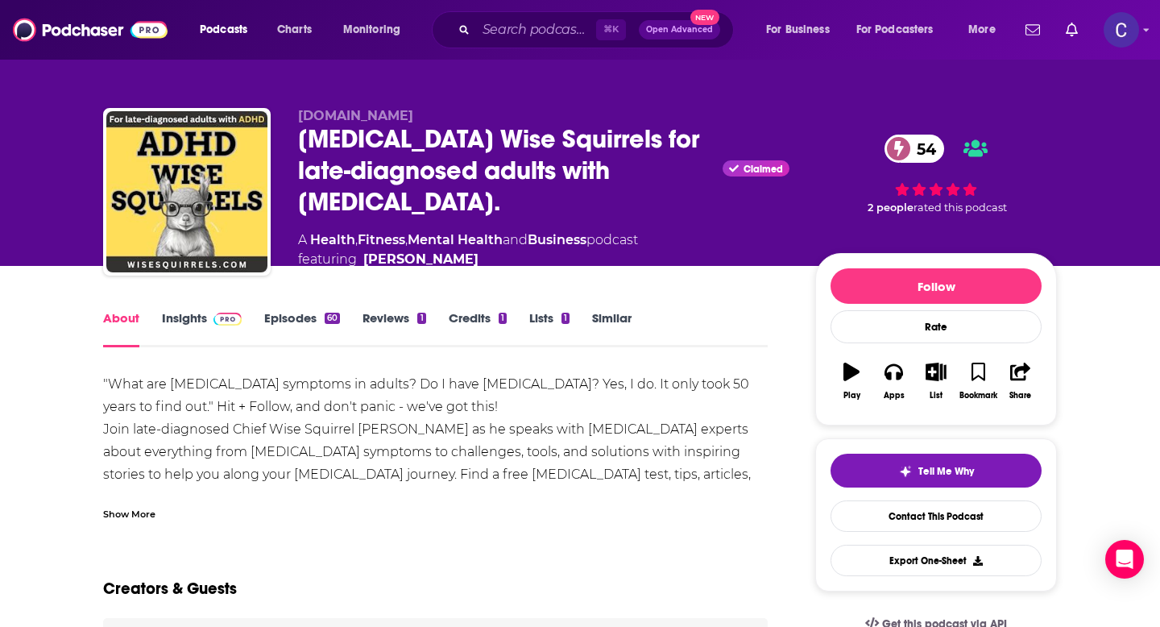
click at [139, 501] on div "Show More" at bounding box center [435, 507] width 665 height 27
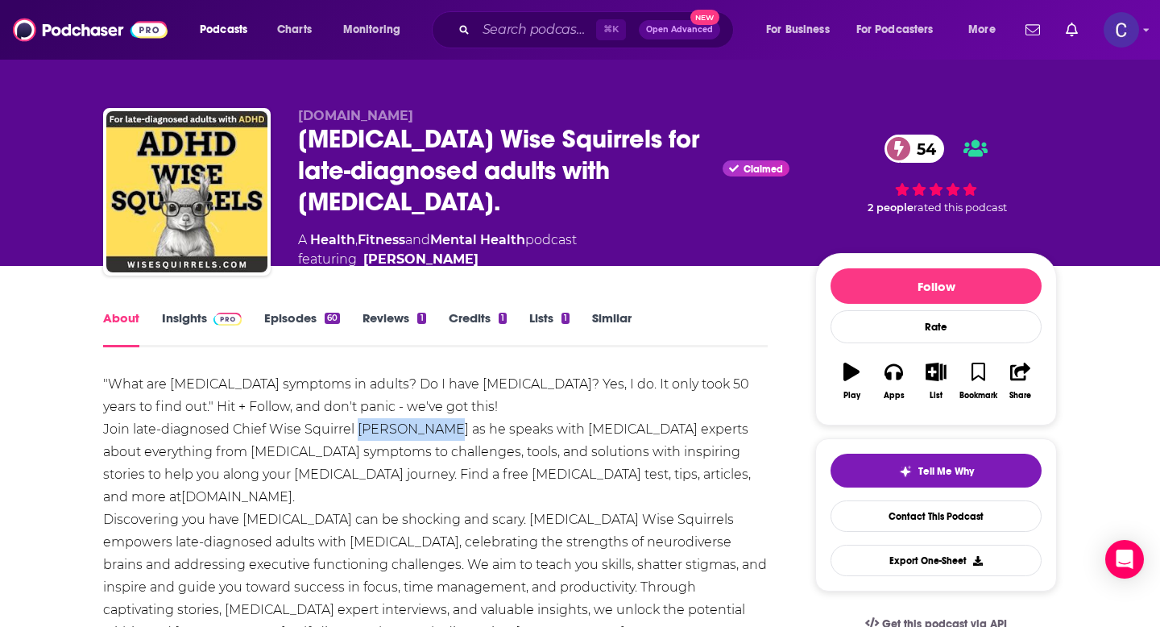
drag, startPoint x: 360, startPoint y: 429, endPoint x: 445, endPoint y: 426, distance: 84.6
copy div "Dave Delaney"
click at [180, 312] on link "Insights" at bounding box center [202, 328] width 80 height 37
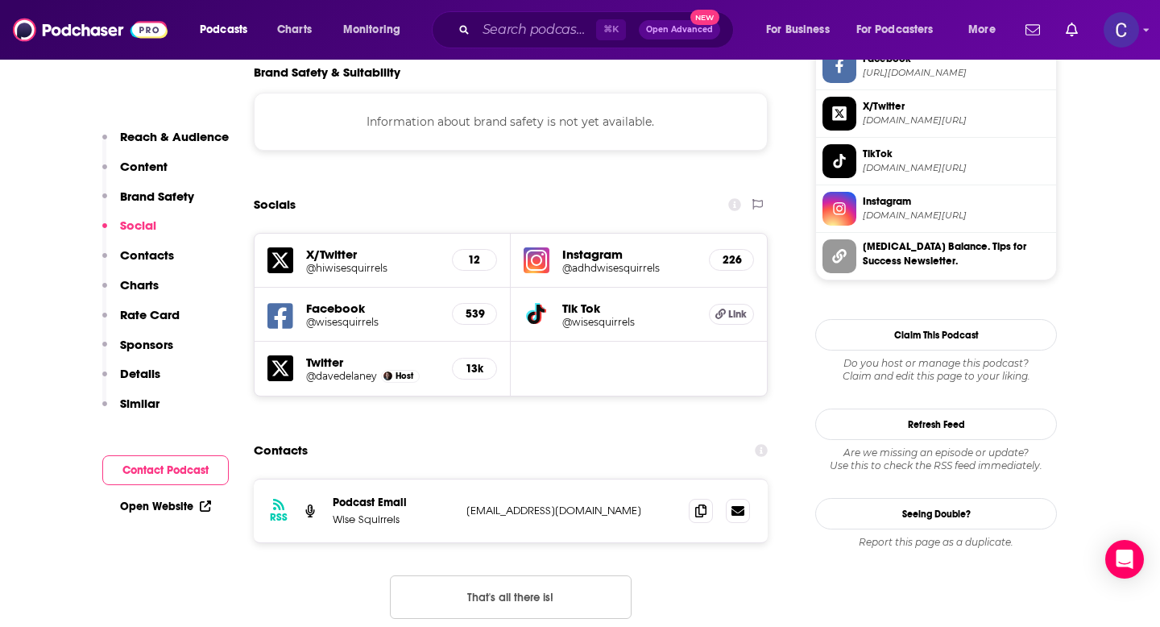
scroll to position [1424, 0]
click at [696, 503] on icon at bounding box center [700, 509] width 11 height 13
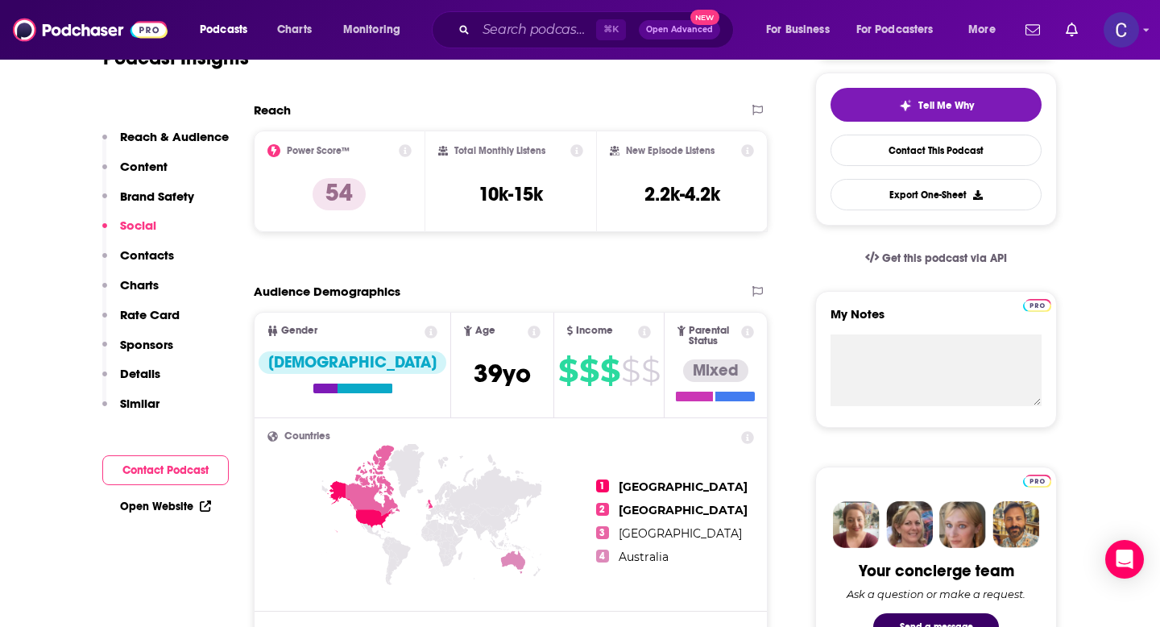
scroll to position [0, 0]
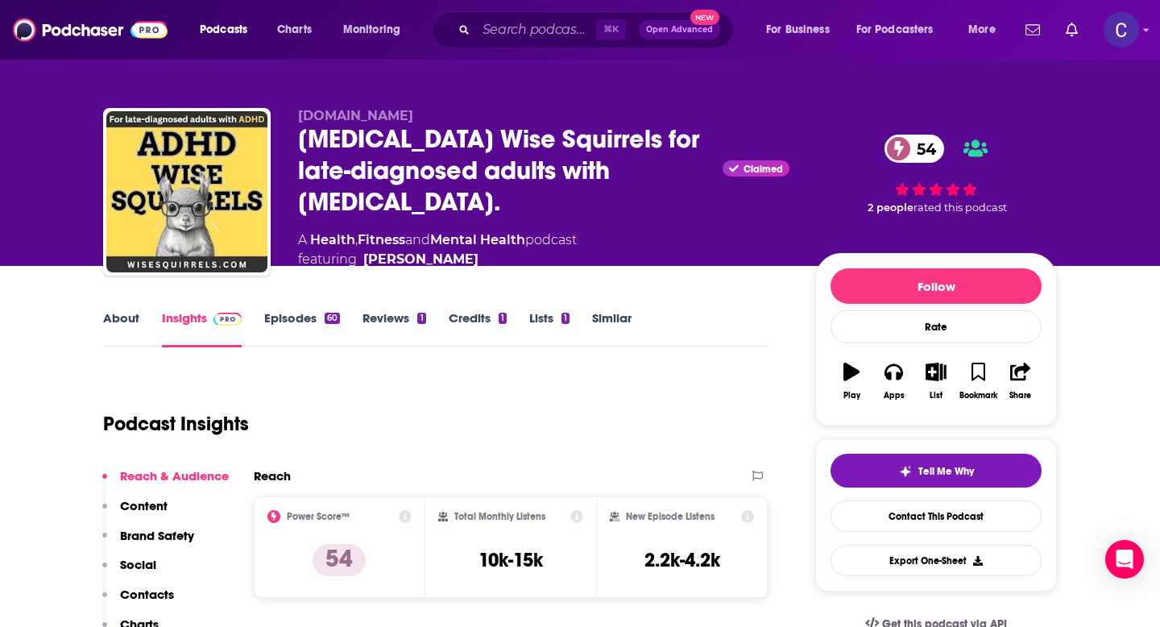
click at [623, 319] on link "Similar" at bounding box center [611, 328] width 39 height 37
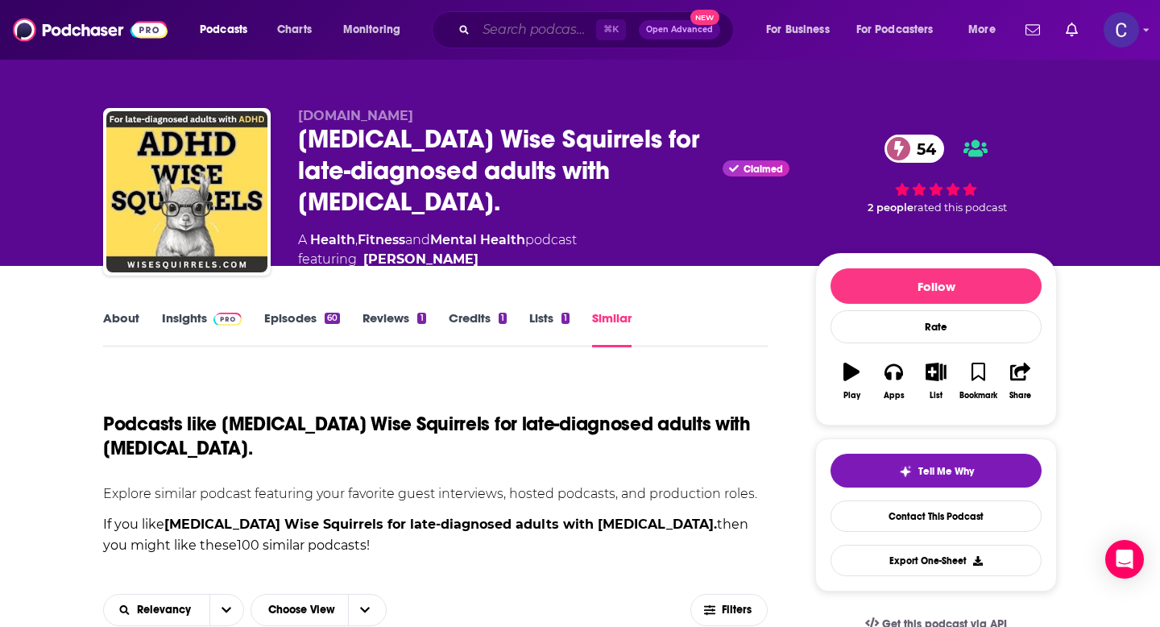
click at [529, 25] on input "Search podcasts, credits, & more..." at bounding box center [536, 30] width 120 height 26
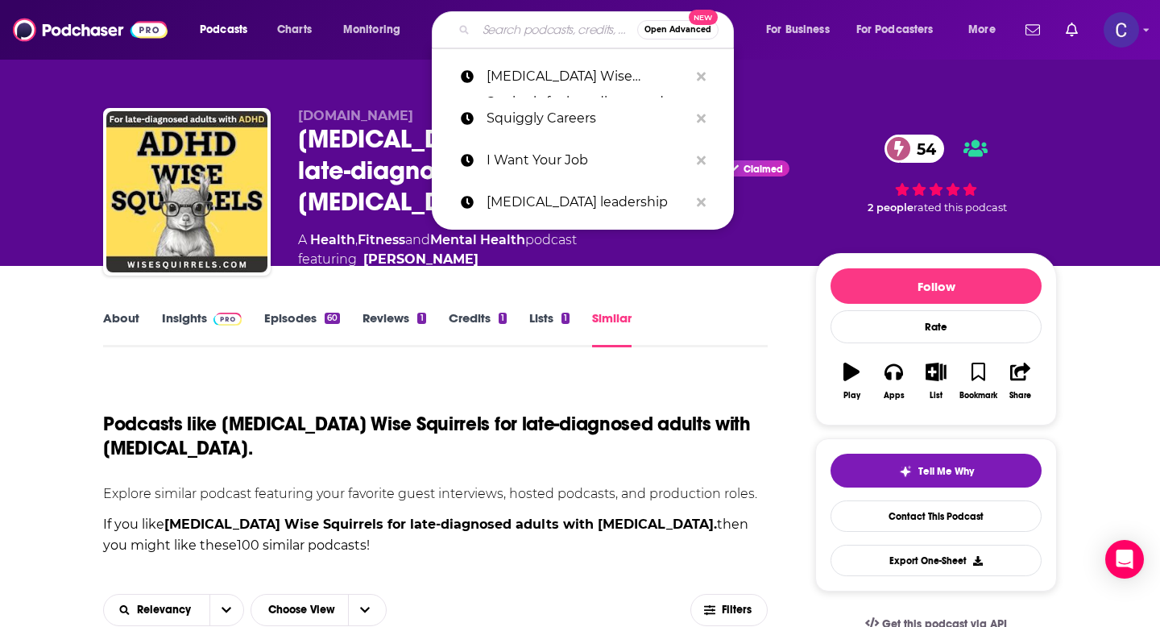
paste input "Hacking your ADHD"
type input "Hacking your ADHD"
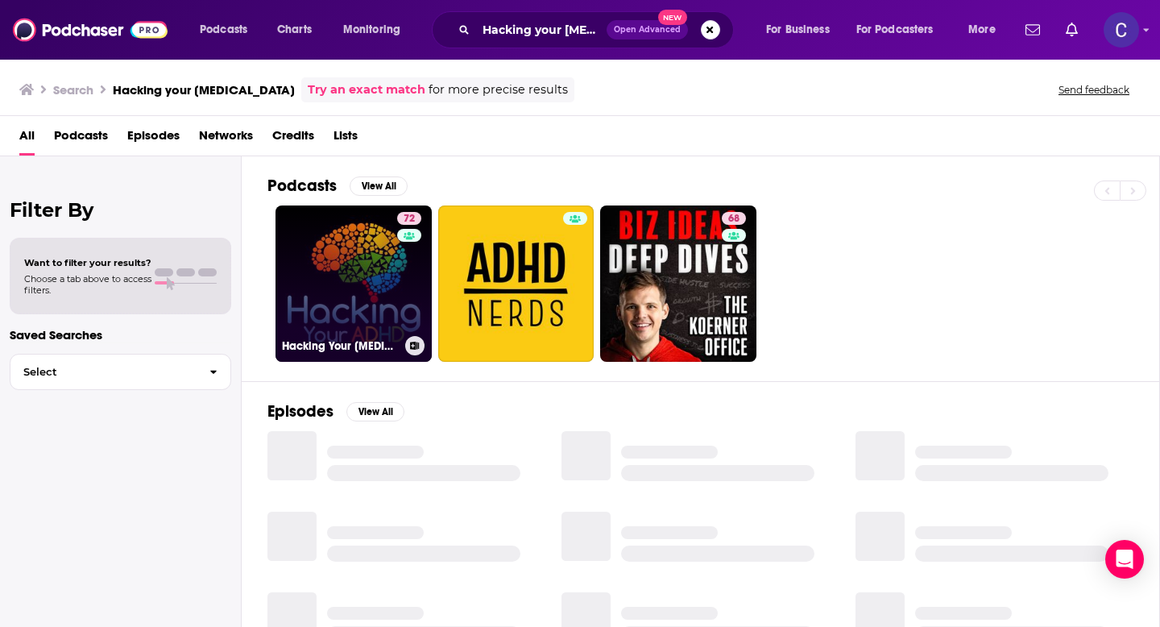
click at [381, 293] on link "72 Hacking Your ADHD" at bounding box center [353, 283] width 156 height 156
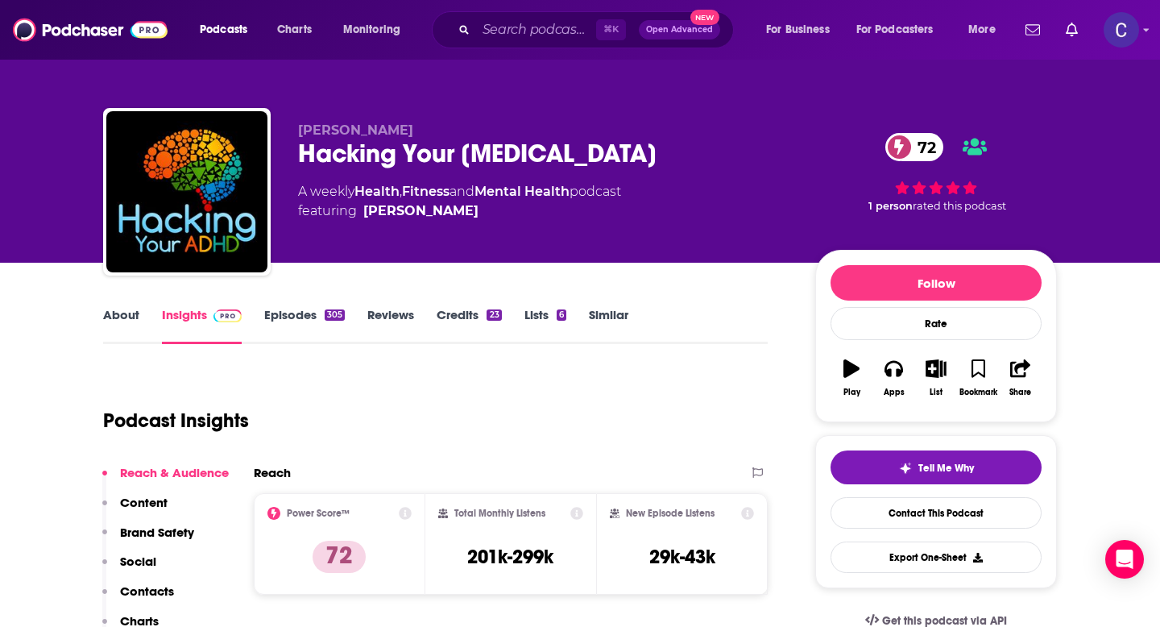
drag, startPoint x: 300, startPoint y: 130, endPoint x: 418, endPoint y: 108, distance: 119.8
click at [411, 133] on p "William Curb" at bounding box center [543, 129] width 491 height 15
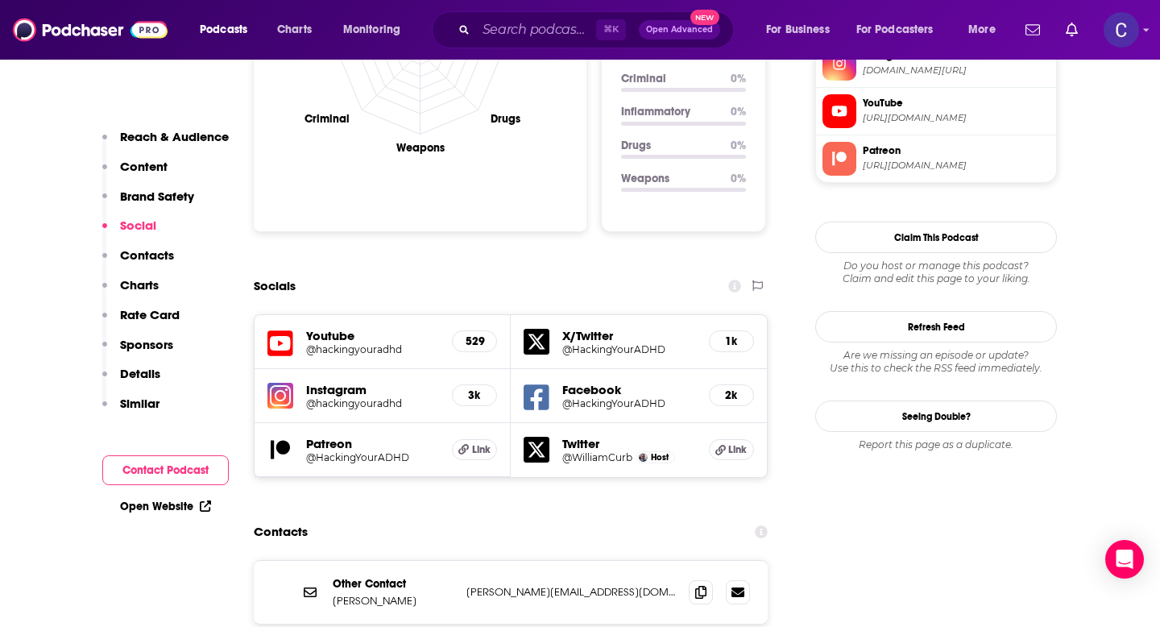
scroll to position [1698, 0]
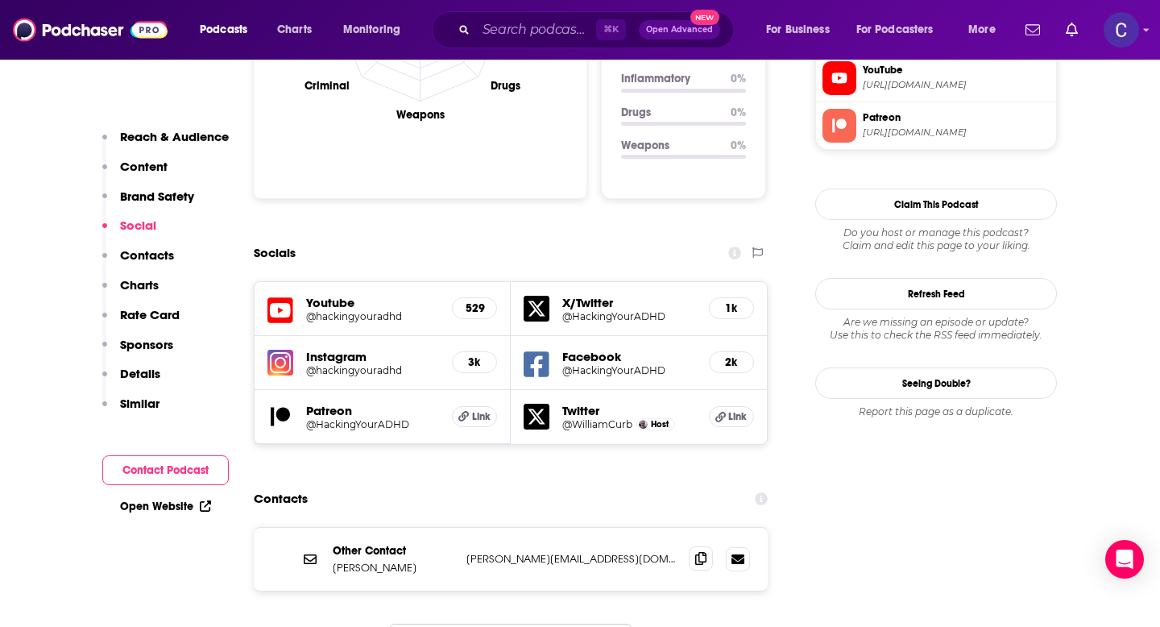
click at [702, 552] on icon at bounding box center [700, 558] width 11 height 13
click at [512, 34] on input "Search podcasts, credits, & more..." at bounding box center [536, 30] width 120 height 26
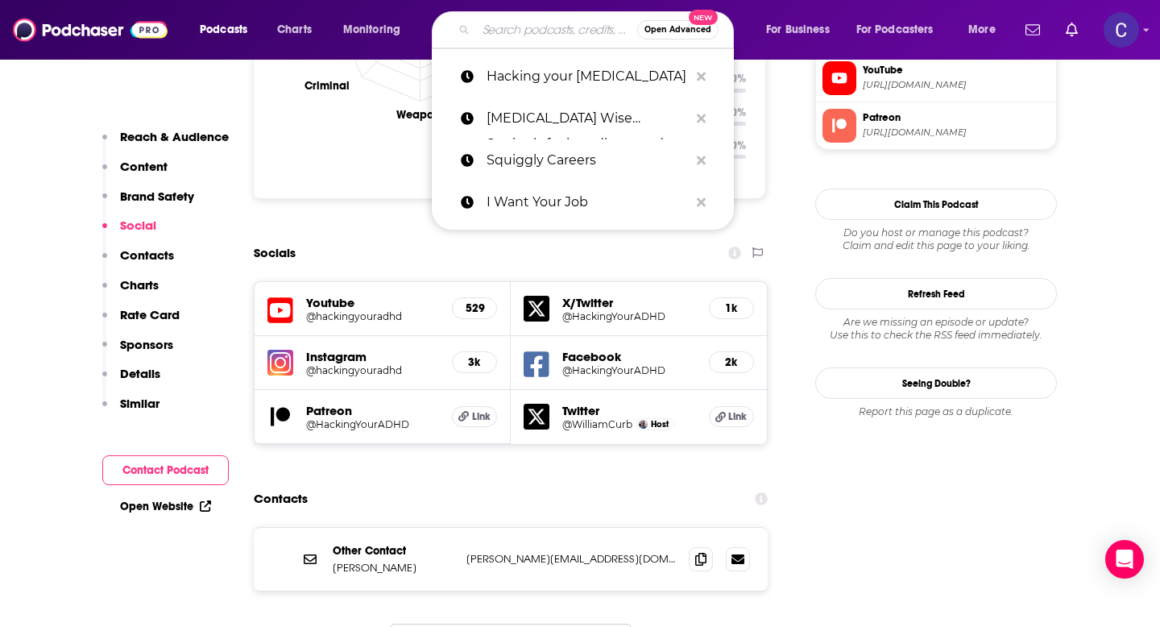
paste input "It's The ADHD-Friendly Show"
type input "It's The ADHD-Friendly Show"
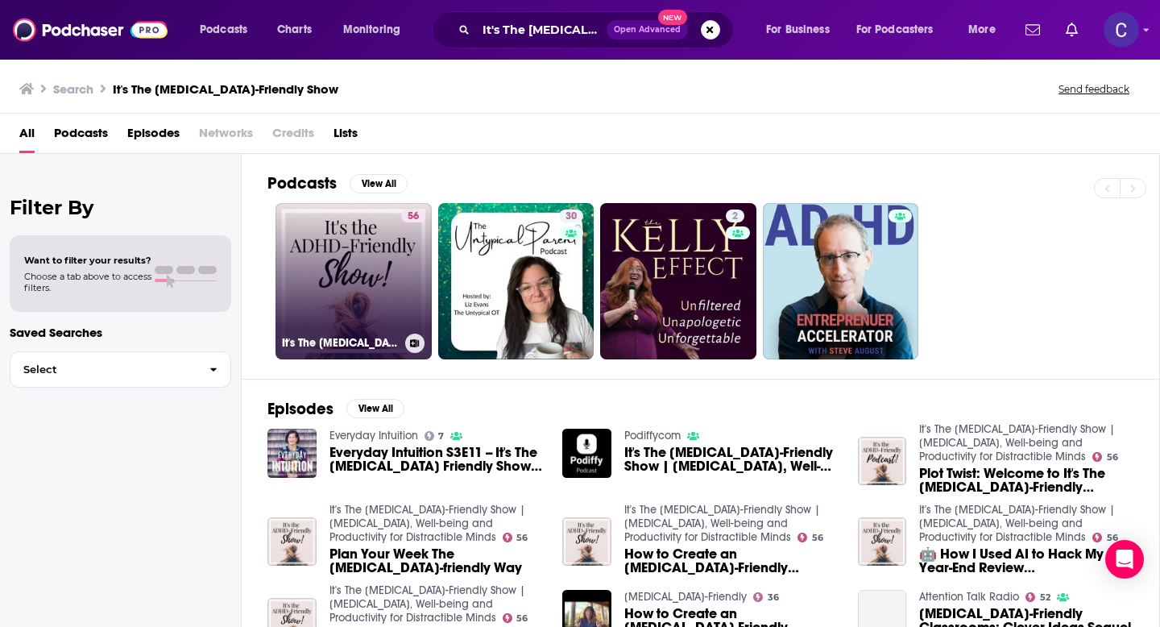
click at [337, 304] on link "56 It's The ADHD-Friendly Show | Personal Growth, Well-being and Productivity f…" at bounding box center [353, 281] width 156 height 156
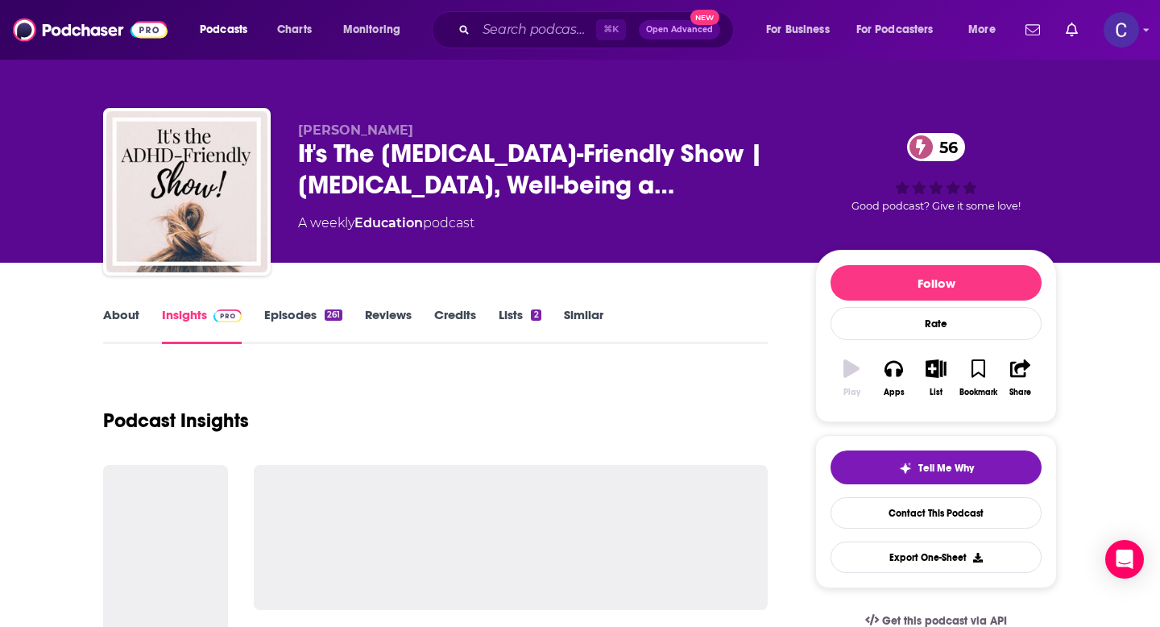
click at [279, 321] on link "Episodes 261" at bounding box center [303, 325] width 78 height 37
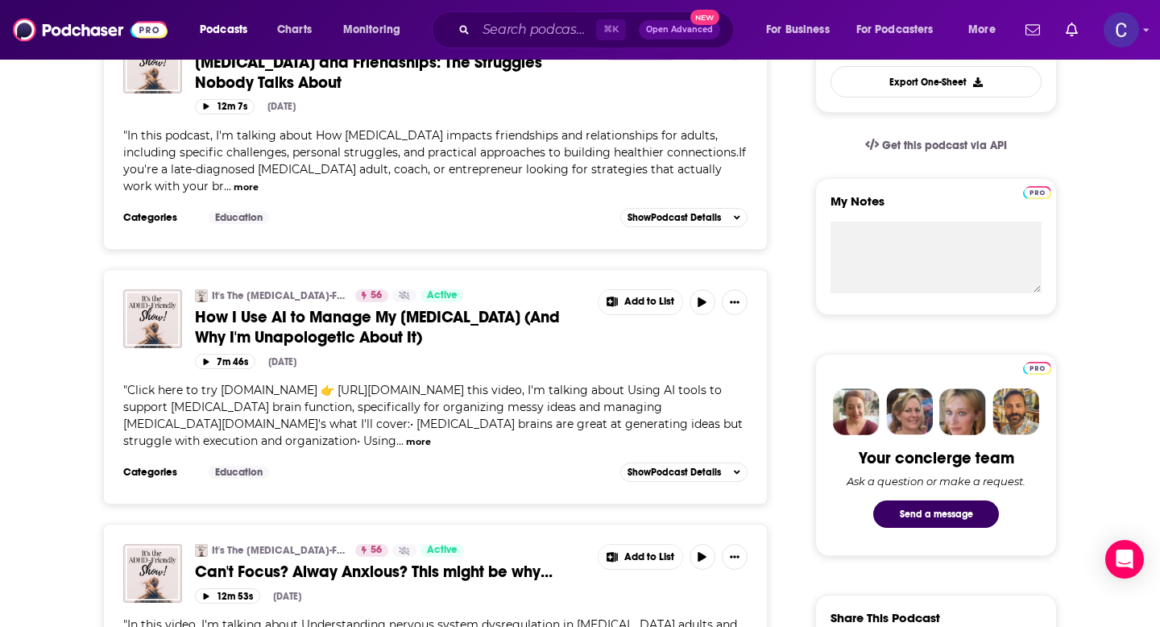
scroll to position [707, 0]
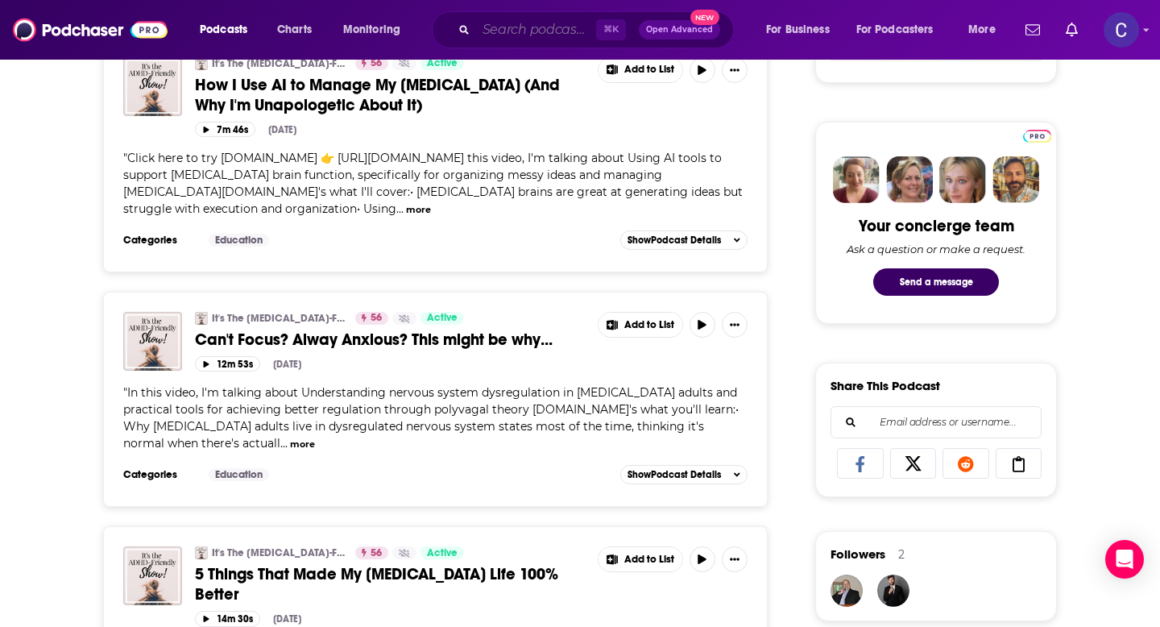
click at [523, 22] on input "Search podcasts, credits, & more..." at bounding box center [536, 30] width 120 height 26
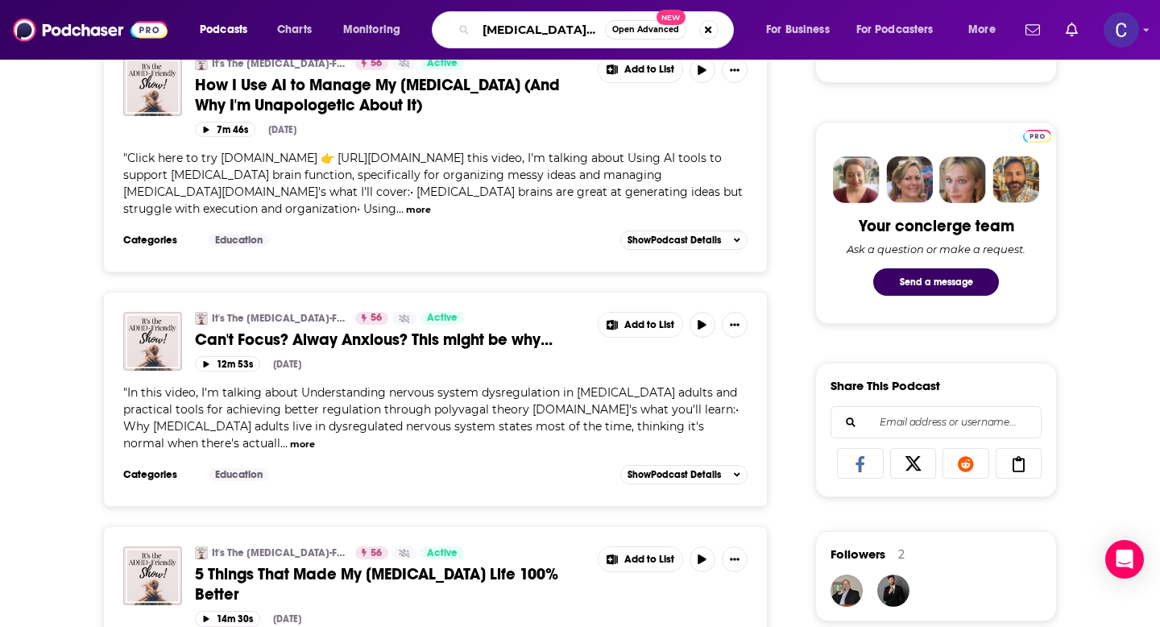
type input "adhd careers"
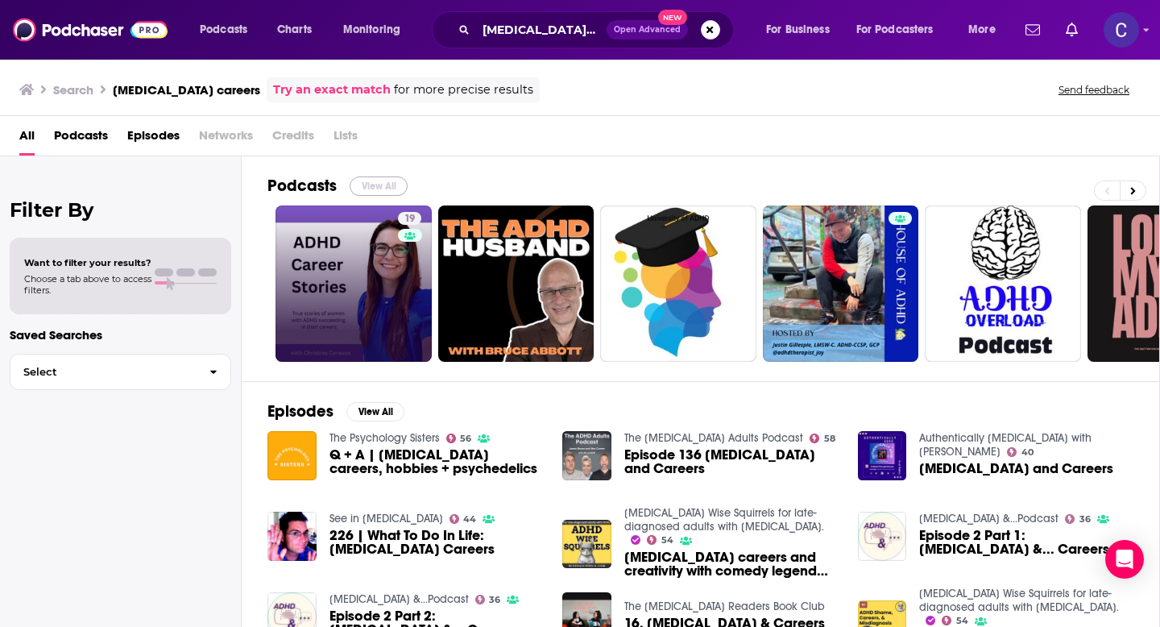
click at [379, 188] on button "View All" at bounding box center [379, 185] width 58 height 19
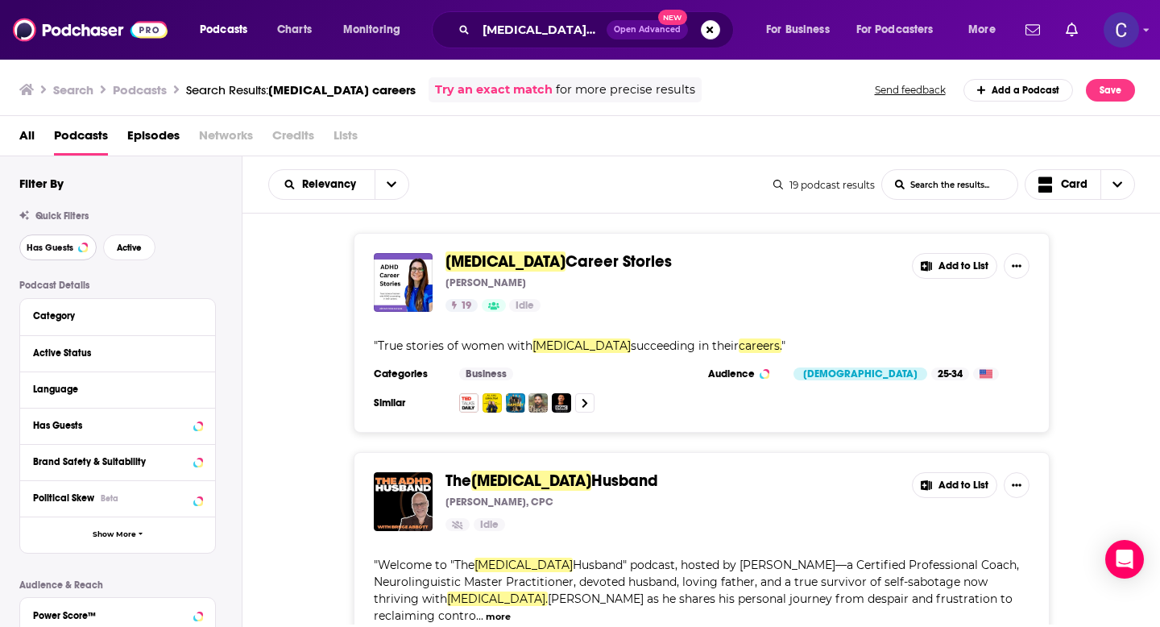
click at [68, 247] on span "Has Guests" at bounding box center [50, 247] width 47 height 9
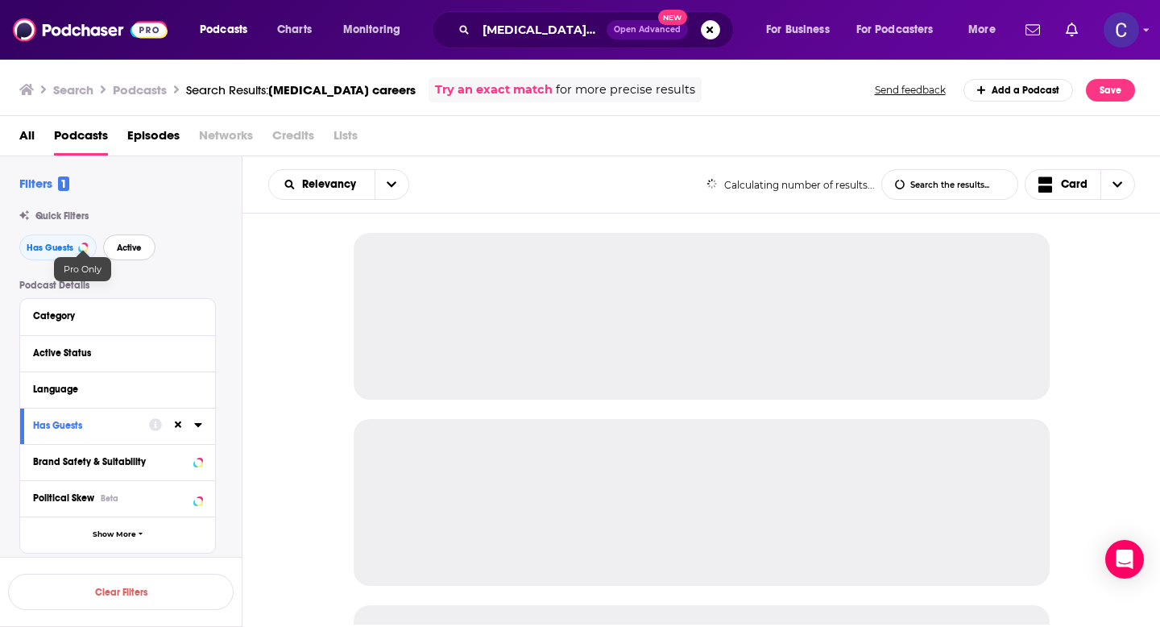
click at [114, 247] on button "Active" at bounding box center [129, 247] width 52 height 26
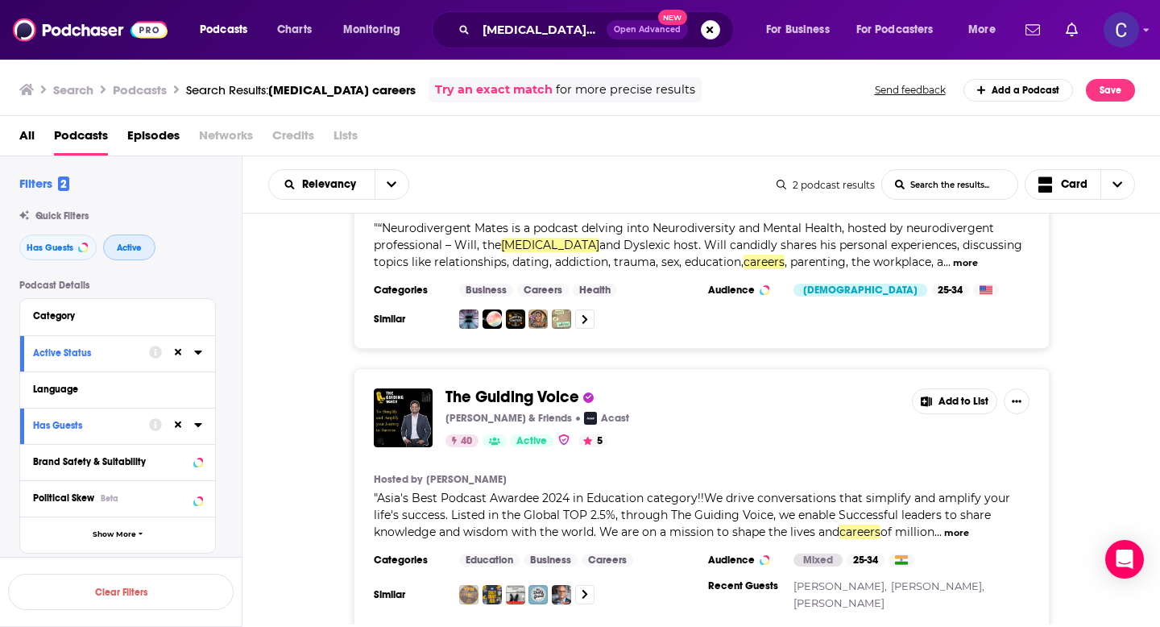
scroll to position [122, 0]
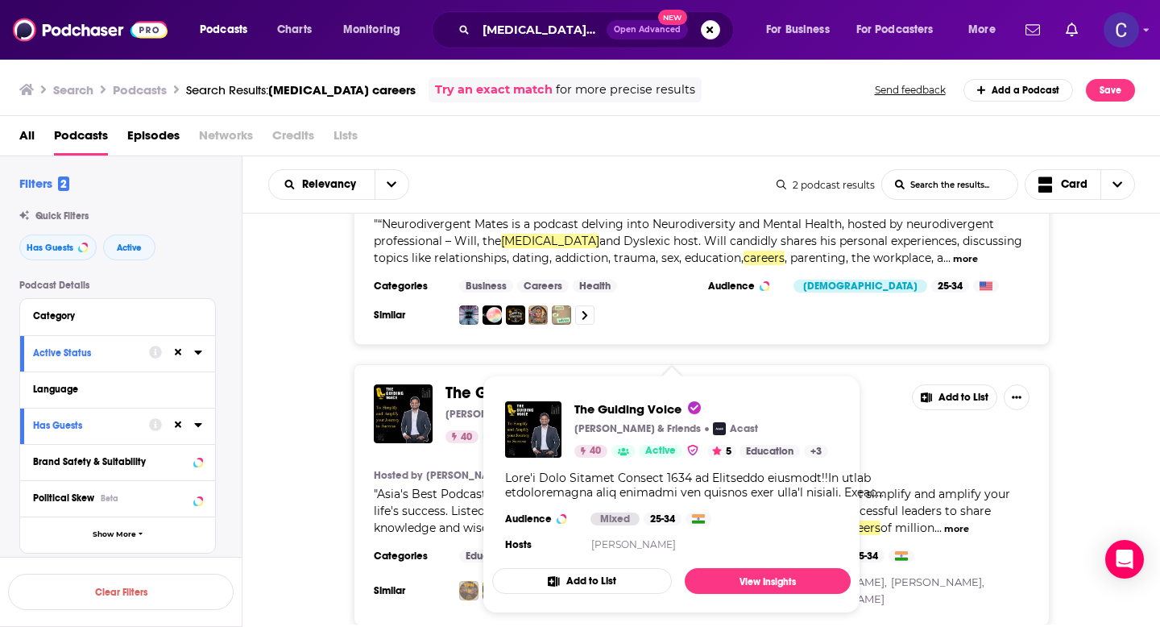
click at [456, 390] on span "The Guiding Voice" at bounding box center [512, 393] width 134 height 20
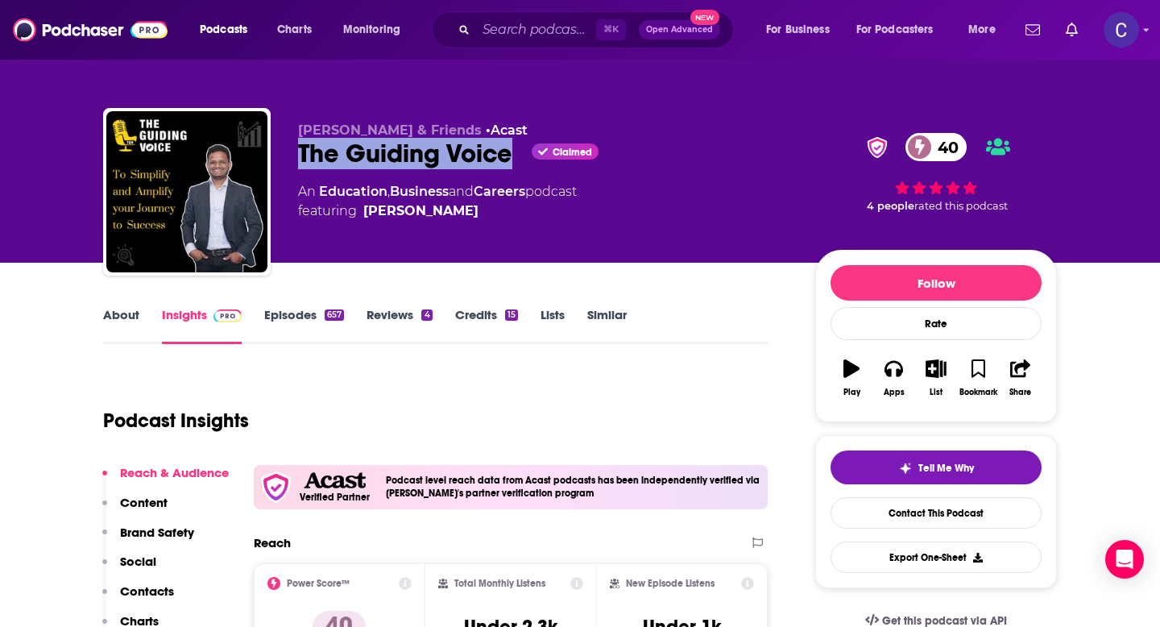
drag, startPoint x: 512, startPoint y: 157, endPoint x: 300, endPoint y: 153, distance: 211.9
click at [300, 153] on div "The Guiding Voice Claimed 40" at bounding box center [543, 153] width 491 height 31
copy h2 "The Guiding Voice"
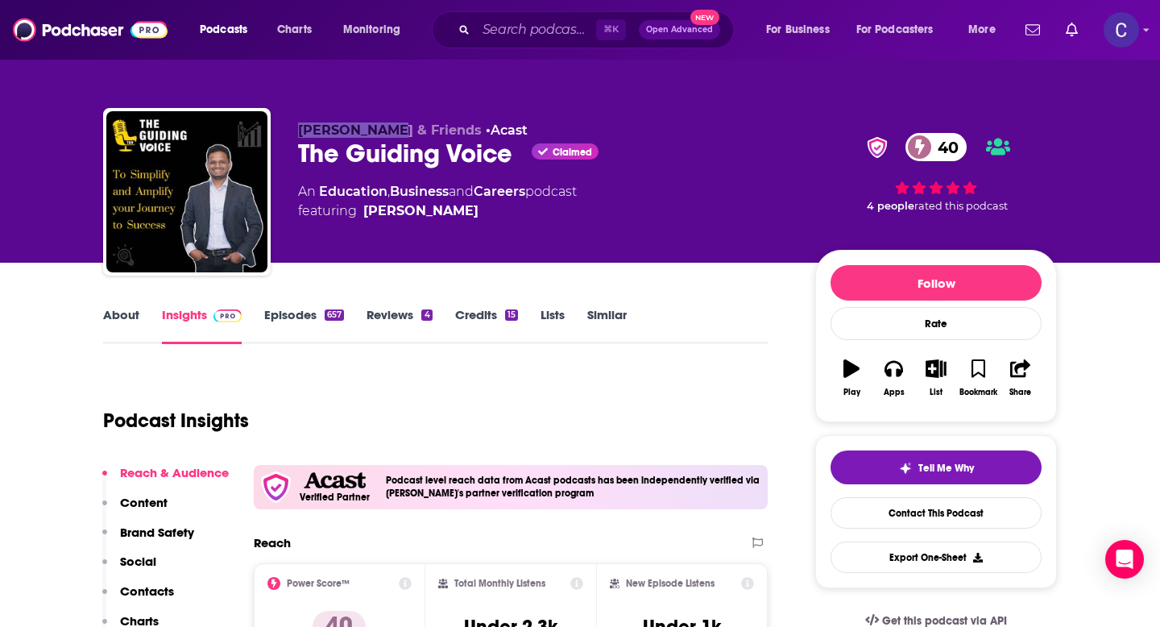
drag, startPoint x: 298, startPoint y: 130, endPoint x: 398, endPoint y: 133, distance: 99.9
click at [398, 133] on span "Naveen Samala & Friends" at bounding box center [390, 129] width 184 height 15
copy span "Naveen Samala"
click at [299, 314] on link "Episodes 657" at bounding box center [304, 325] width 80 height 37
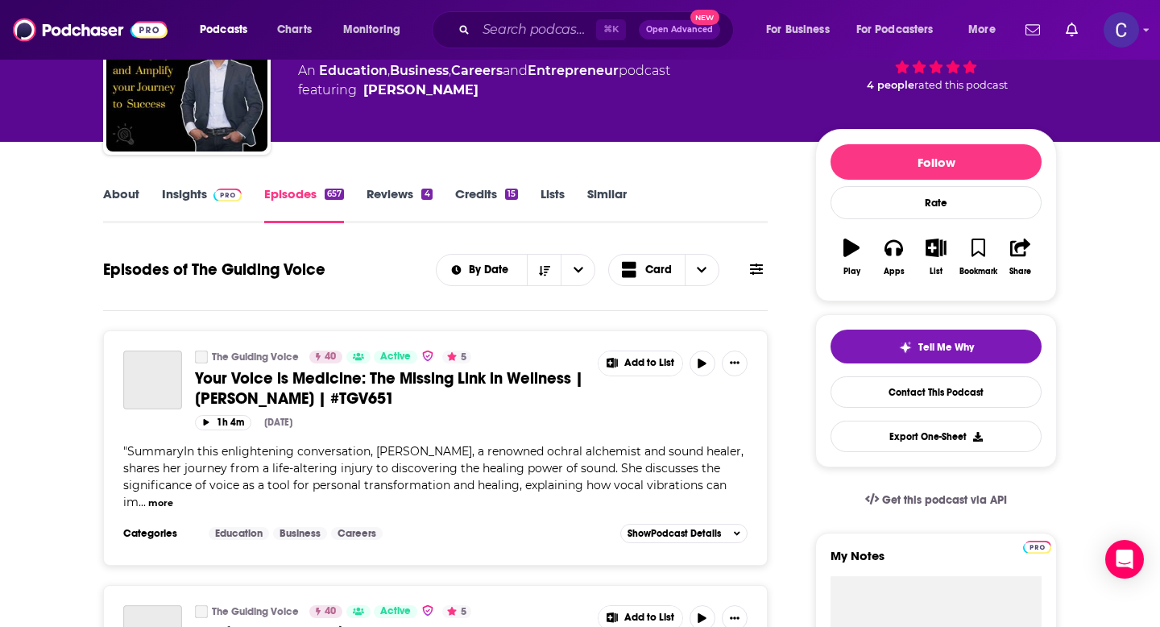
scroll to position [83, 0]
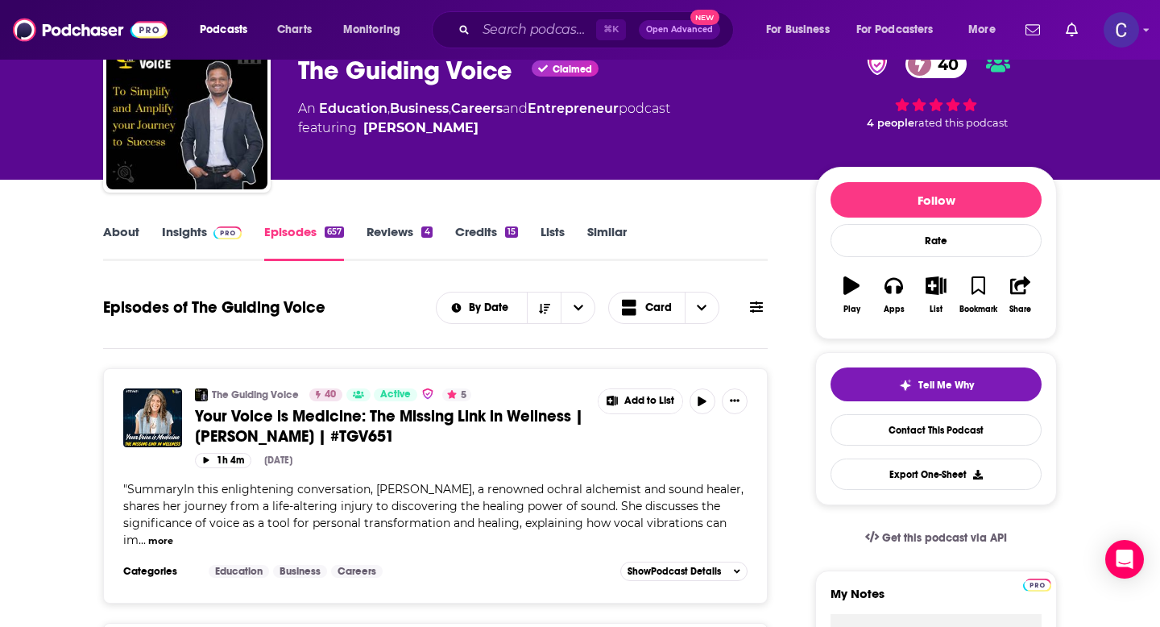
click at [184, 226] on link "Insights" at bounding box center [202, 242] width 80 height 37
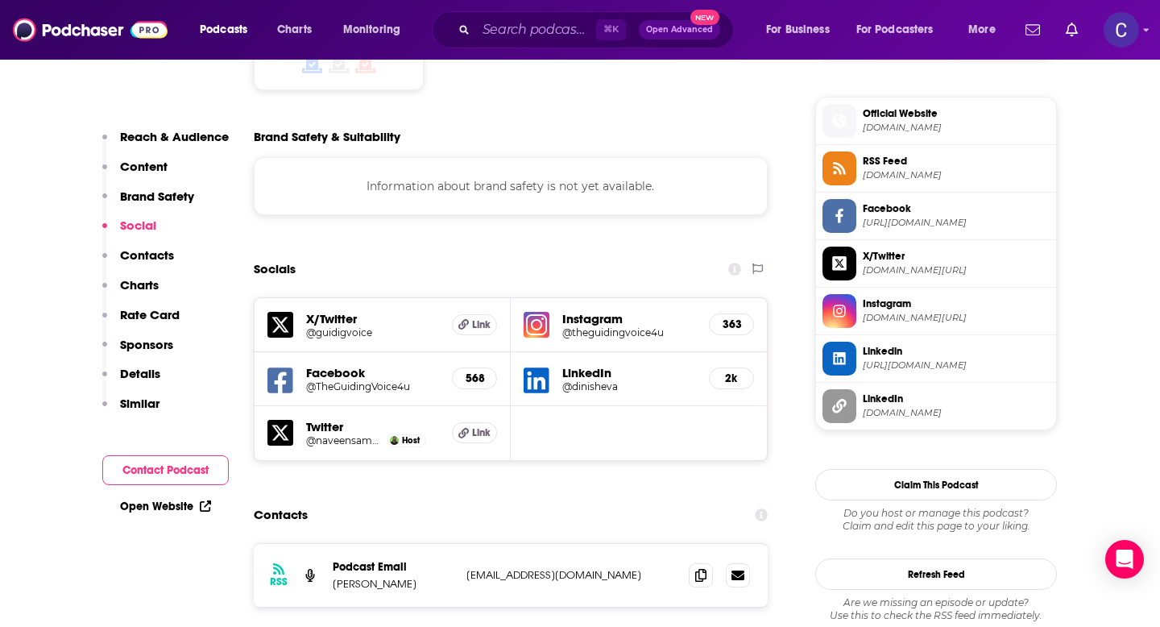
scroll to position [1435, 0]
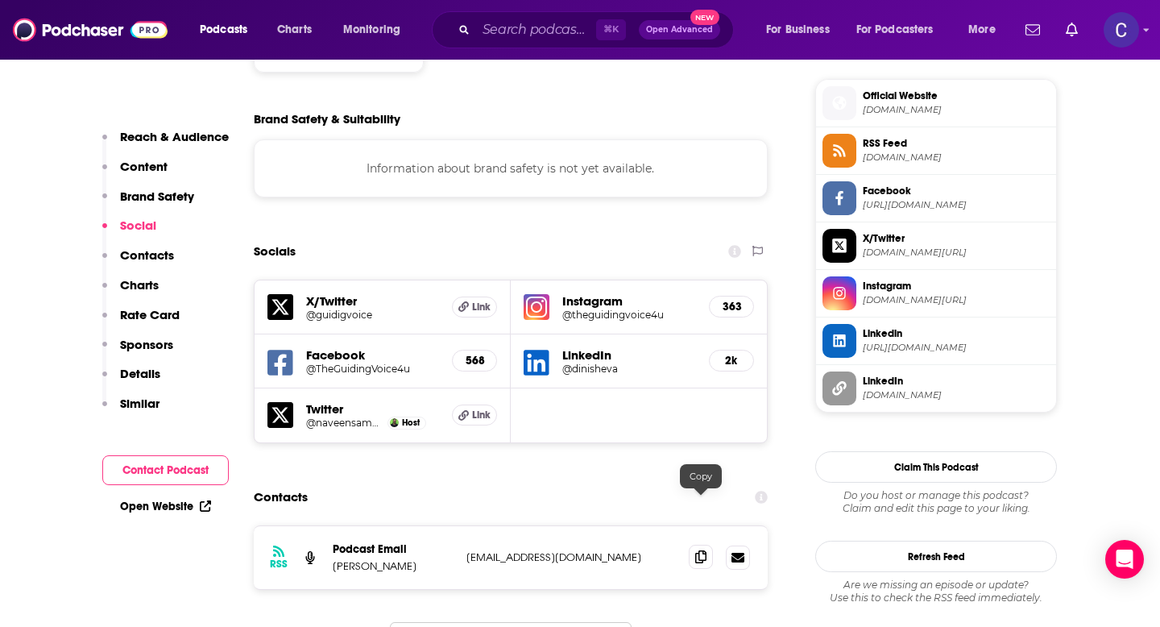
click at [698, 550] on icon at bounding box center [700, 556] width 11 height 13
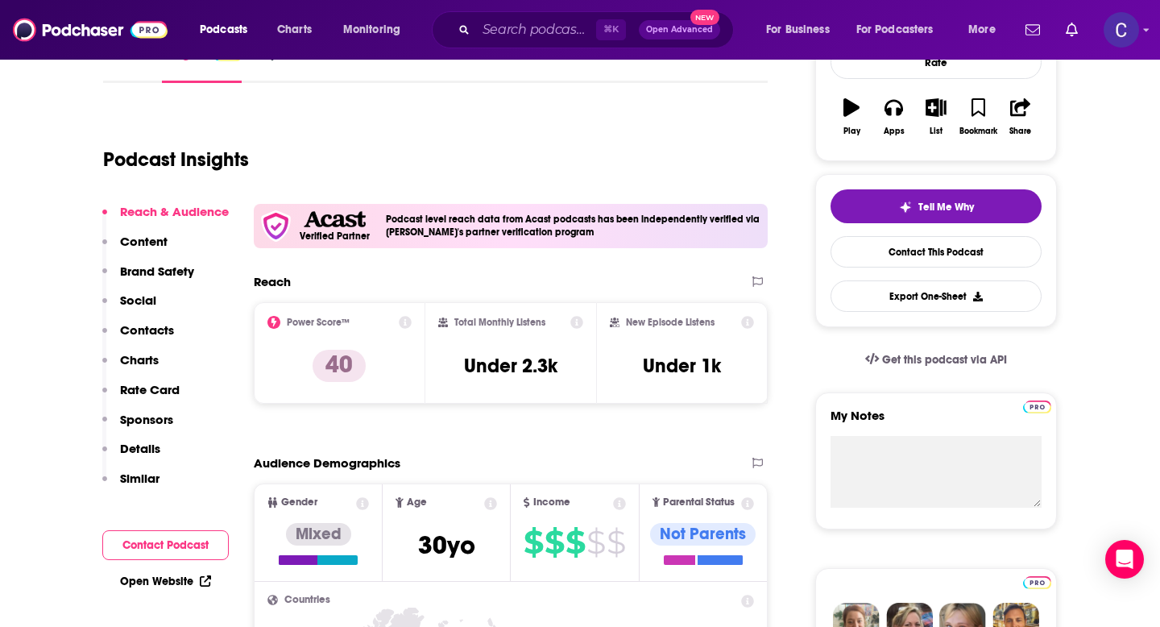
scroll to position [0, 0]
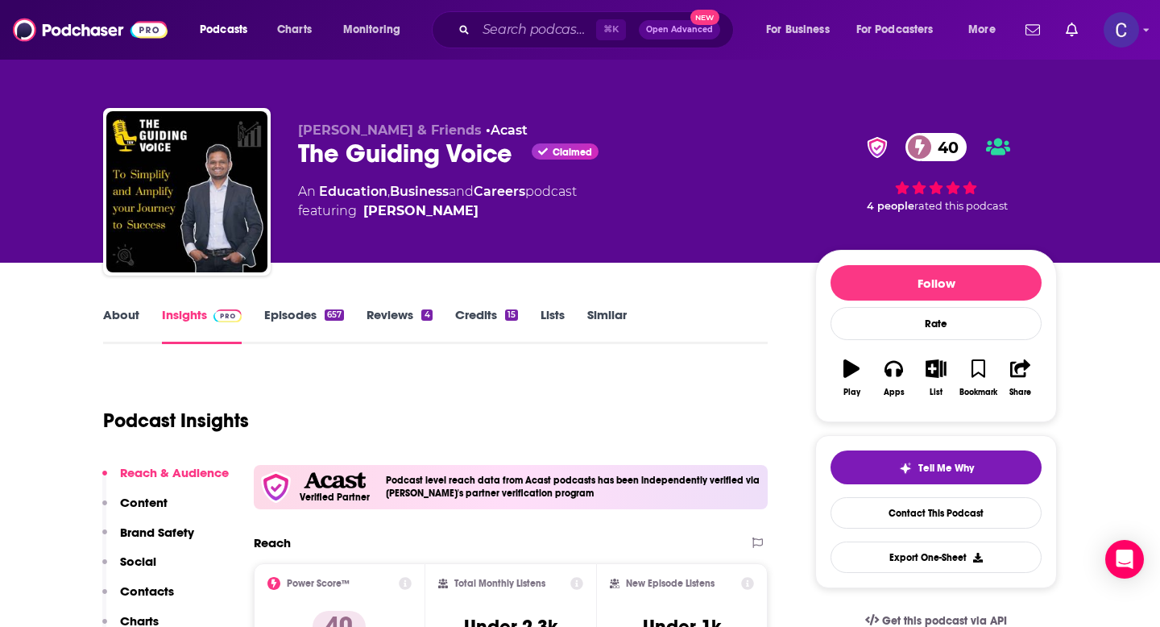
click at [596, 319] on link "Similar" at bounding box center [606, 325] width 39 height 37
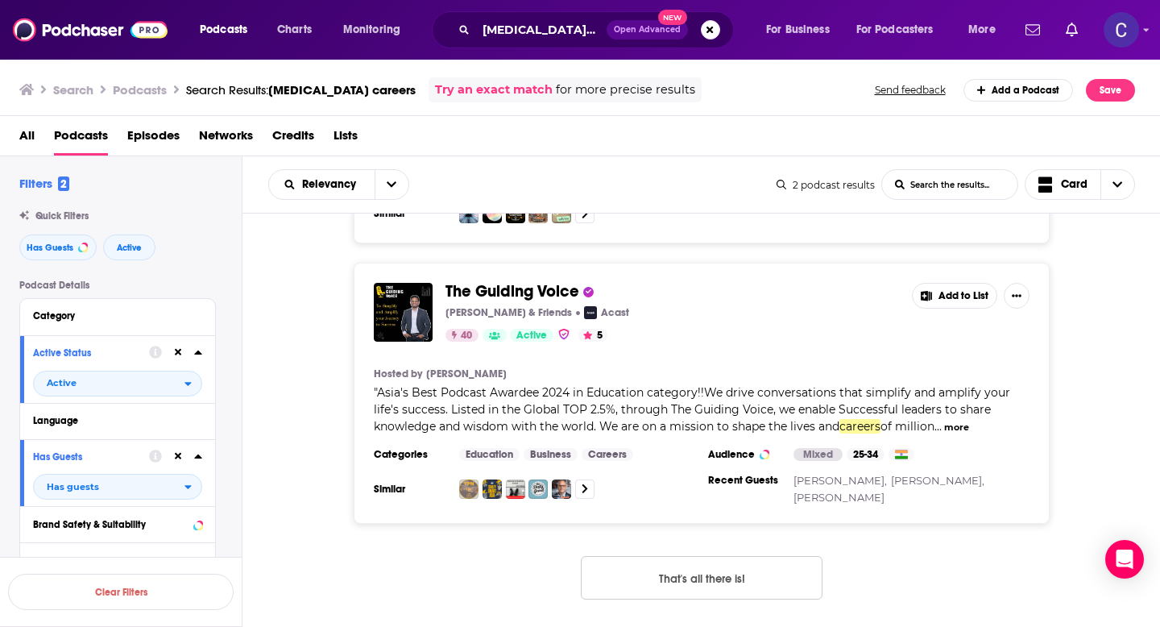
scroll to position [213, 0]
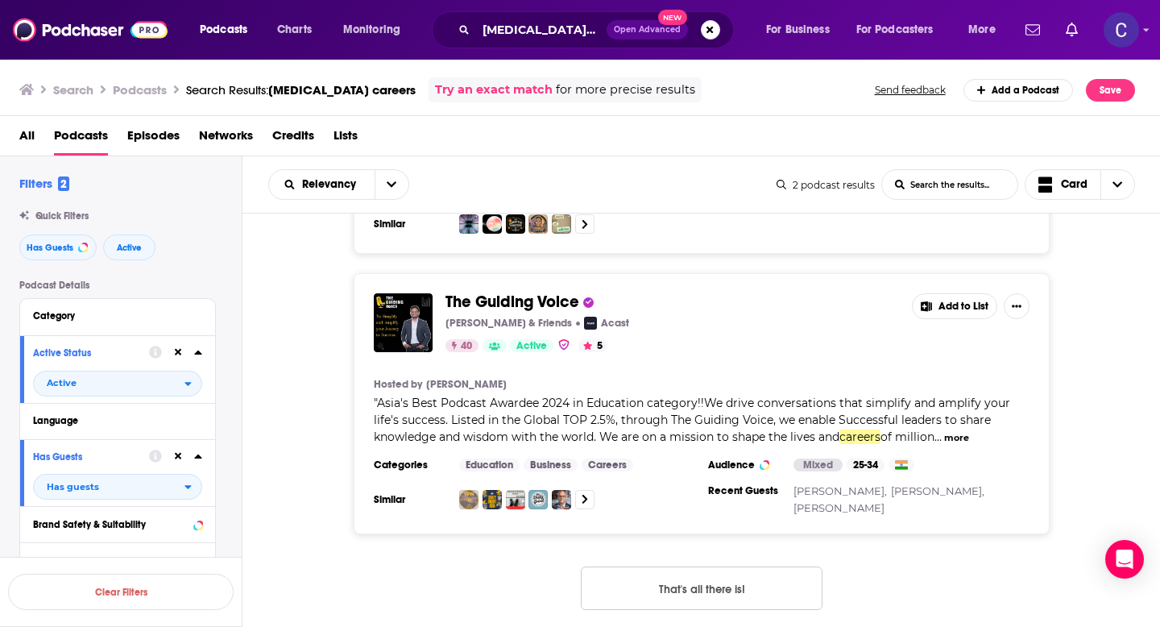
click at [520, 292] on span "The Guiding Voice" at bounding box center [512, 302] width 134 height 20
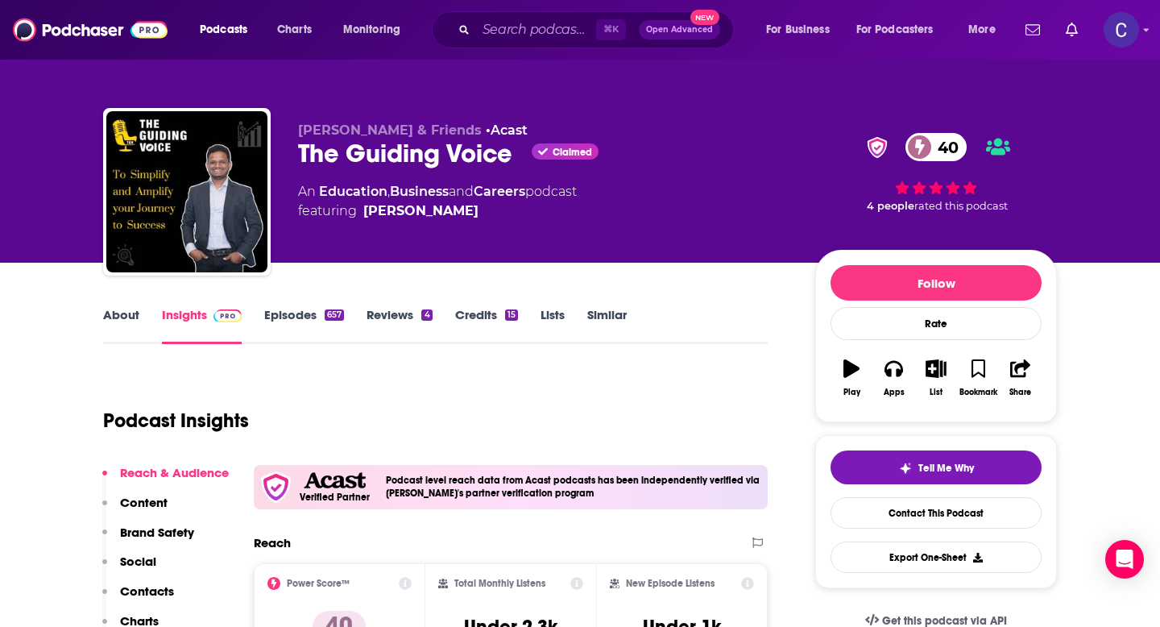
click at [616, 320] on link "Similar" at bounding box center [606, 325] width 39 height 37
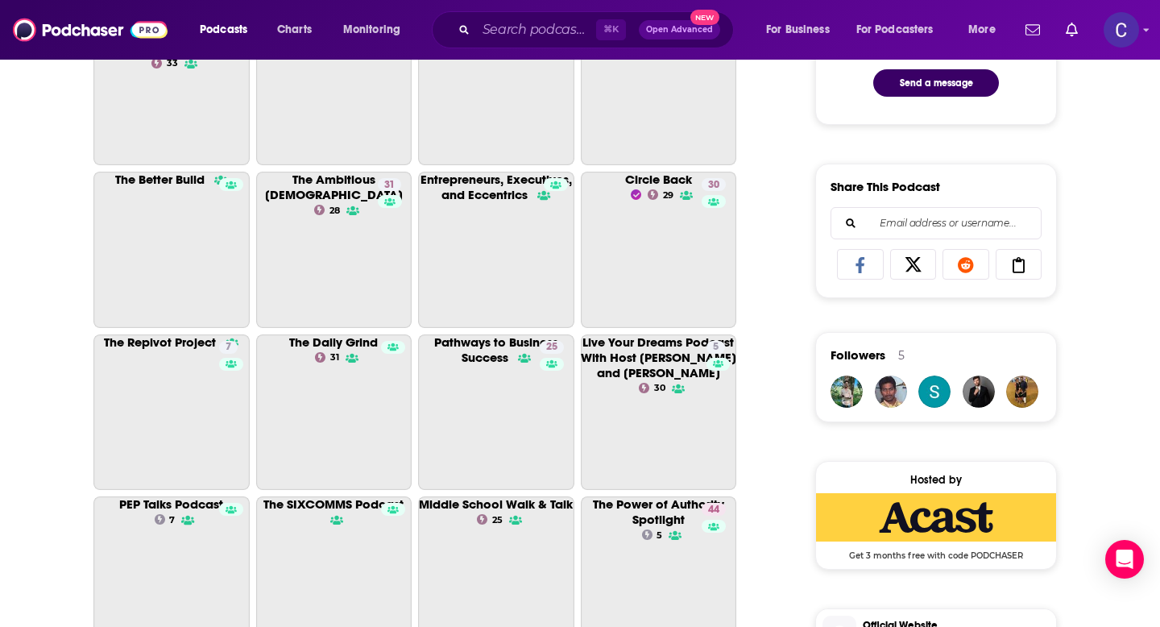
scroll to position [988, 0]
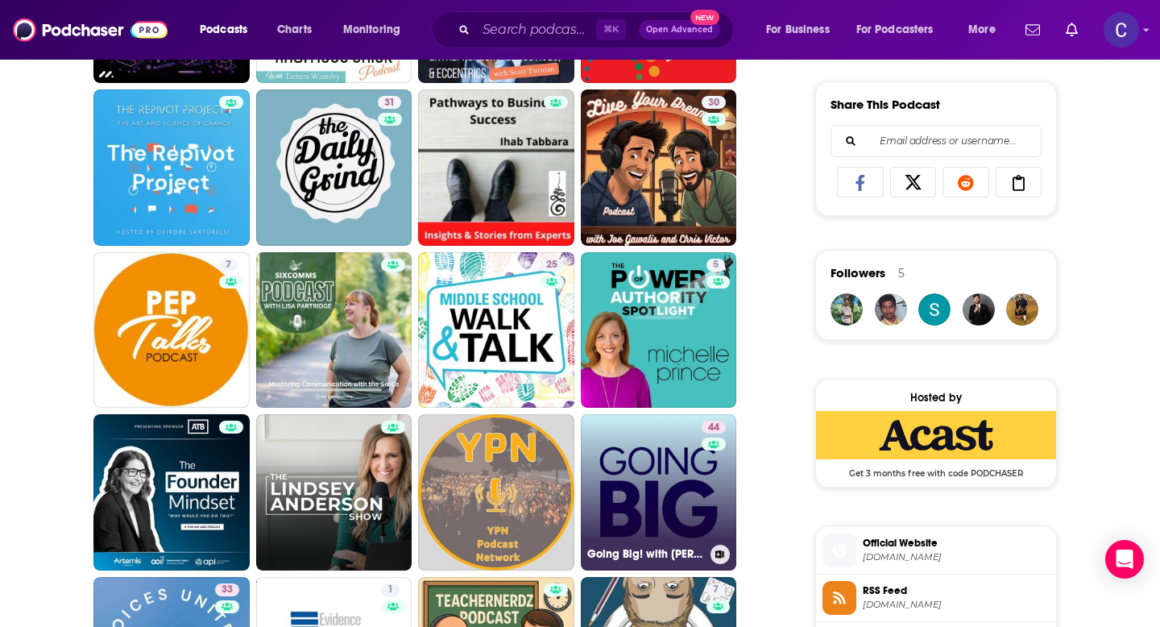
click at [619, 485] on link "44 Going Big! with Kevin Gentry" at bounding box center [659, 492] width 156 height 156
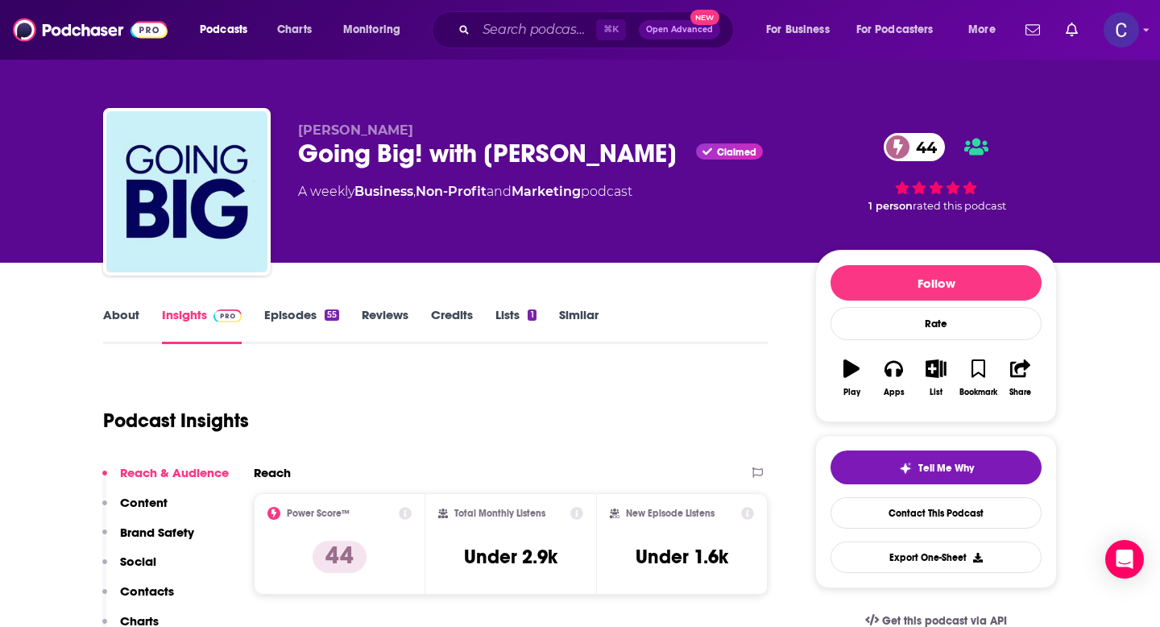
click at [122, 326] on link "About" at bounding box center [121, 325] width 36 height 37
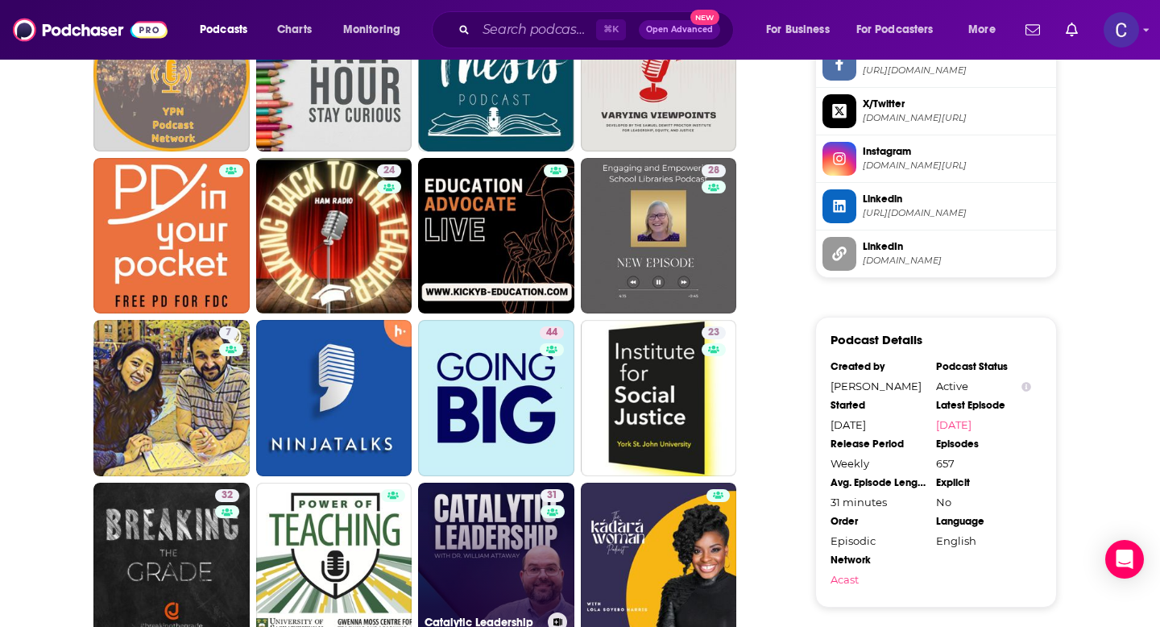
scroll to position [1654, 0]
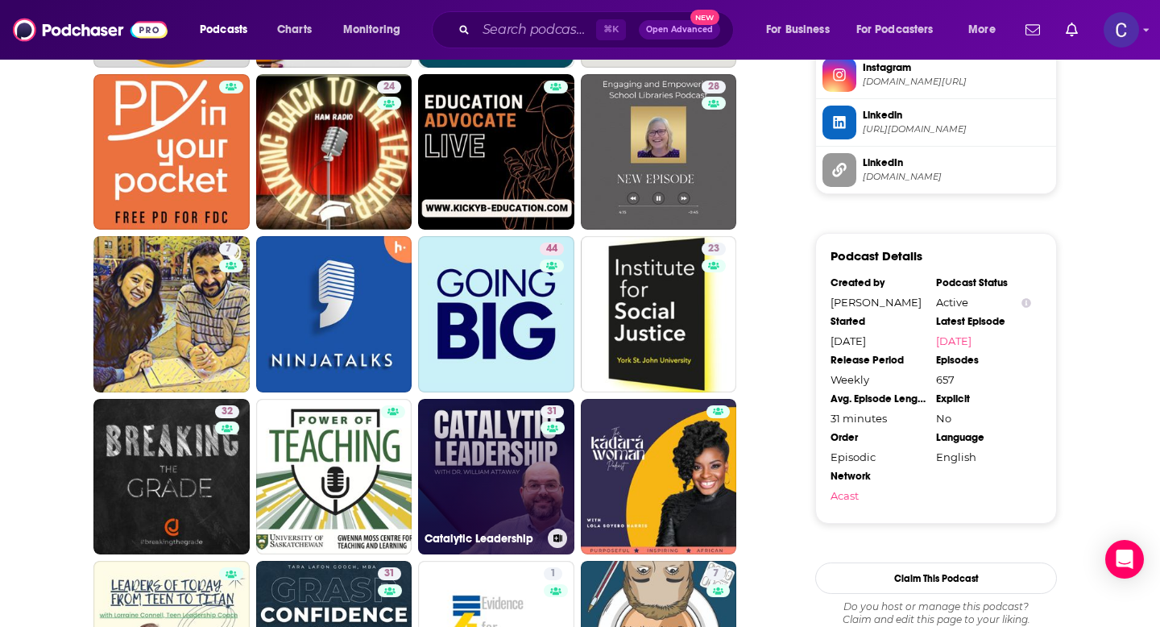
click at [524, 466] on link "31 Catalytic Leadership" at bounding box center [496, 477] width 156 height 156
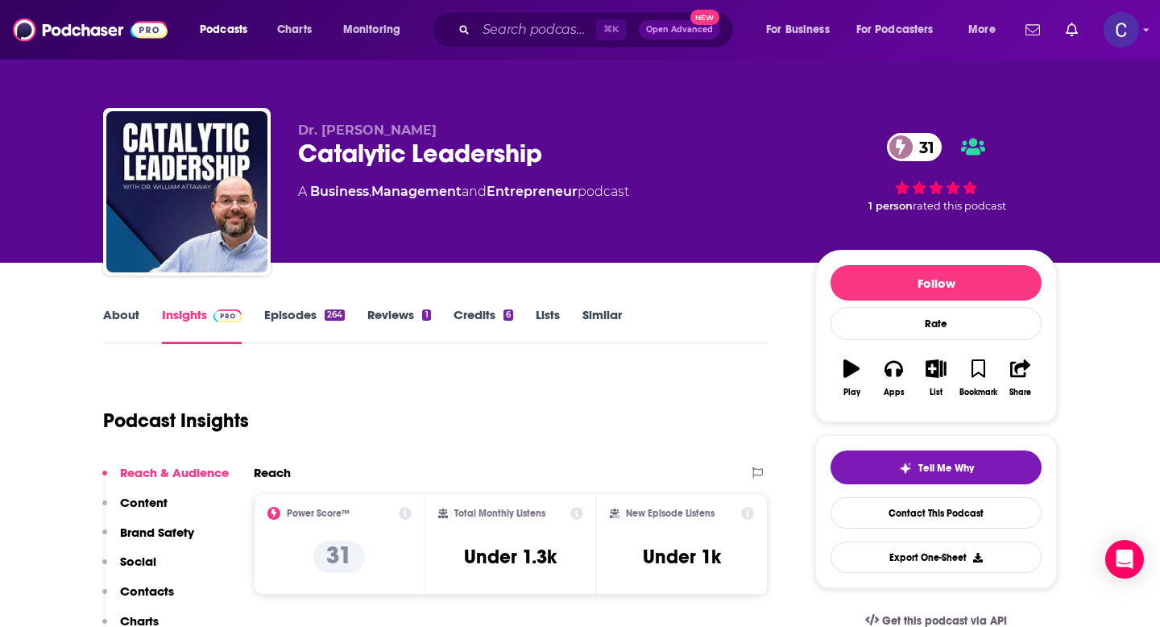
click at [123, 313] on link "About" at bounding box center [121, 325] width 36 height 37
click at [600, 311] on link "Similar" at bounding box center [601, 325] width 39 height 37
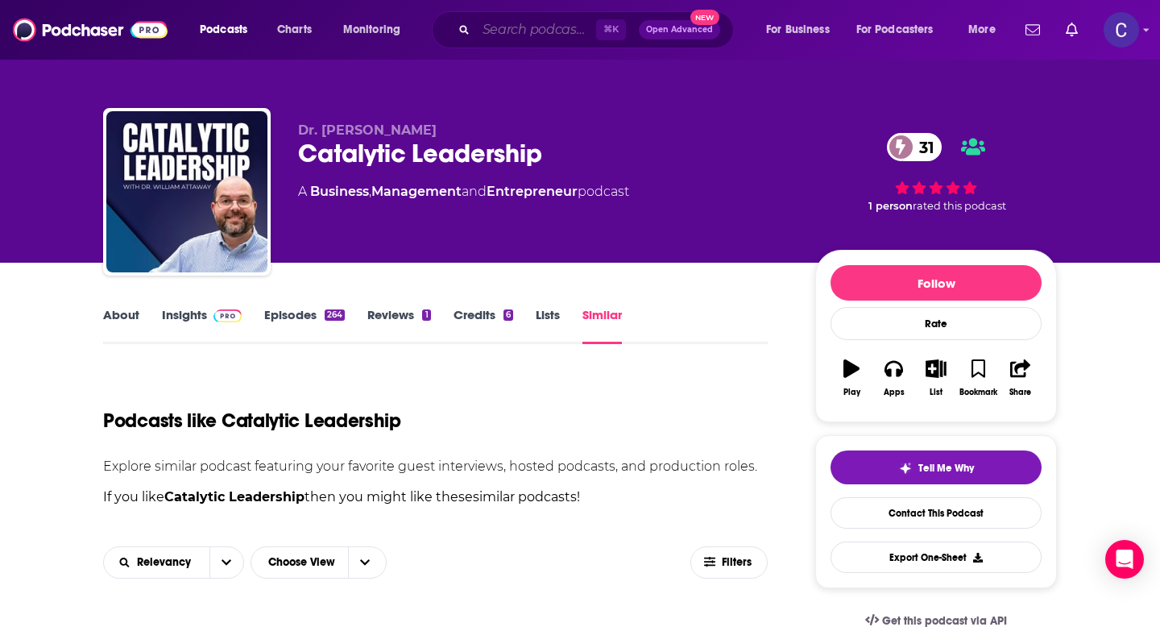
click at [519, 31] on input "Search podcasts, credits, & more..." at bounding box center [536, 30] width 120 height 26
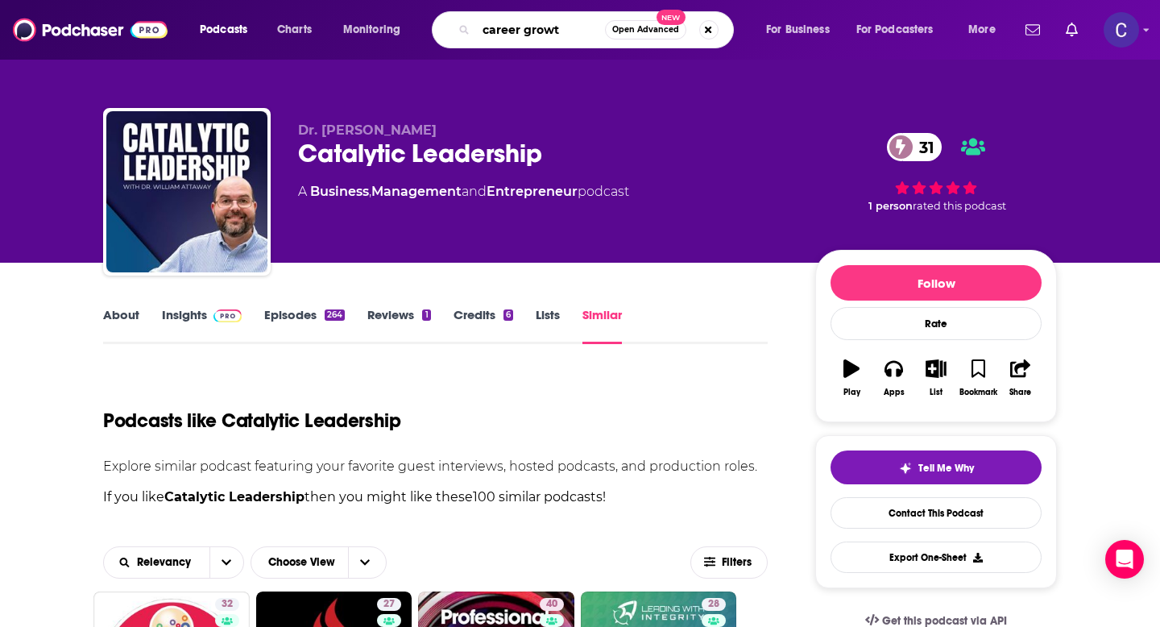
type input "career growth"
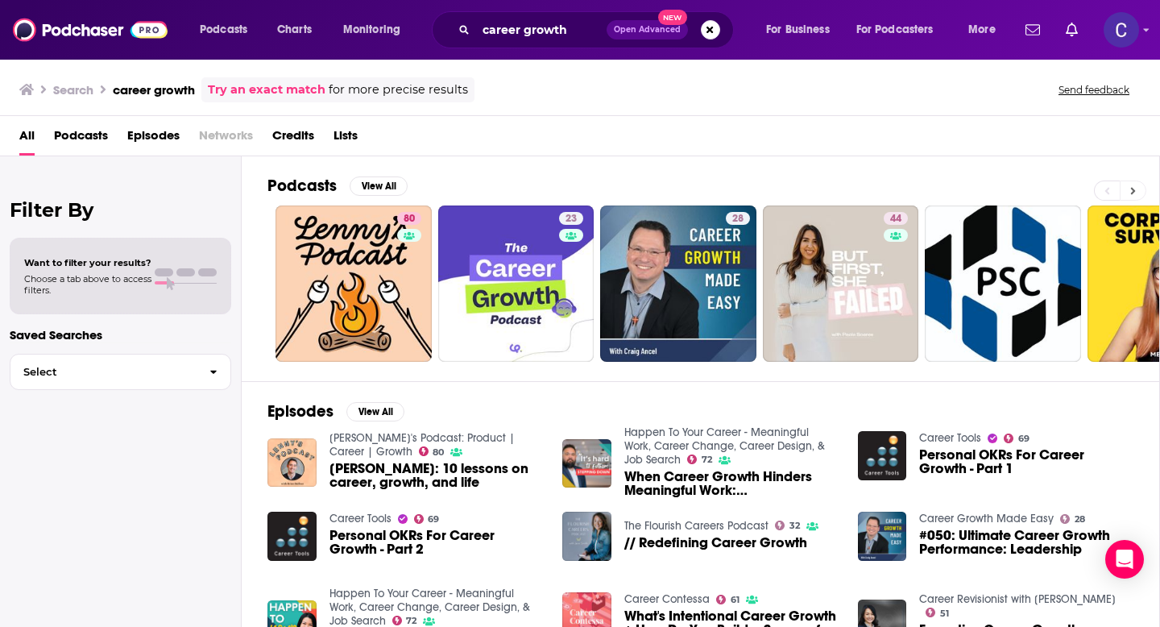
click at [1133, 190] on icon at bounding box center [1133, 190] width 5 height 7
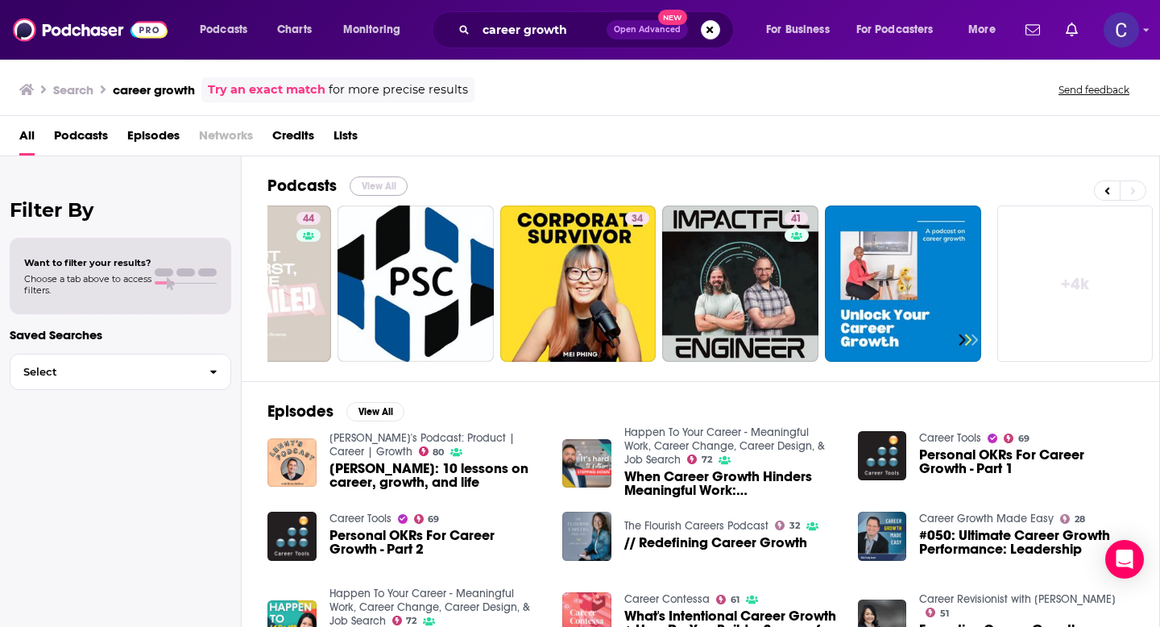
click at [371, 184] on button "View All" at bounding box center [379, 185] width 58 height 19
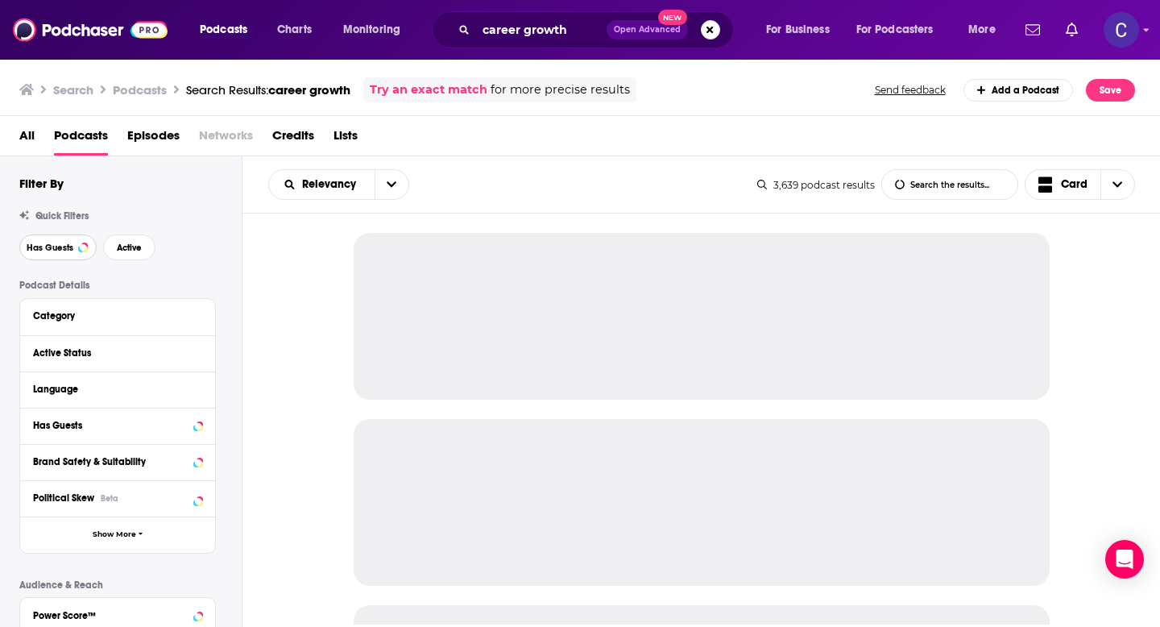
click at [60, 246] on span "Has Guests" at bounding box center [50, 247] width 47 height 9
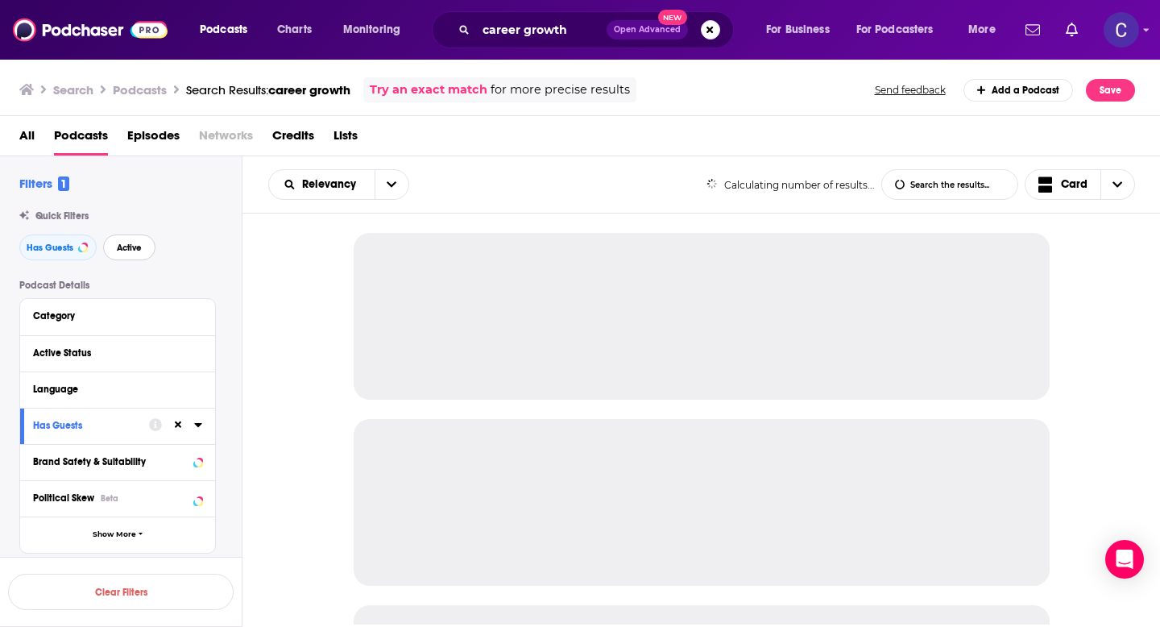
click at [119, 251] on span "Active" at bounding box center [129, 247] width 25 height 9
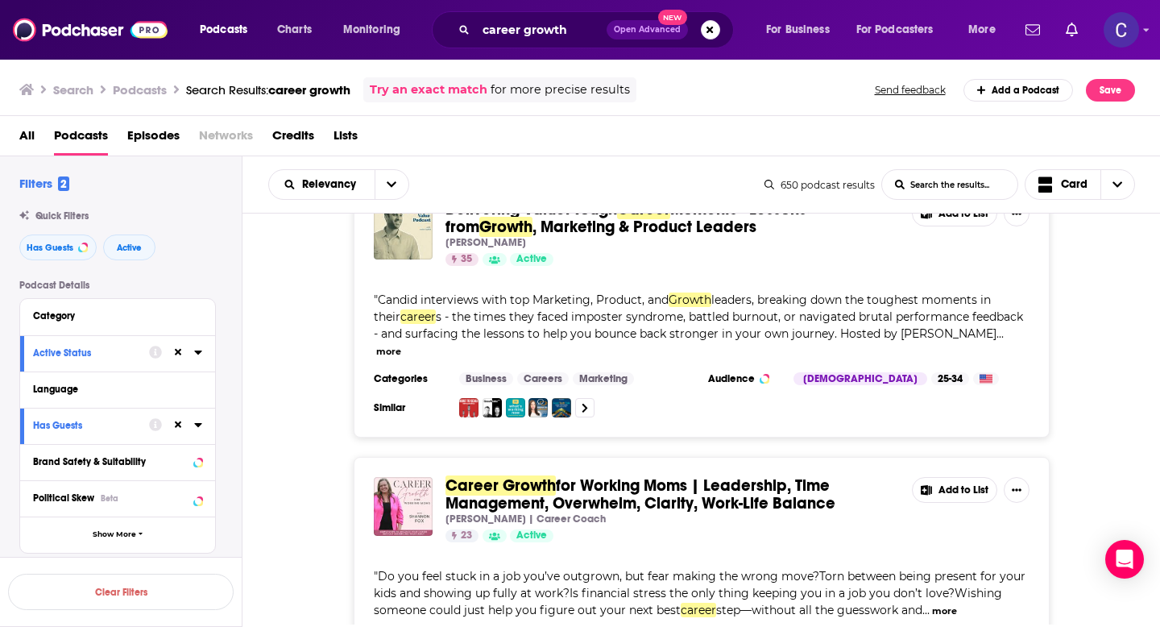
scroll to position [1335, 0]
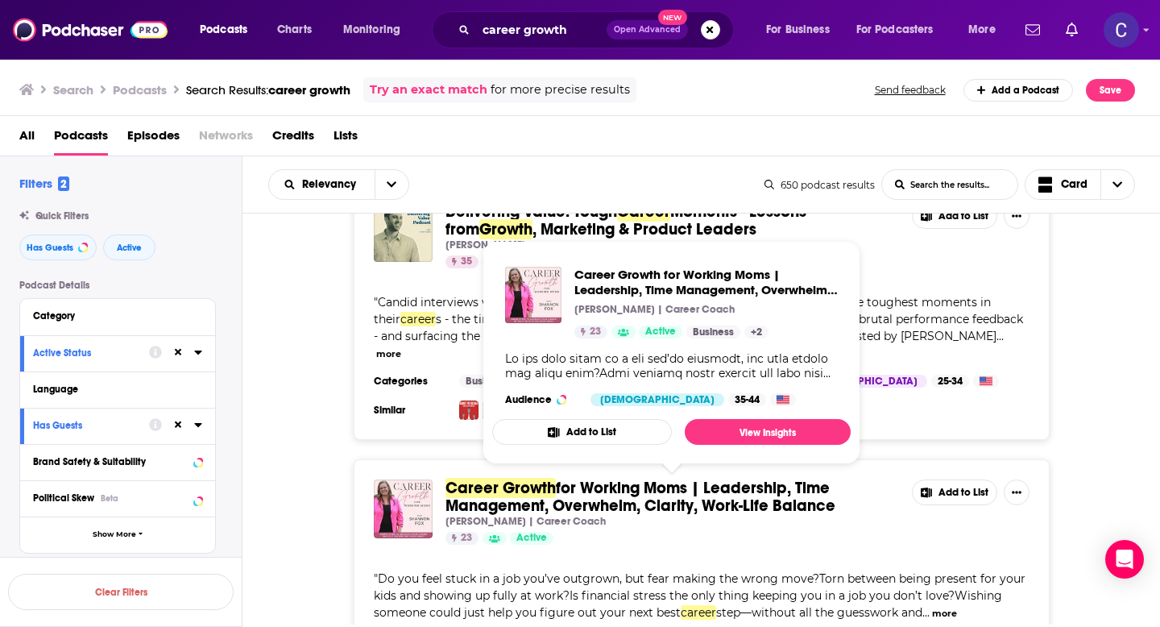
click at [643, 508] on span "for Working Moms | Leadership, Time Management, Overwhelm, Clarity, Work-Life B…" at bounding box center [640, 497] width 390 height 38
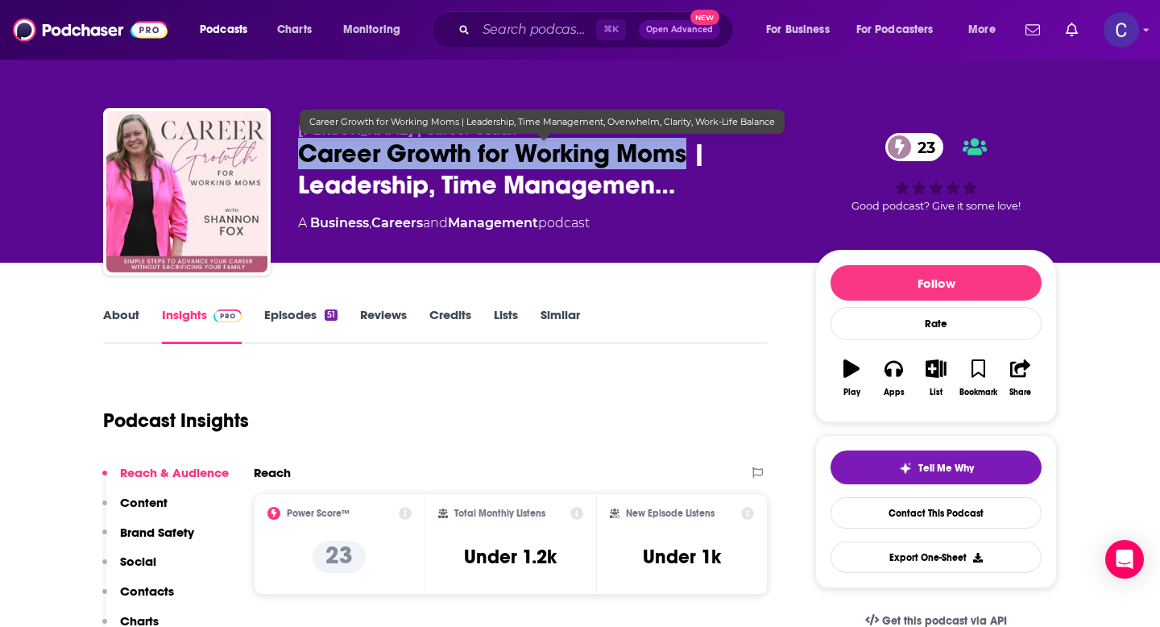
drag, startPoint x: 302, startPoint y: 149, endPoint x: 687, endPoint y: 149, distance: 385.0
click at [687, 149] on span "Career Growth for Working Moms | Leadership, Time Managemen…" at bounding box center [543, 169] width 491 height 63
copy h2 "Career Growth for Working Moms"
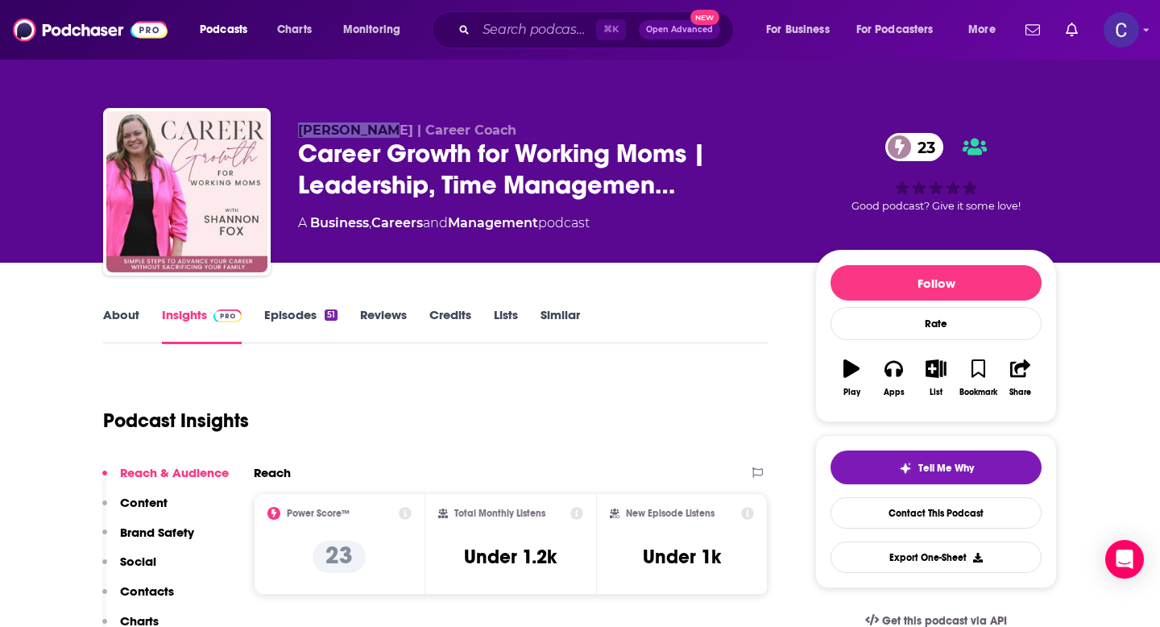
drag, startPoint x: 299, startPoint y: 128, endPoint x: 384, endPoint y: 131, distance: 85.4
click at [384, 130] on span "Shannon Fox | Career Coach" at bounding box center [407, 129] width 218 height 15
copy span "Shannon Fox"
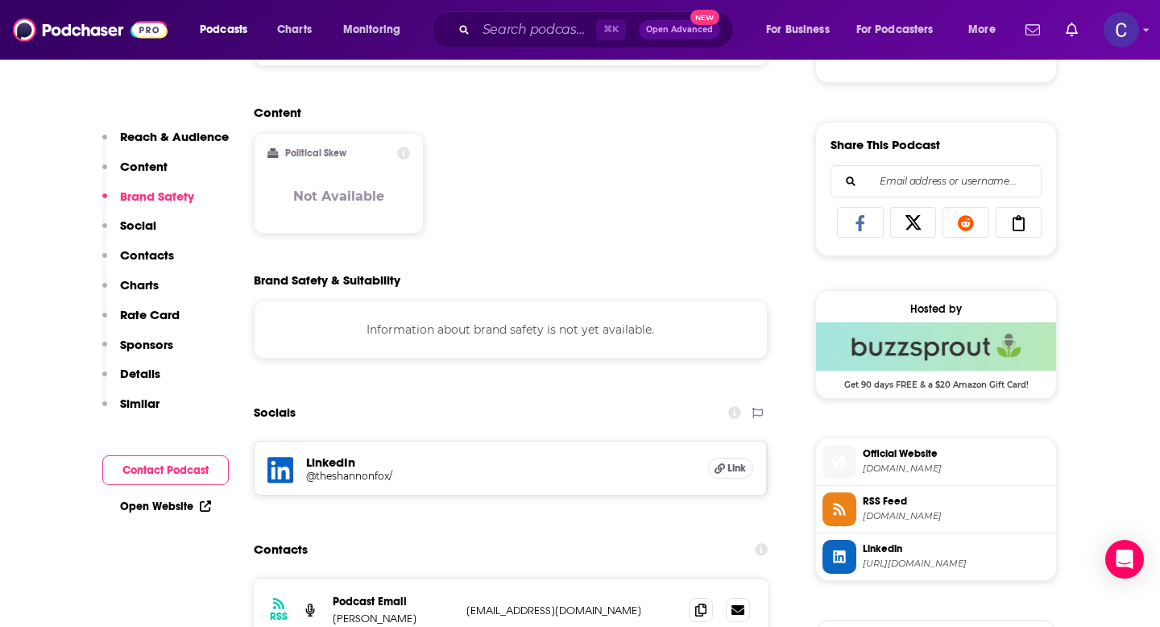
scroll to position [982, 0]
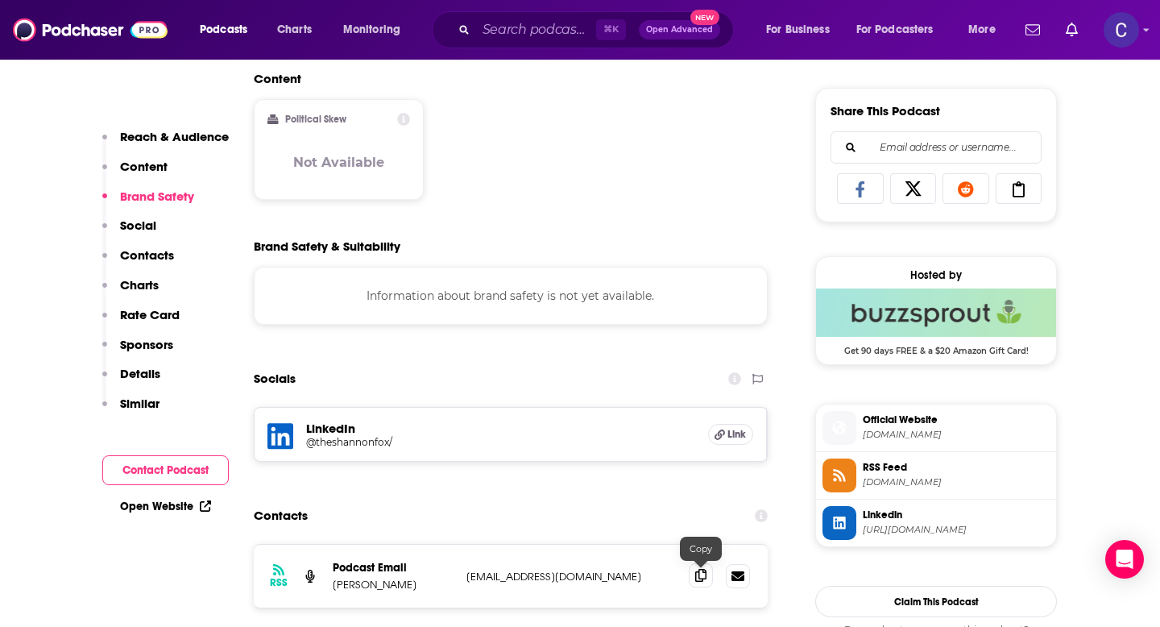
click at [700, 575] on icon at bounding box center [700, 575] width 11 height 13
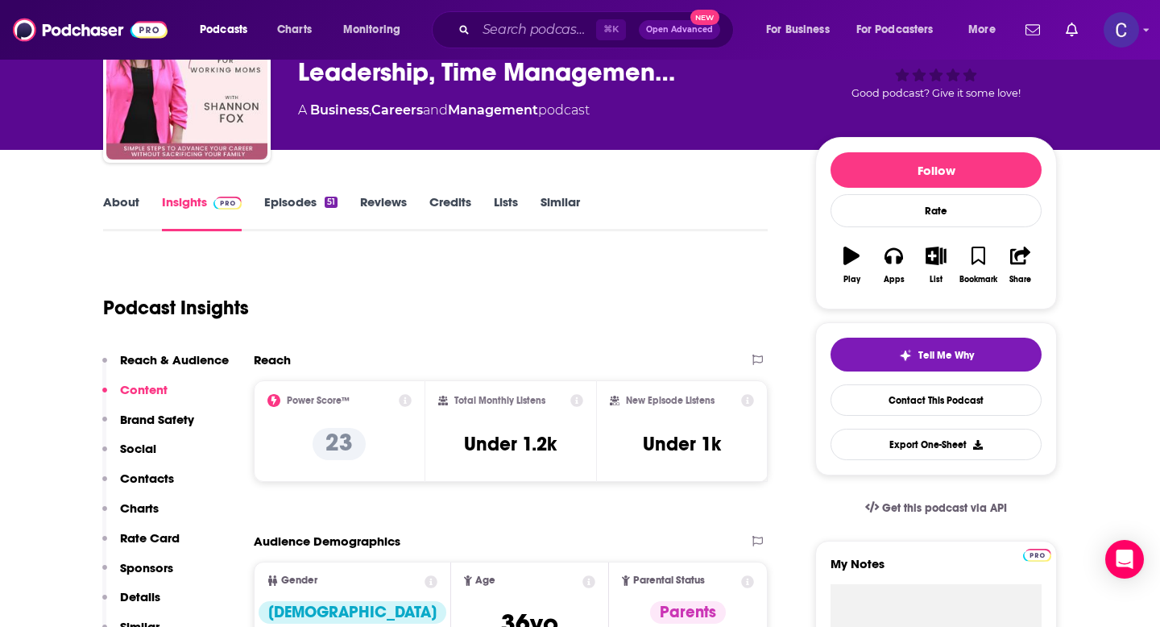
scroll to position [0, 0]
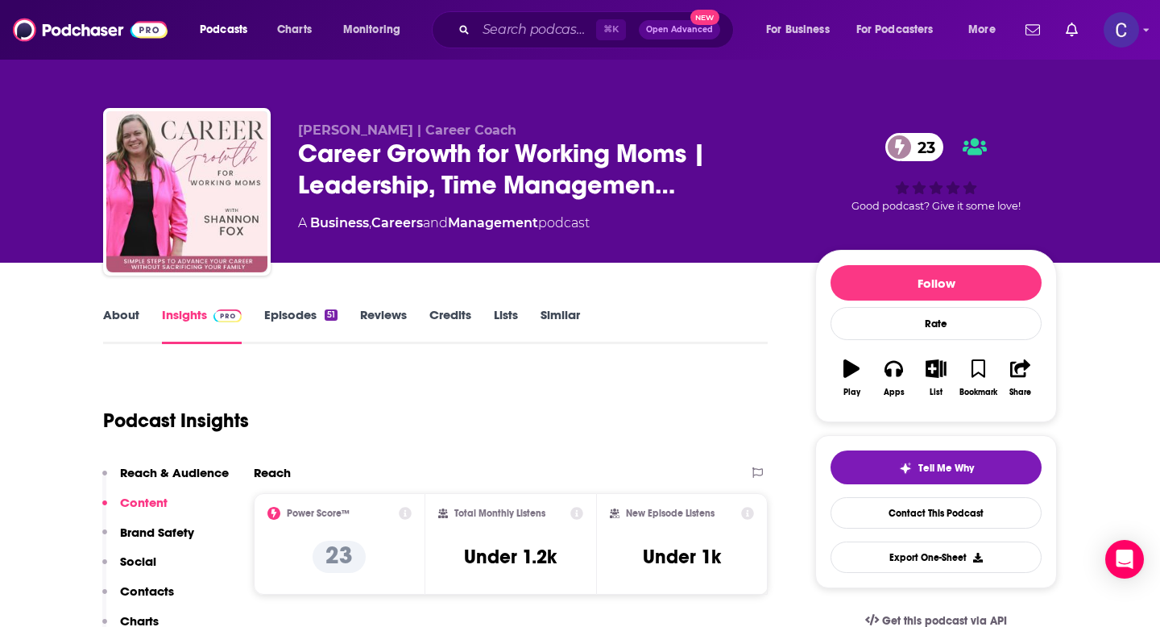
click at [280, 312] on link "Episodes 51" at bounding box center [300, 325] width 73 height 37
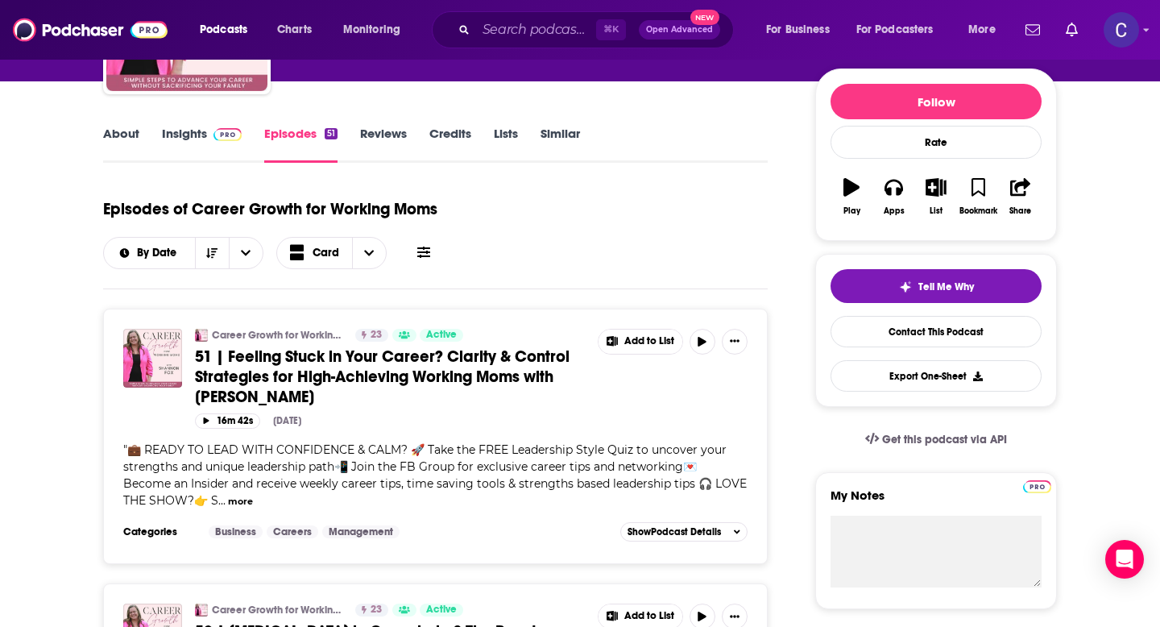
scroll to position [182, 0]
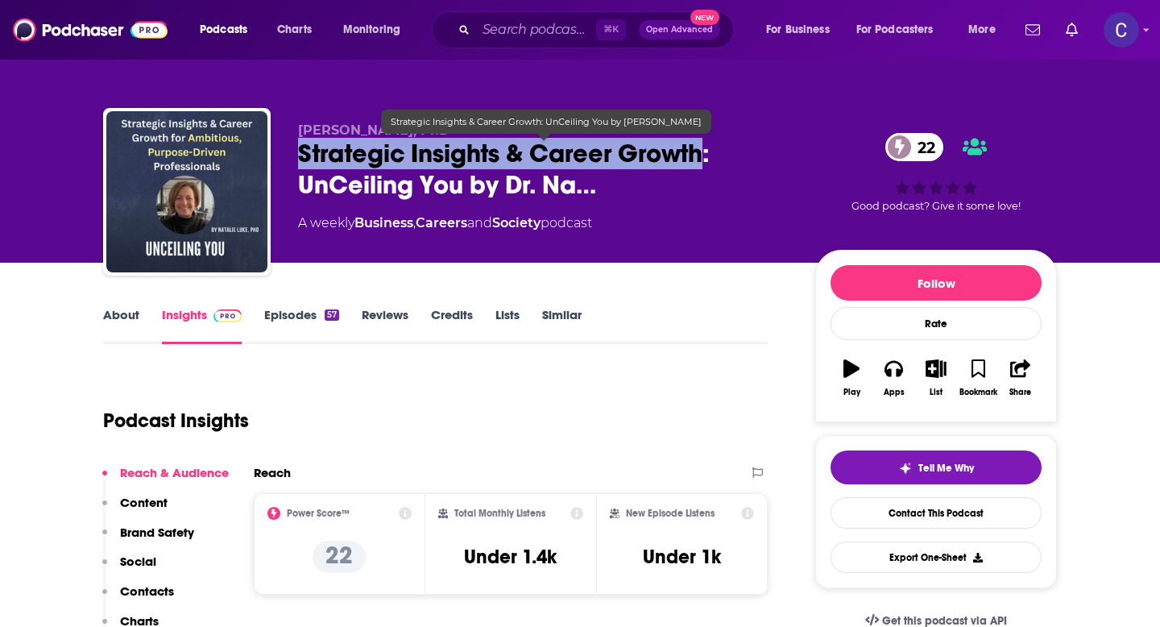
drag, startPoint x: 705, startPoint y: 156, endPoint x: 304, endPoint y: 155, distance: 401.2
click at [304, 155] on span "Strategic Insights & Career Growth: UnCeiling You by Dr. Na…" at bounding box center [543, 169] width 491 height 63
copy h2 "Strategic Insights & Career Growth"
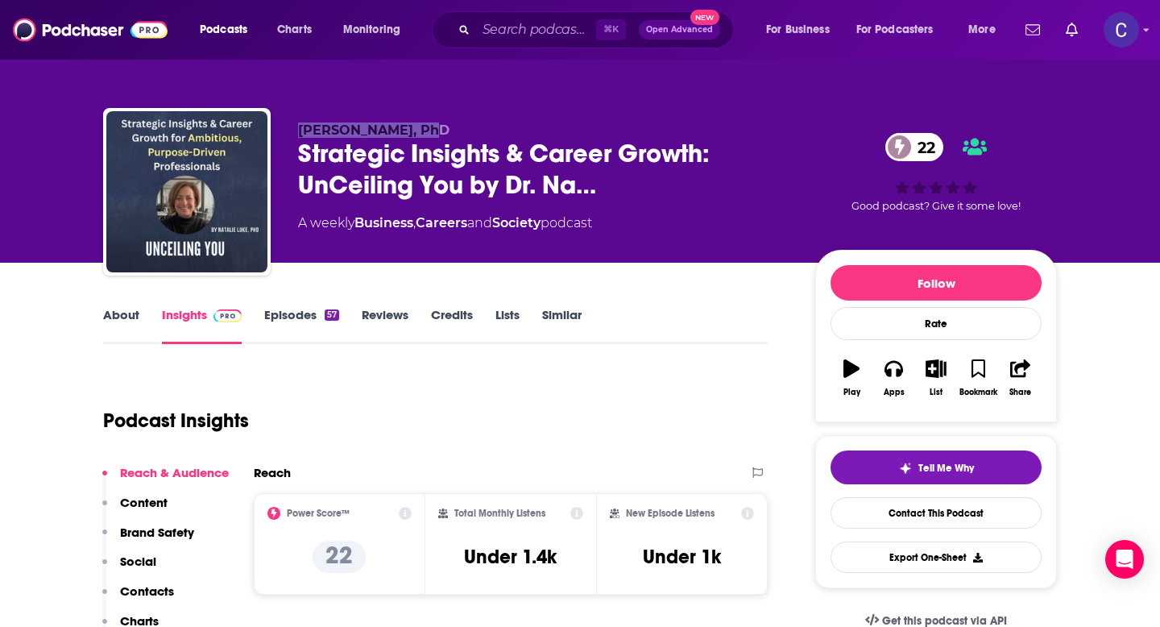
drag, startPoint x: 296, startPoint y: 127, endPoint x: 443, endPoint y: 127, distance: 147.4
click at [443, 127] on div "[PERSON_NAME], PhD Strategic Insights & Career Growth: UnCeiling You by Dr. Na……" at bounding box center [580, 195] width 954 height 174
copy span "[PERSON_NAME], PhD"
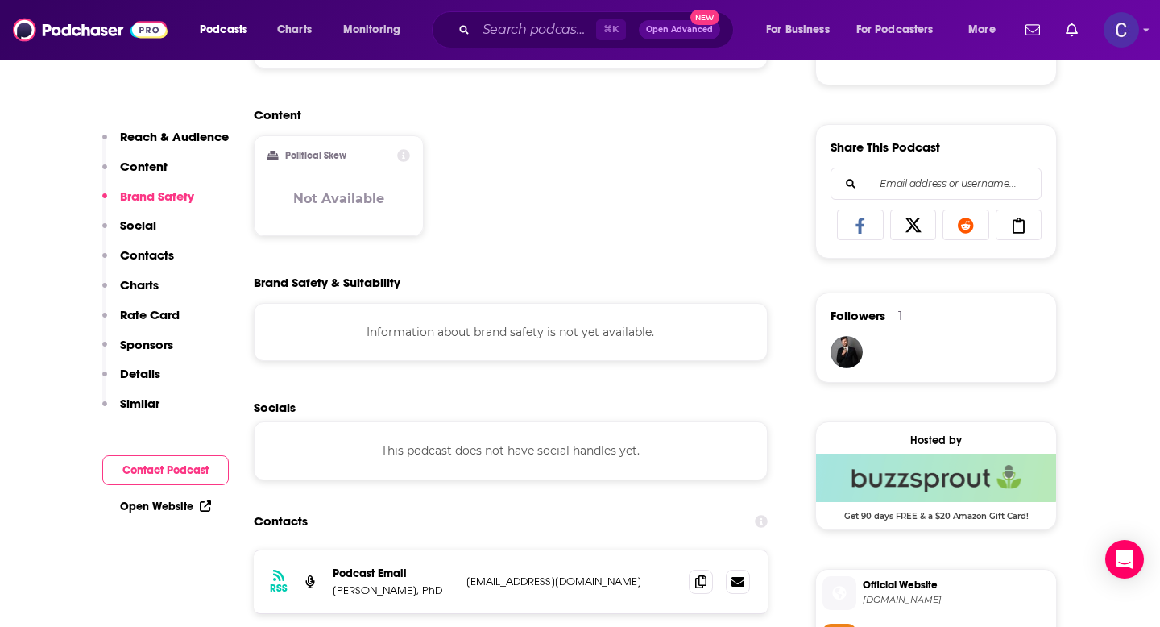
scroll to position [946, 0]
click at [695, 586] on icon at bounding box center [700, 580] width 11 height 13
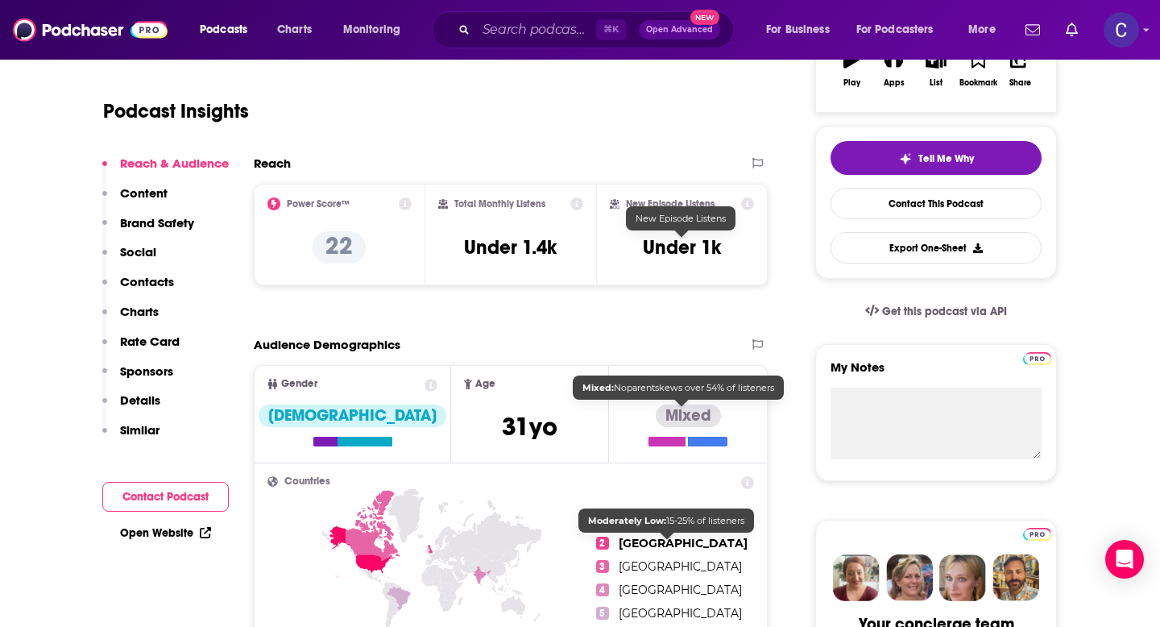
scroll to position [0, 0]
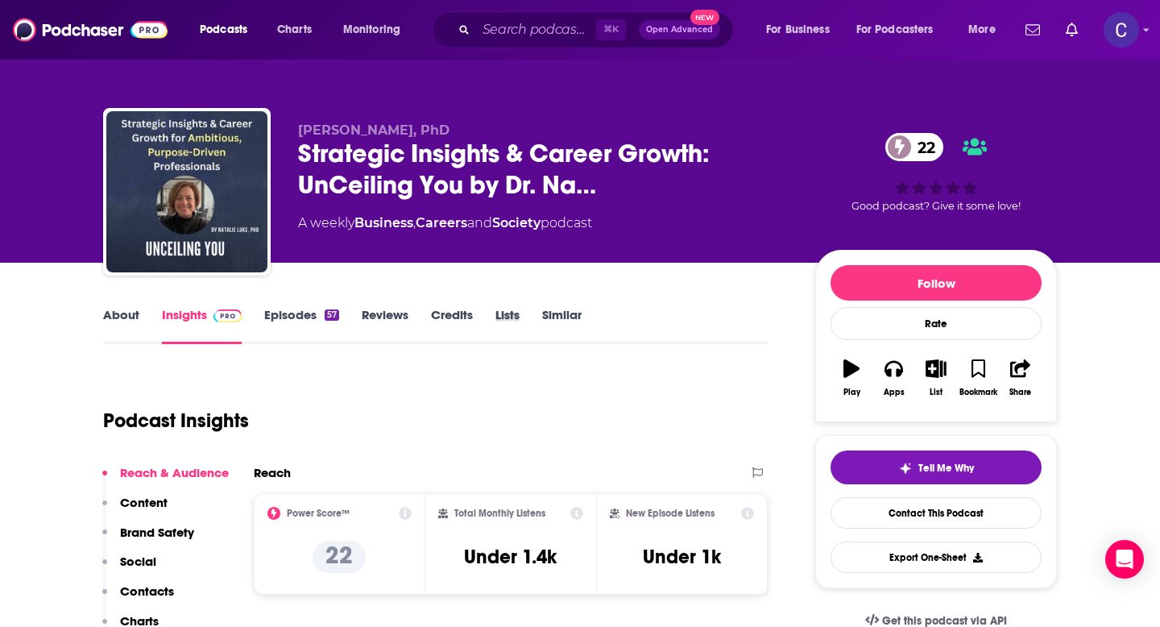
click at [539, 316] on div "Lists" at bounding box center [518, 325] width 47 height 37
click at [565, 314] on link "Similar" at bounding box center [561, 325] width 39 height 37
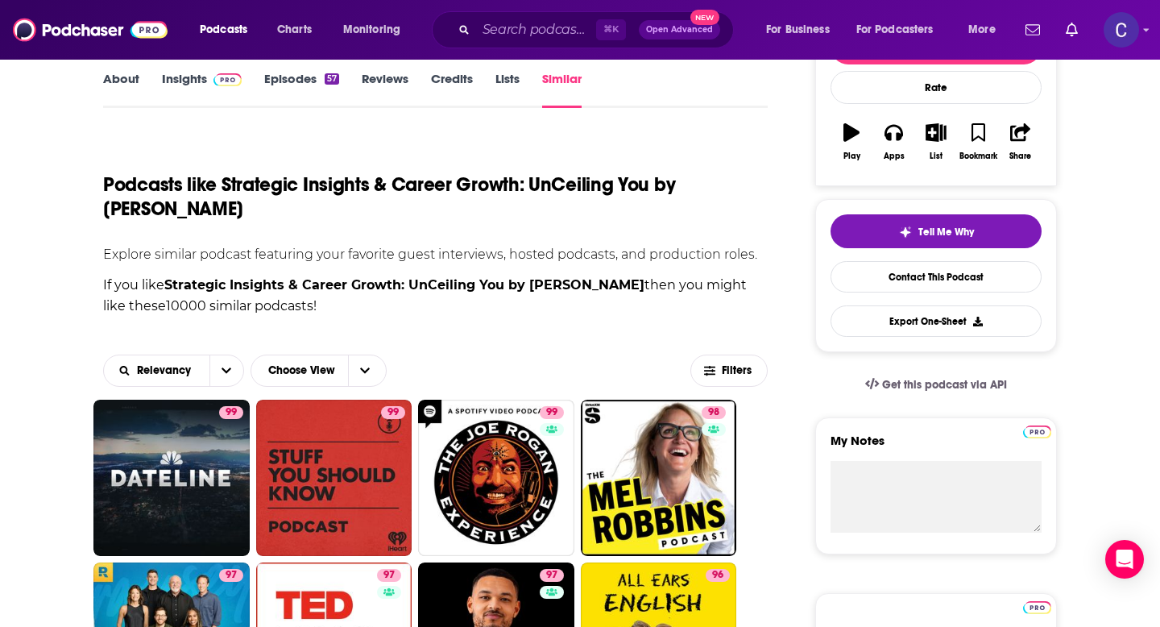
scroll to position [129, 0]
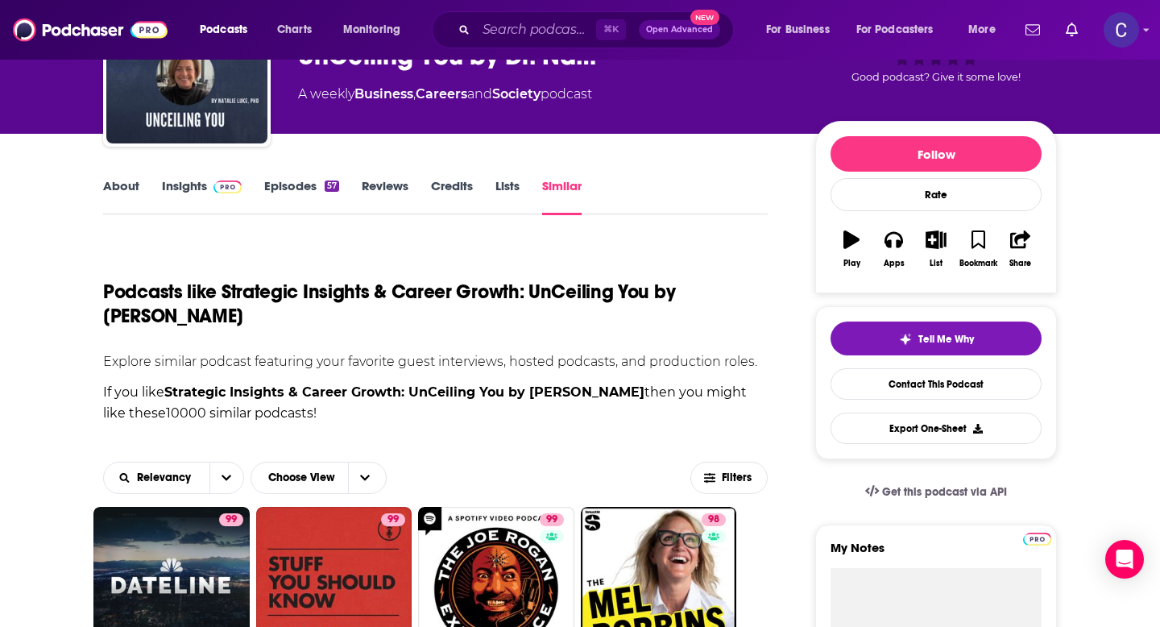
click at [265, 197] on link "Episodes 57" at bounding box center [301, 196] width 75 height 37
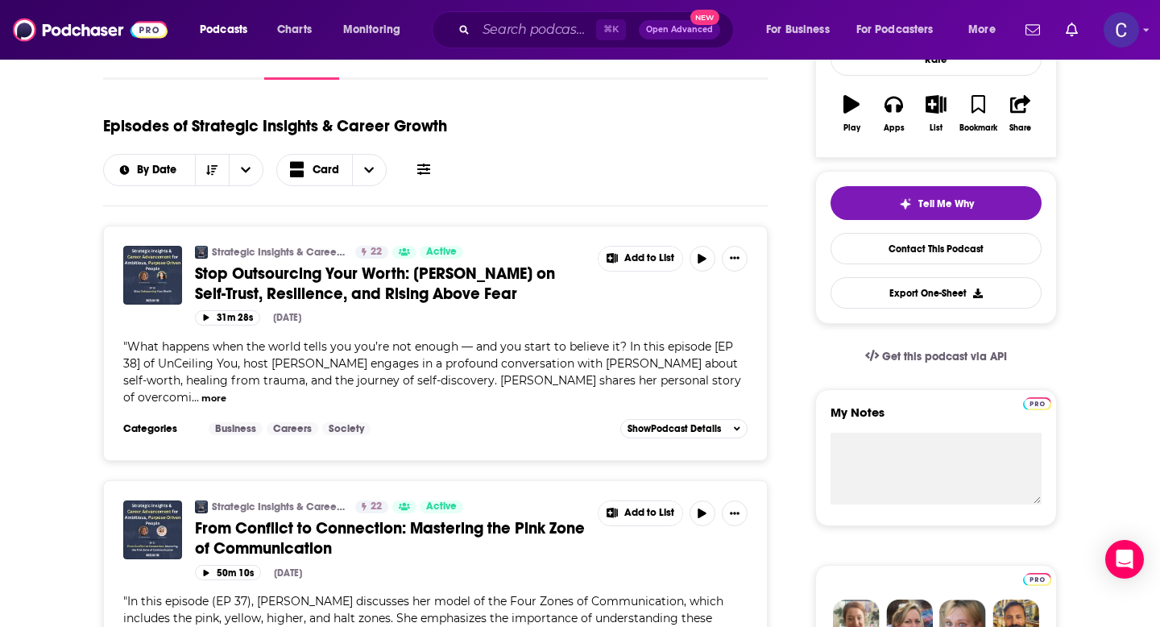
scroll to position [280, 0]
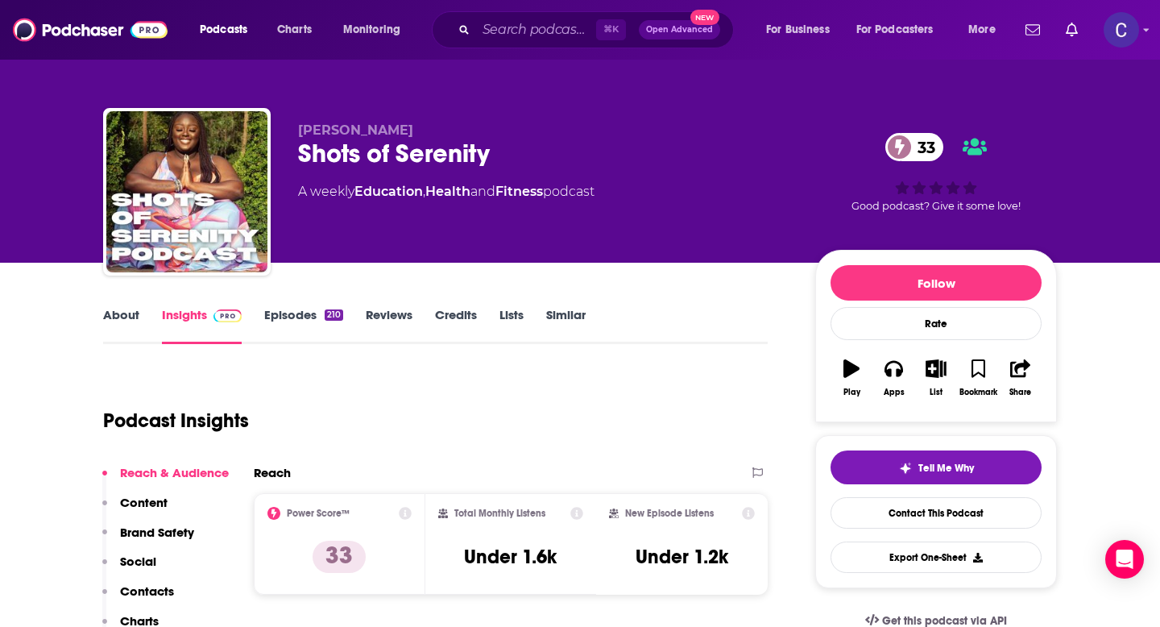
click at [134, 318] on link "About" at bounding box center [121, 325] width 36 height 37
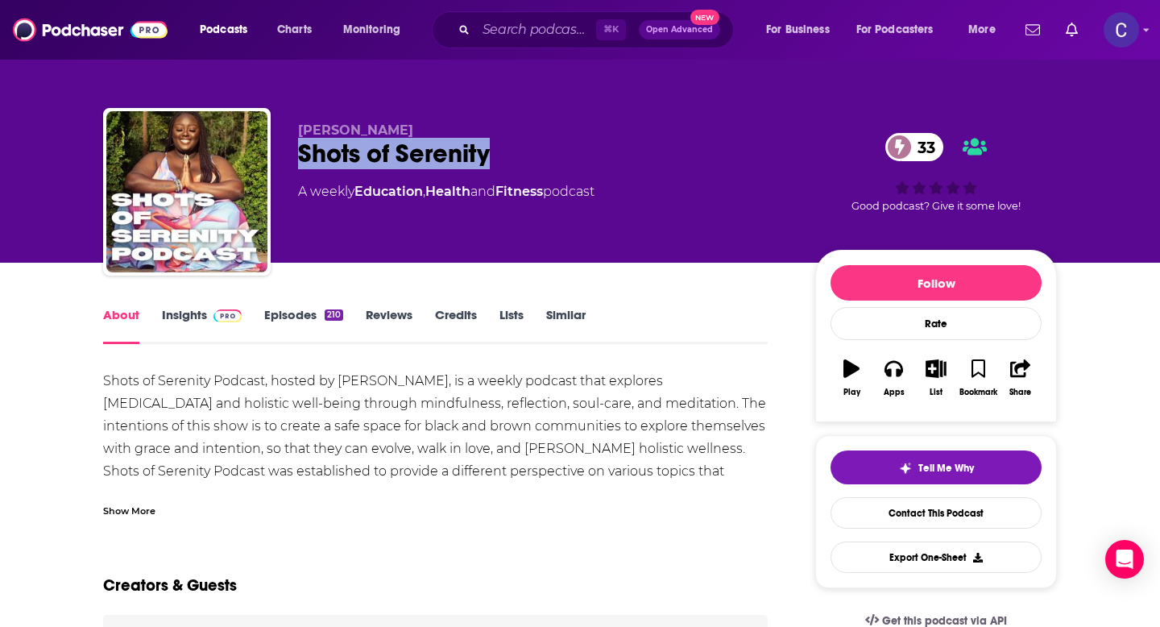
drag, startPoint x: 527, startPoint y: 156, endPoint x: 292, endPoint y: 154, distance: 234.4
click at [292, 154] on div "[PERSON_NAME] [PERSON_NAME] Shots of Serenity 33 A weekly Education , Health an…" at bounding box center [580, 195] width 954 height 174
copy h1 "Shots of Serenity"
drag, startPoint x: 297, startPoint y: 128, endPoint x: 452, endPoint y: 128, distance: 154.7
click at [452, 128] on p "[PERSON_NAME]" at bounding box center [543, 129] width 491 height 15
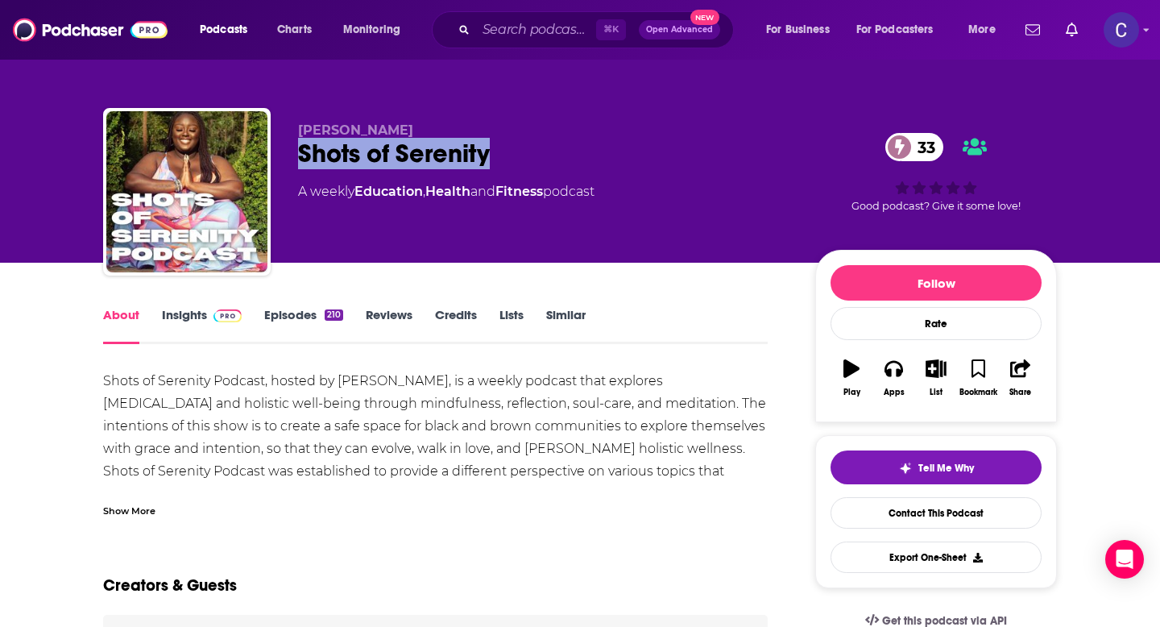
copy span "[PERSON_NAME]"
click at [179, 320] on link "Insights" at bounding box center [202, 325] width 80 height 37
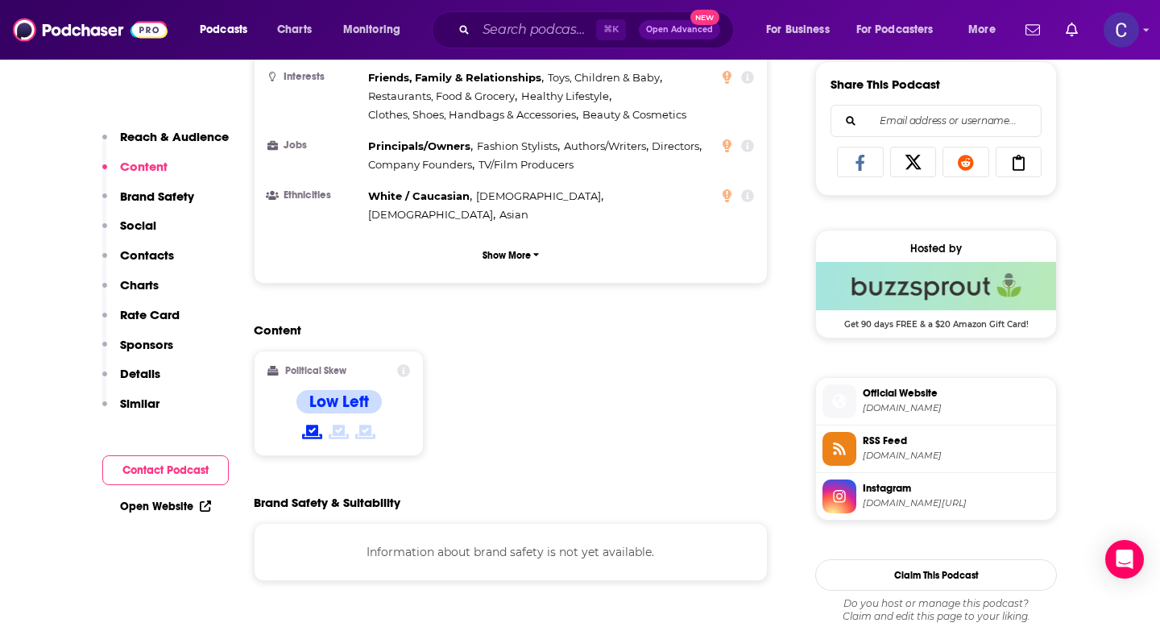
scroll to position [1192, 0]
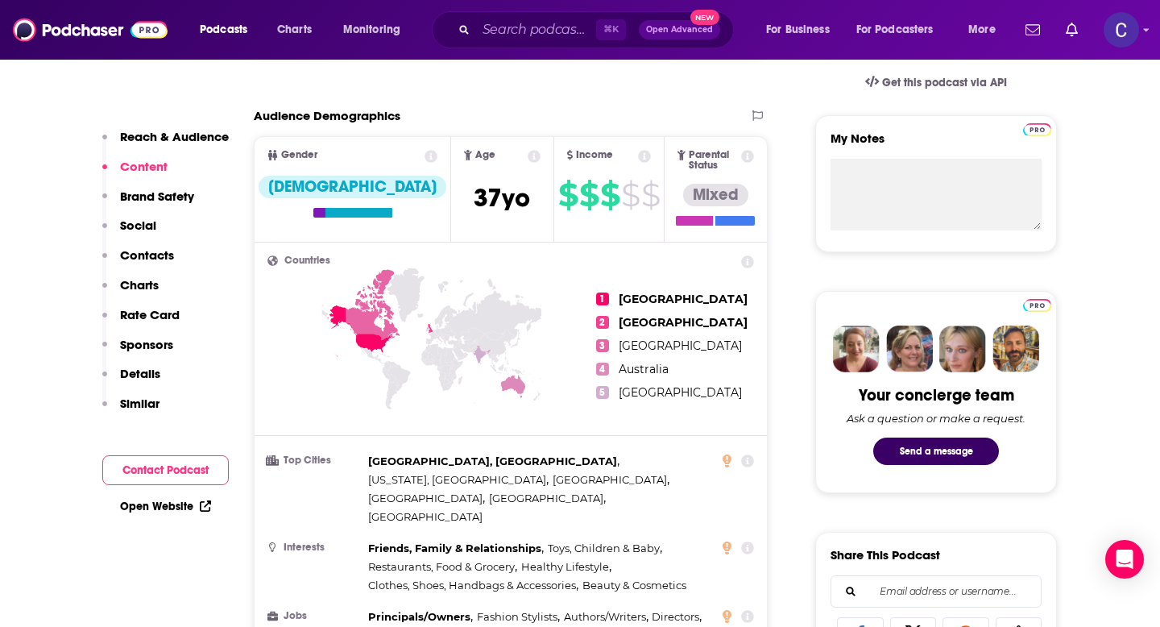
scroll to position [171, 0]
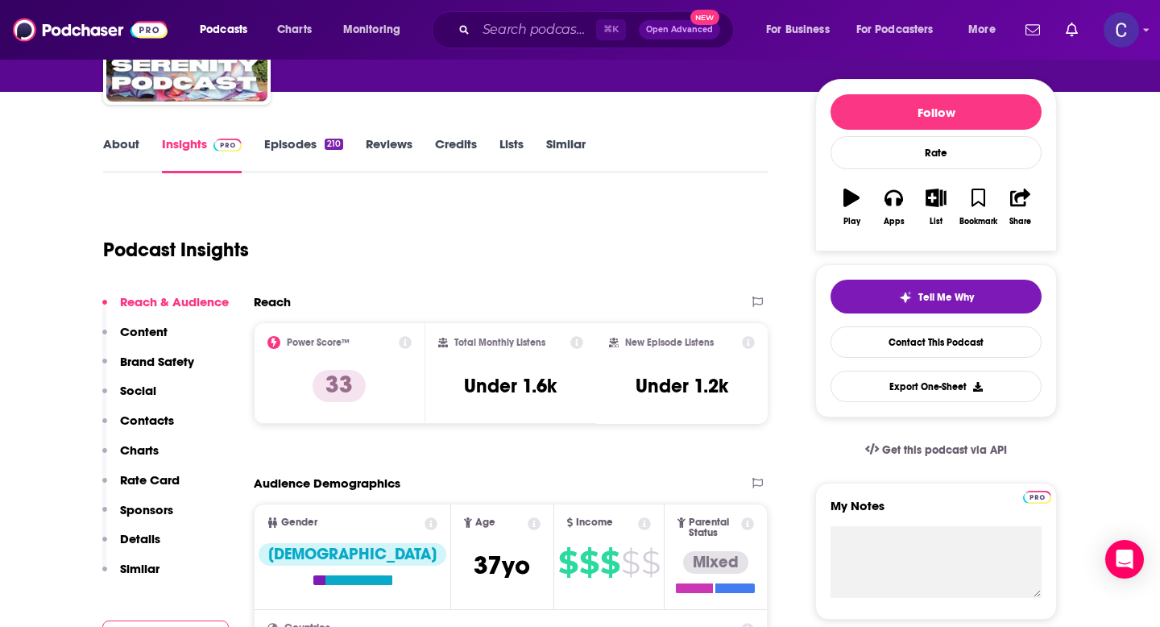
click at [557, 150] on link "Similar" at bounding box center [565, 154] width 39 height 37
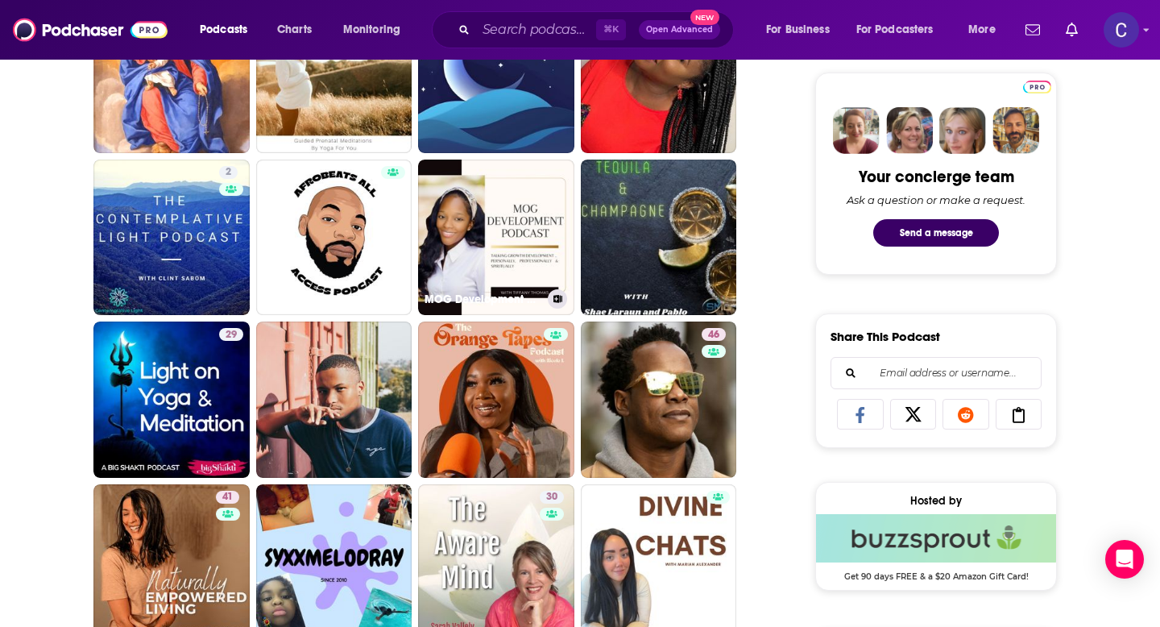
scroll to position [757, 0]
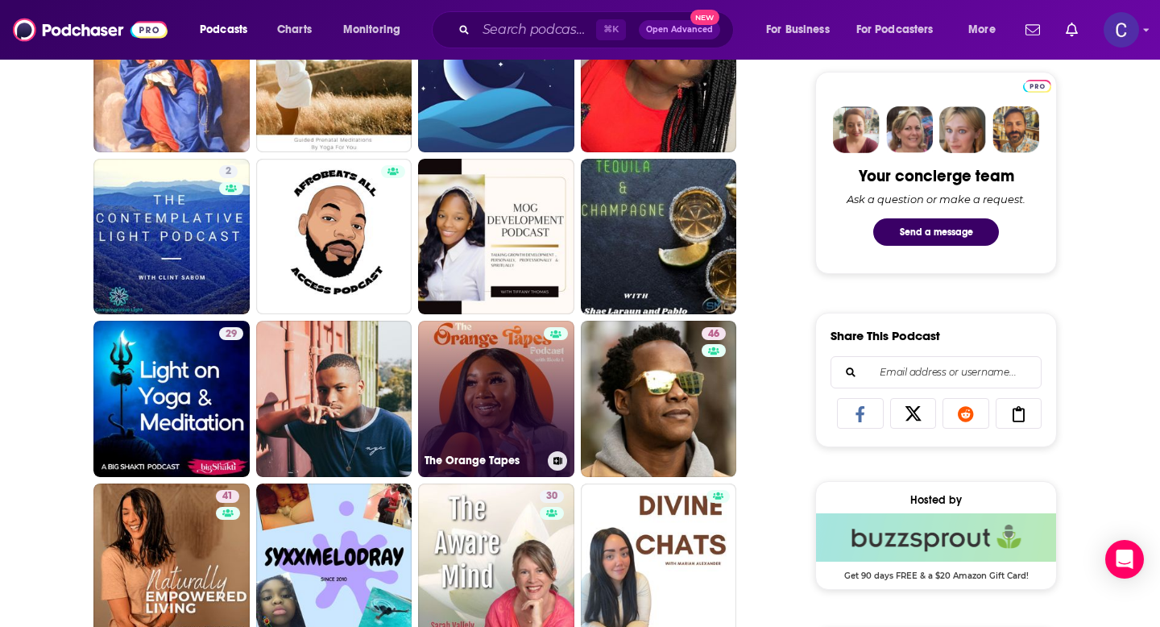
click at [495, 351] on link "The Orange Tapes" at bounding box center [496, 399] width 156 height 156
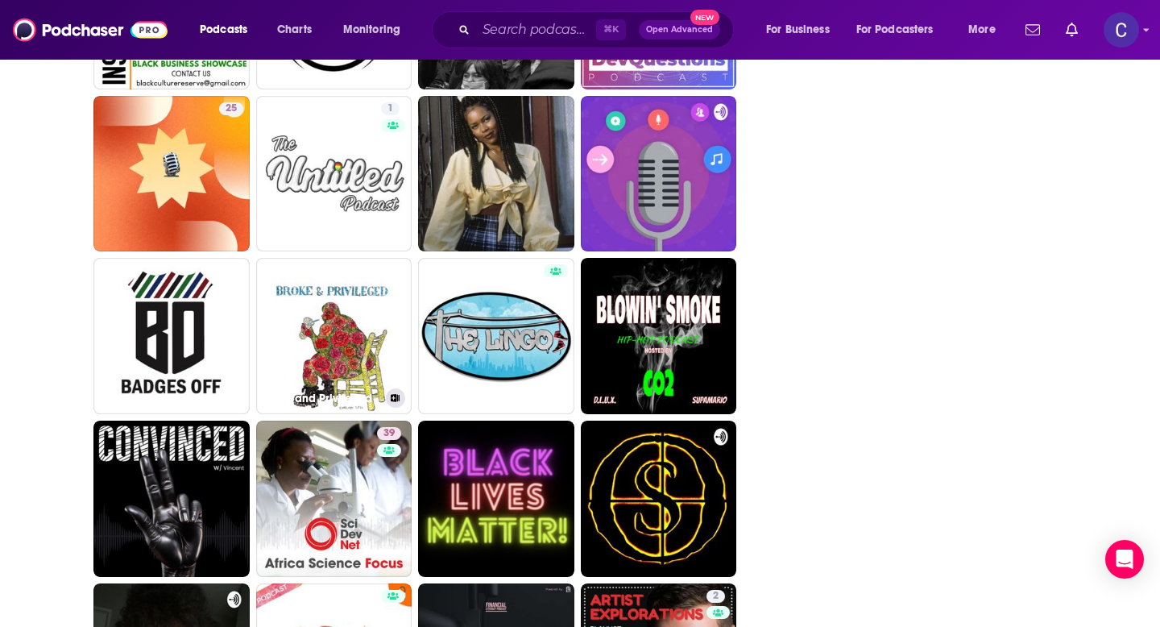
scroll to position [2666, 0]
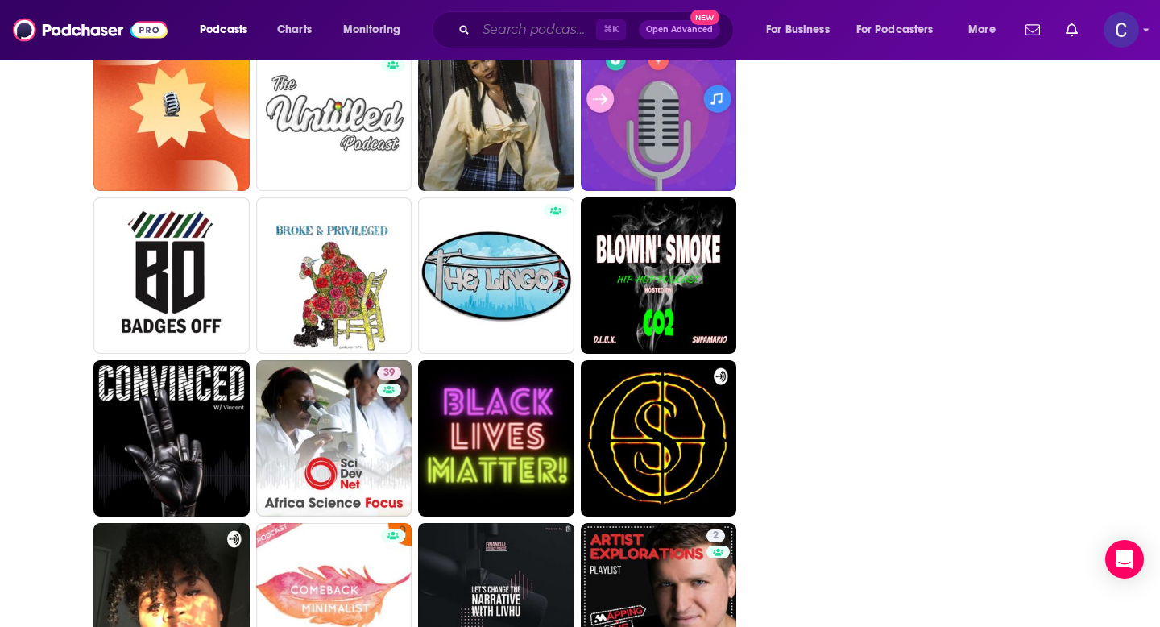
click at [539, 30] on input "Search podcasts, credits, & more..." at bounding box center [536, 30] width 120 height 26
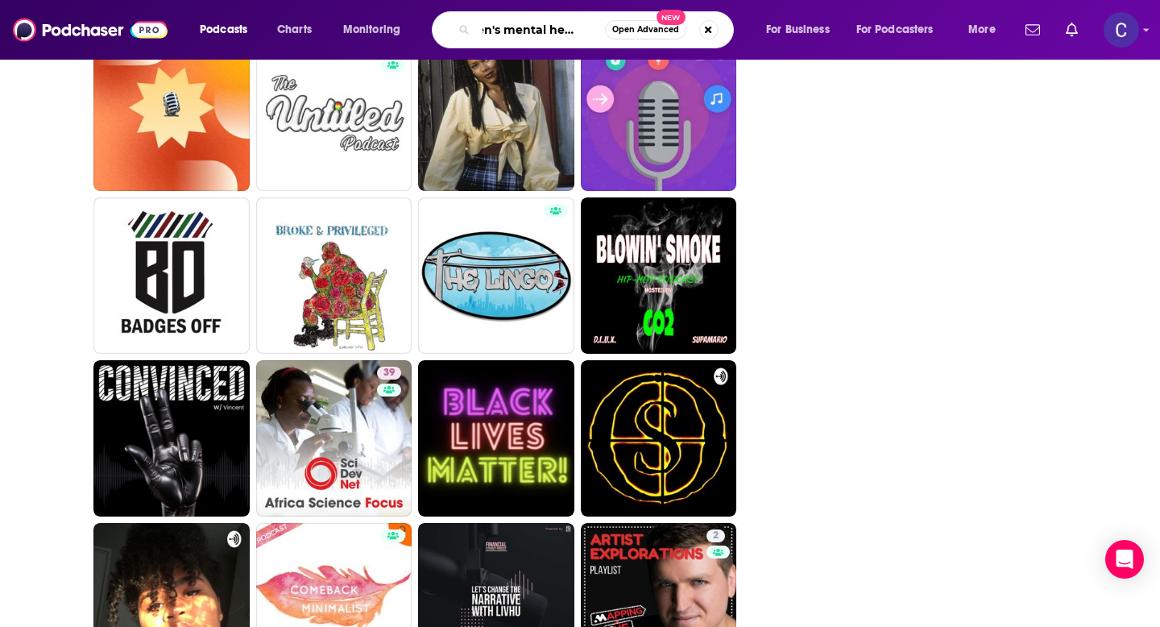
scroll to position [0, 26]
type input "men's mental health and recovery"
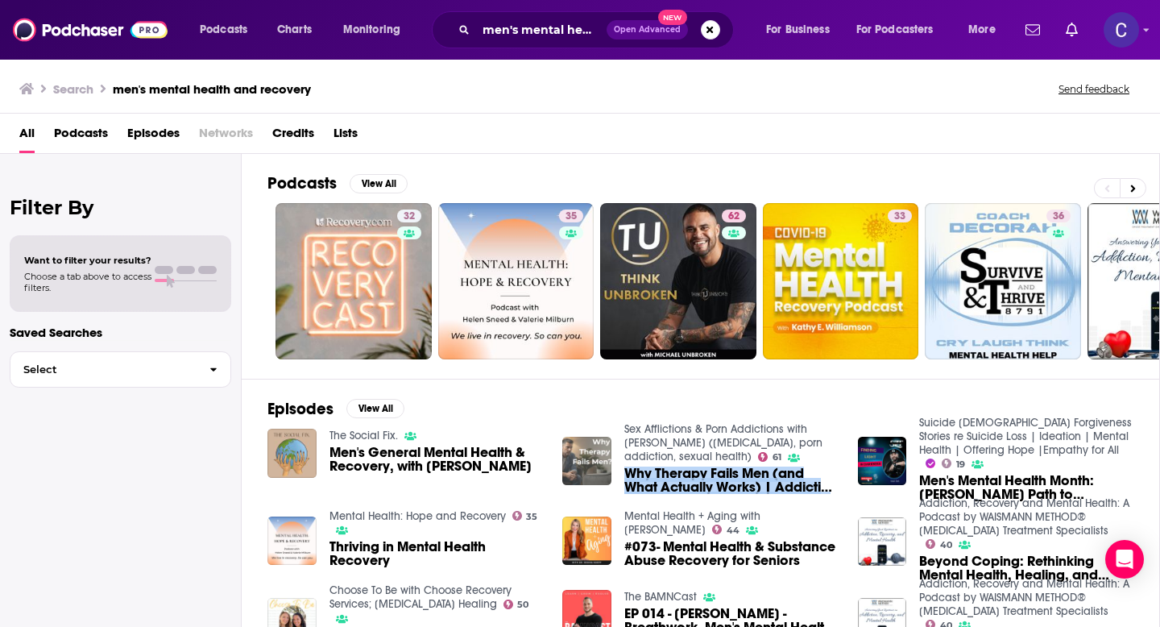
click at [598, 466] on img "Why Therapy Fails Men (and What Actually Works) | Addiction Recovery & Men’s Me…" at bounding box center [586, 461] width 49 height 49
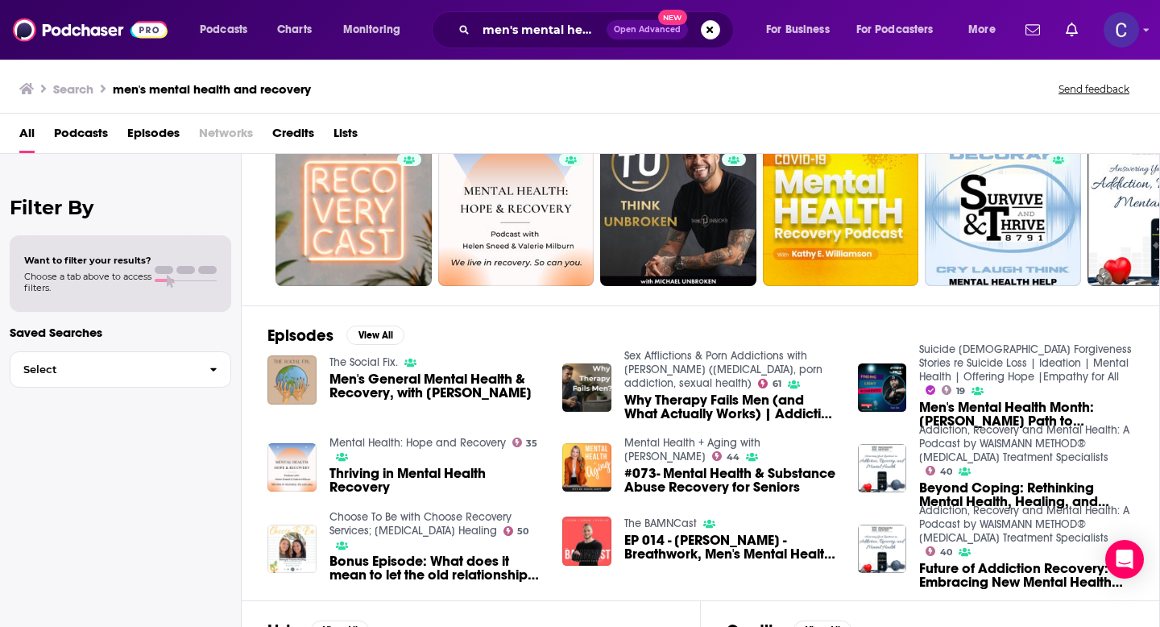
scroll to position [171, 0]
